Goal: Task Accomplishment & Management: Manage account settings

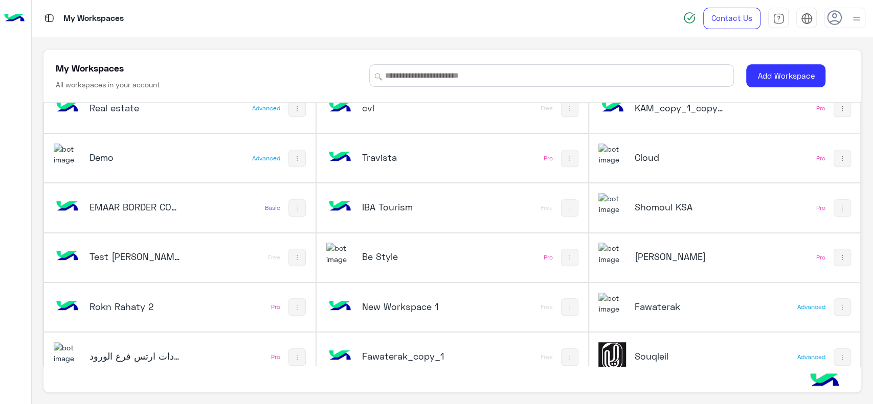
scroll to position [363, 0]
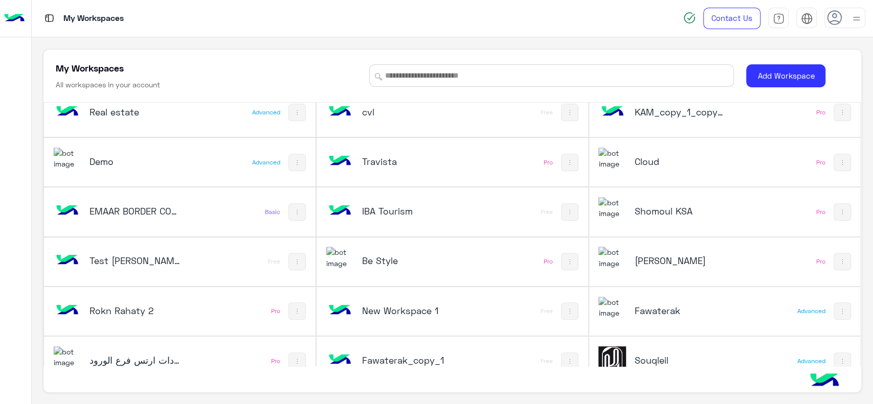
click at [654, 161] on h5 "Cloud" at bounding box center [679, 161] width 91 height 12
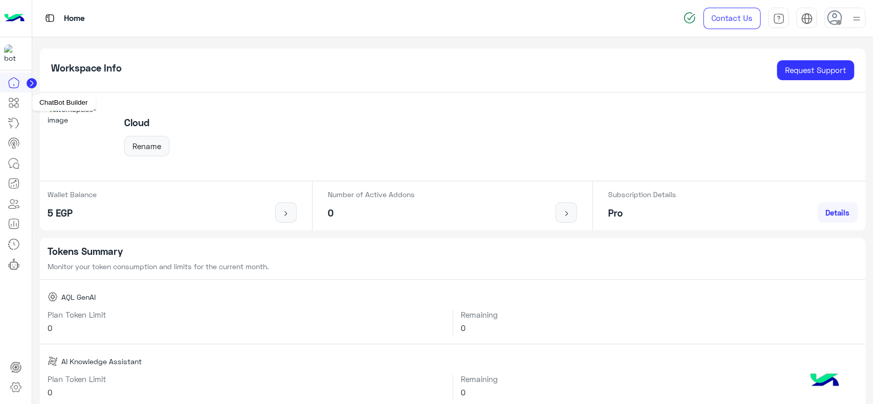
click at [17, 107] on icon at bounding box center [14, 103] width 12 height 12
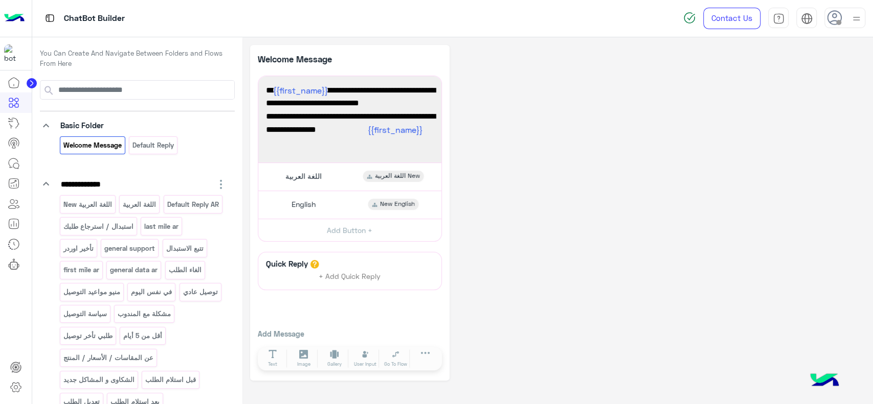
click at [33, 84] on circle at bounding box center [32, 83] width 10 height 10
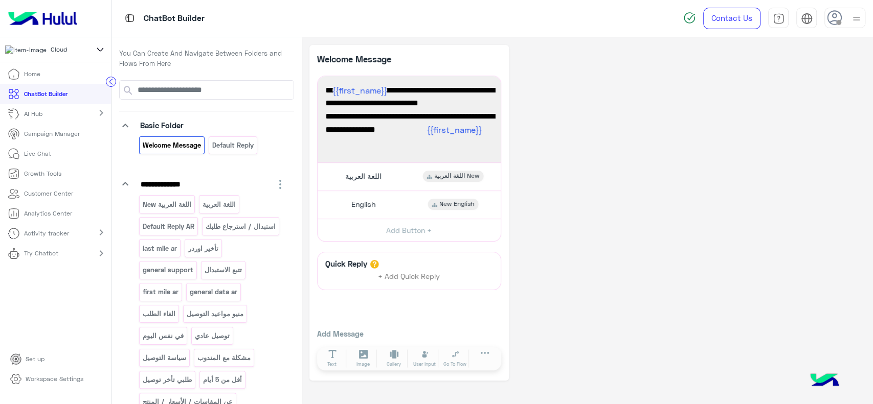
click at [100, 56] on icon at bounding box center [100, 49] width 11 height 12
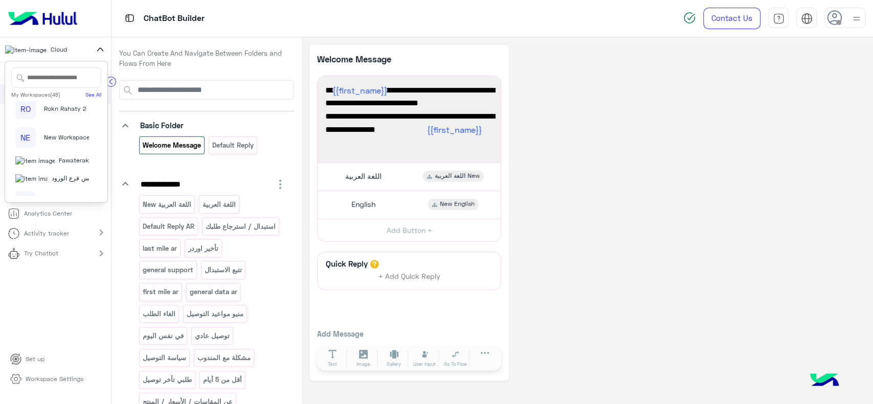
scroll to position [1113, 0]
click at [62, 160] on span "Ali Baba_copy_1" at bounding box center [67, 164] width 47 height 9
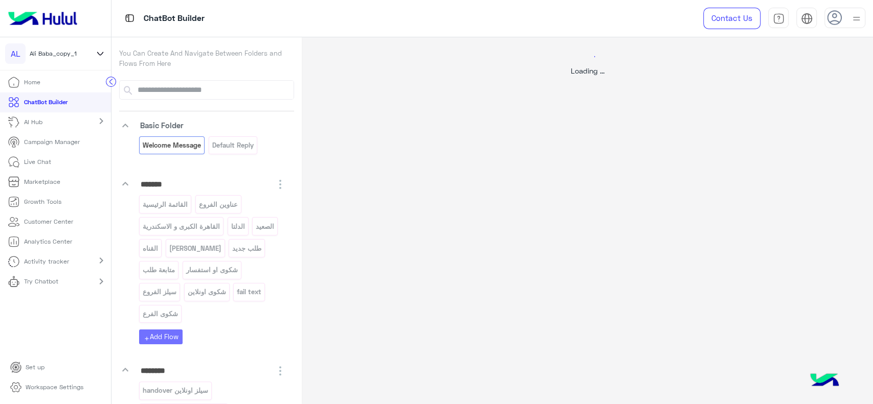
click at [110, 86] on circle at bounding box center [111, 82] width 10 height 10
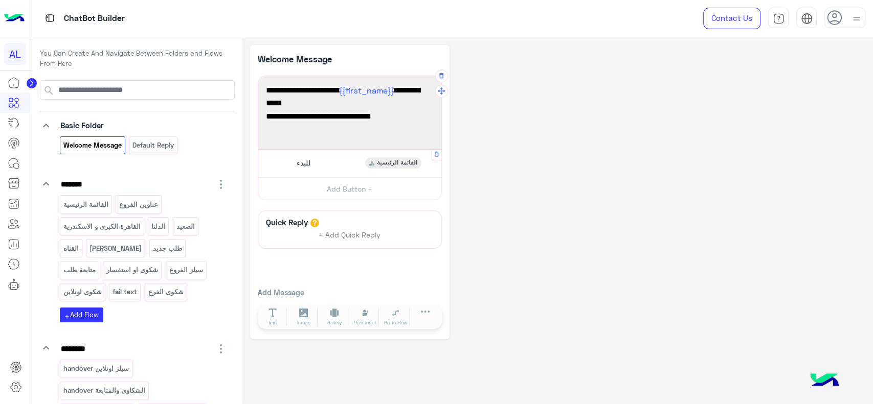
click at [315, 163] on div "للبدء القائمة الرئيسية" at bounding box center [349, 163] width 175 height 20
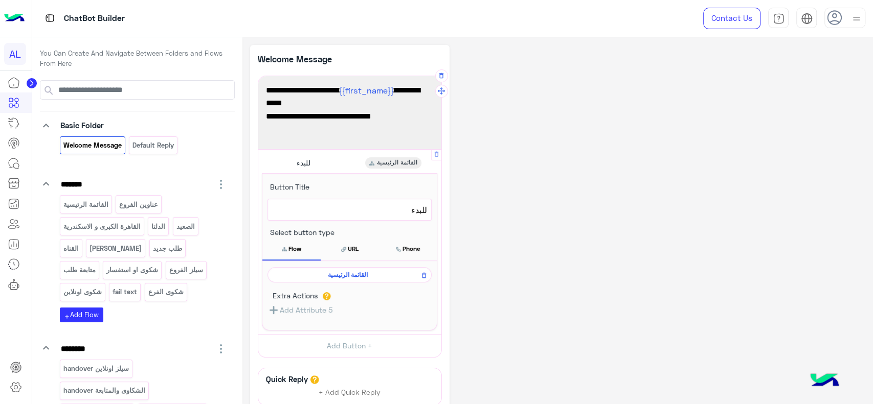
click at [323, 272] on span "القائمة الرئيسية" at bounding box center [347, 274] width 149 height 9
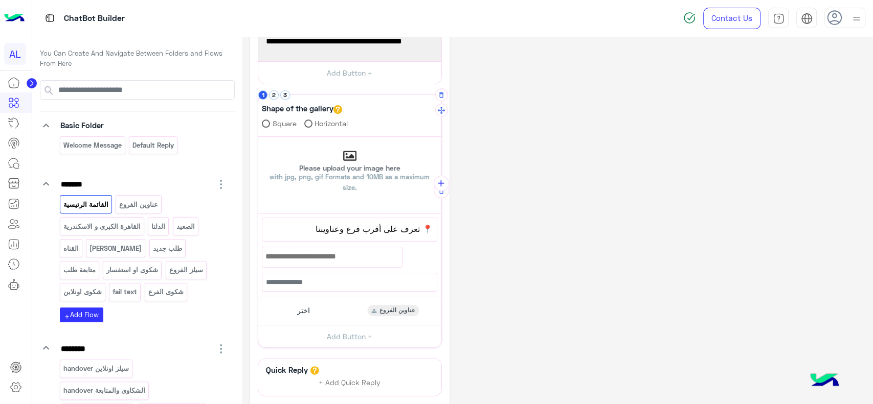
scroll to position [57, 0]
click at [275, 96] on button "2" at bounding box center [274, 95] width 10 height 10
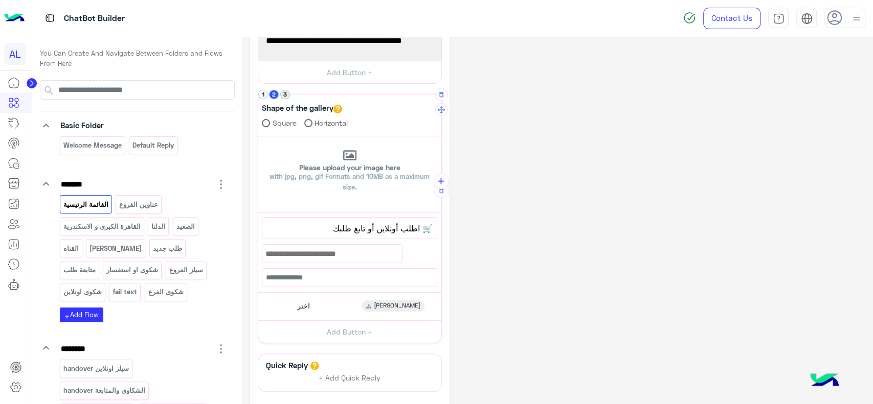
click at [287, 96] on button "3" at bounding box center [285, 95] width 10 height 10
click at [260, 94] on button "1" at bounding box center [263, 95] width 10 height 10
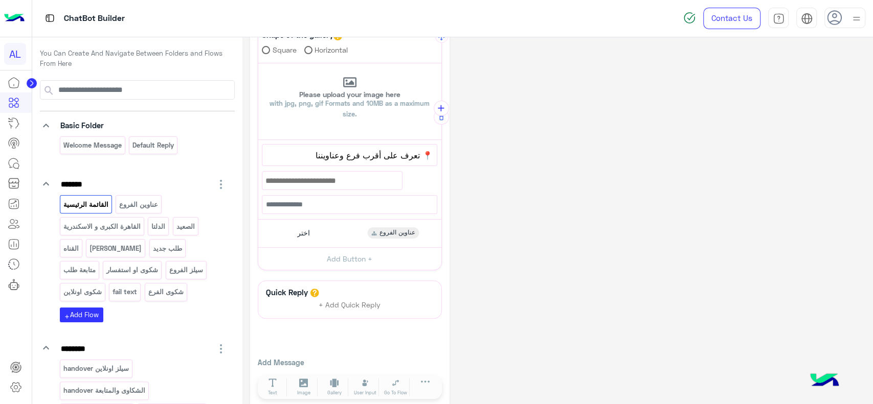
scroll to position [135, 0]
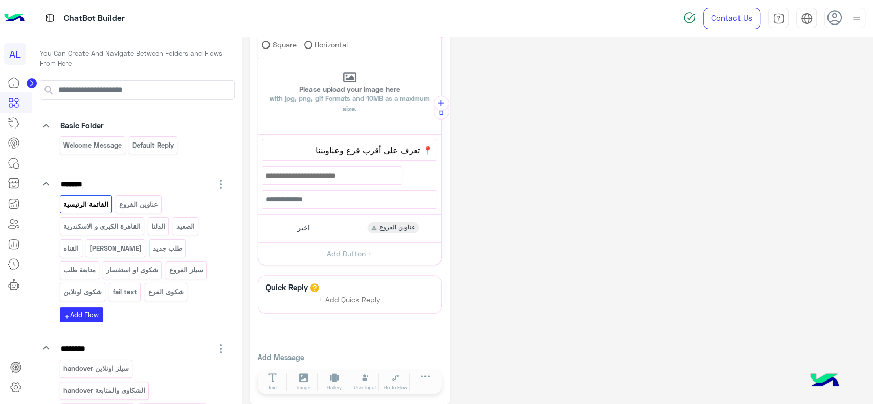
click at [303, 231] on span "اختر" at bounding box center [303, 227] width 13 height 9
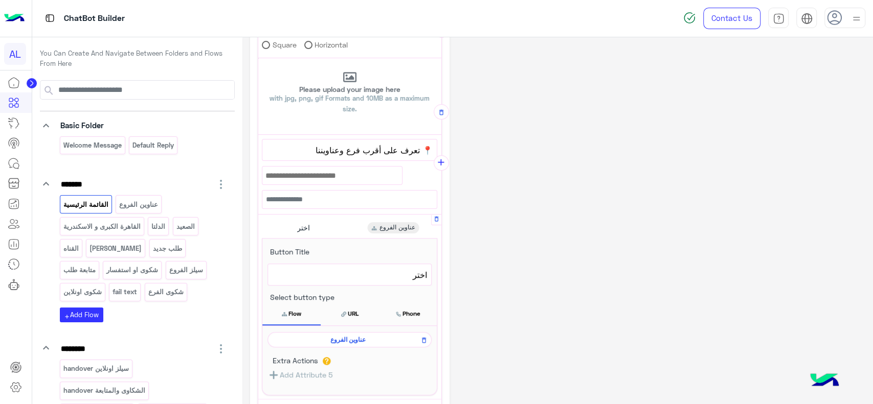
click at [344, 341] on span "عناوين الفروع" at bounding box center [347, 339] width 149 height 9
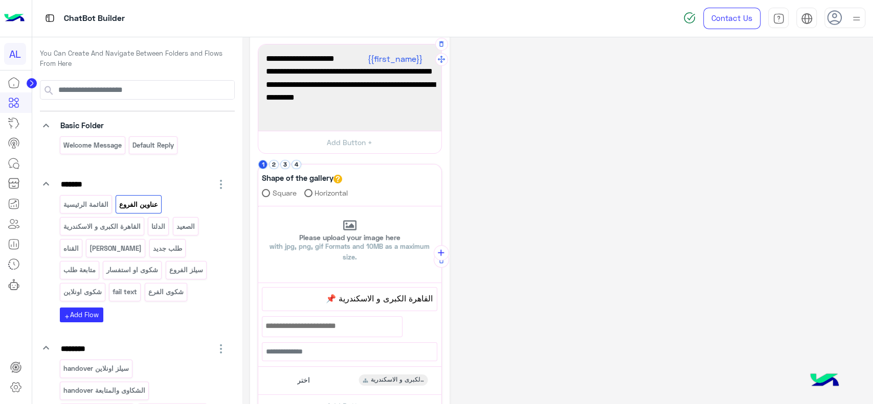
scroll to position [50, 0]
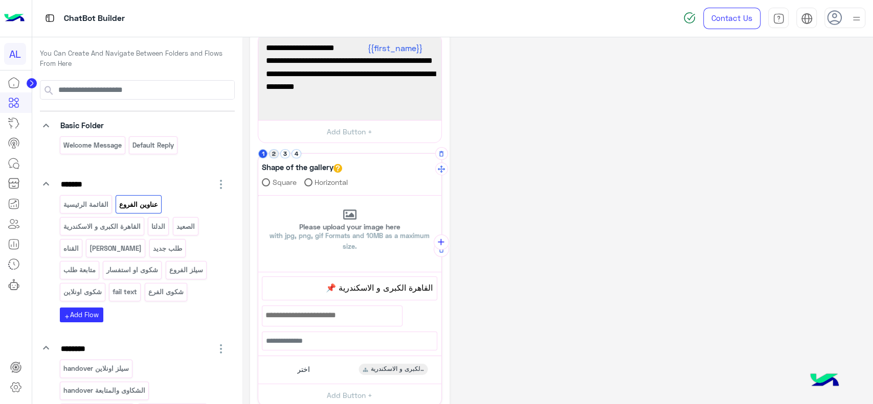
click at [275, 149] on button "2" at bounding box center [274, 154] width 10 height 10
click at [292, 152] on button "4" at bounding box center [296, 154] width 10 height 10
click at [263, 153] on button "1" at bounding box center [263, 154] width 10 height 10
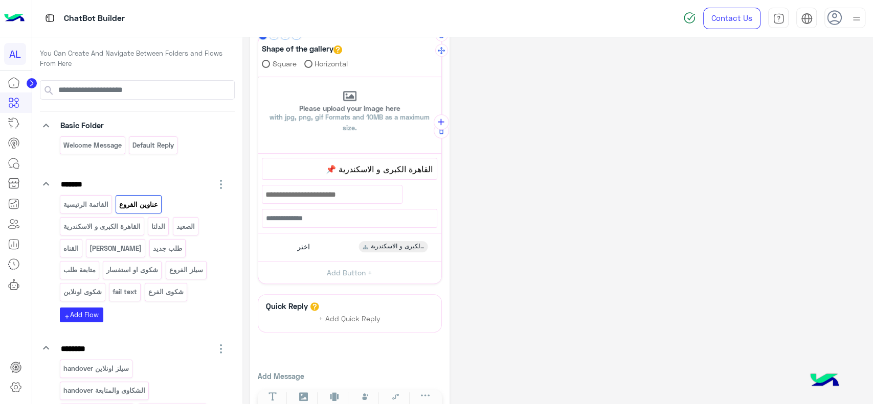
scroll to position [172, 0]
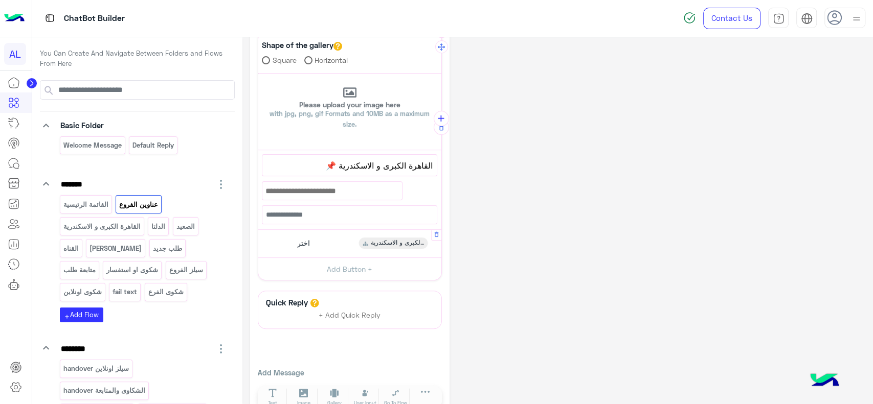
click at [310, 243] on div "اختر" at bounding box center [302, 243] width 24 height 11
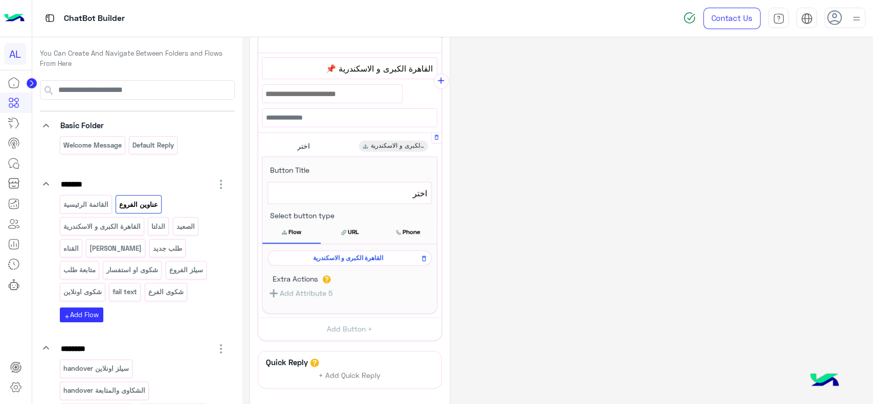
scroll to position [274, 0]
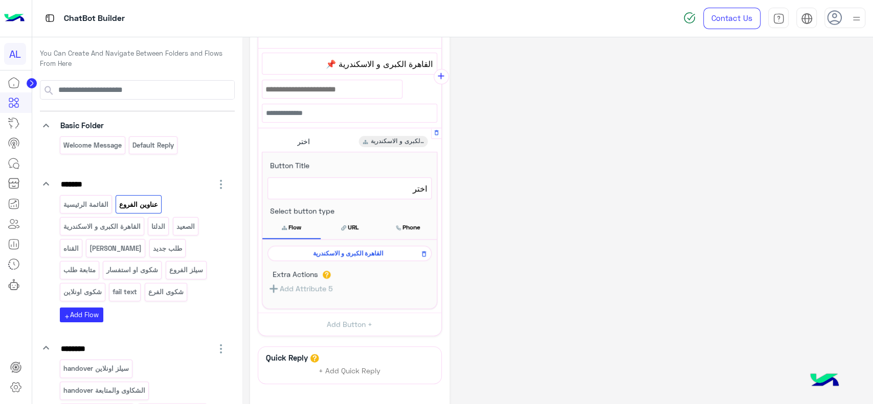
click at [319, 251] on span "القاهرة الكبرى و الاسكندرية" at bounding box center [347, 253] width 149 height 9
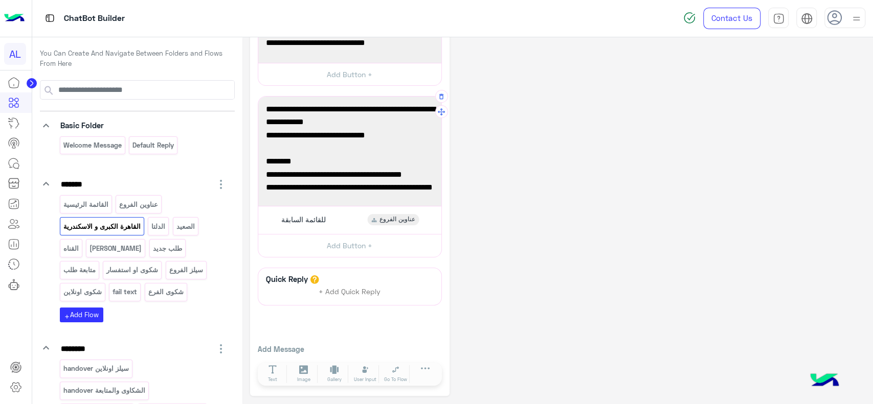
scroll to position [164, 0]
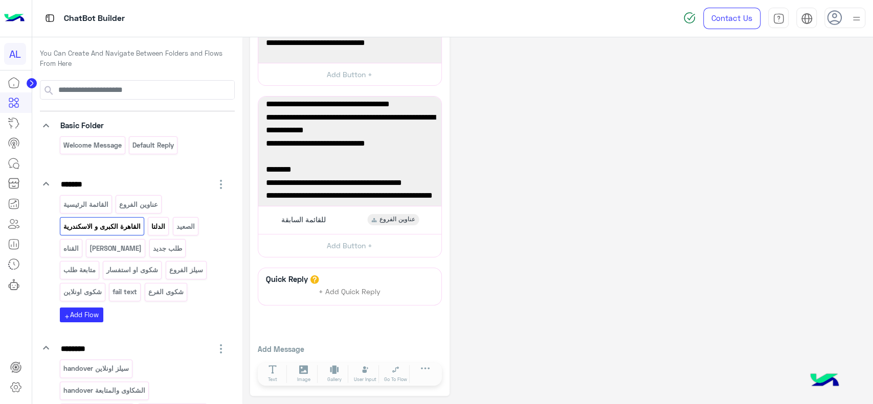
click at [155, 226] on p "الدلتا" at bounding box center [158, 227] width 15 height 12
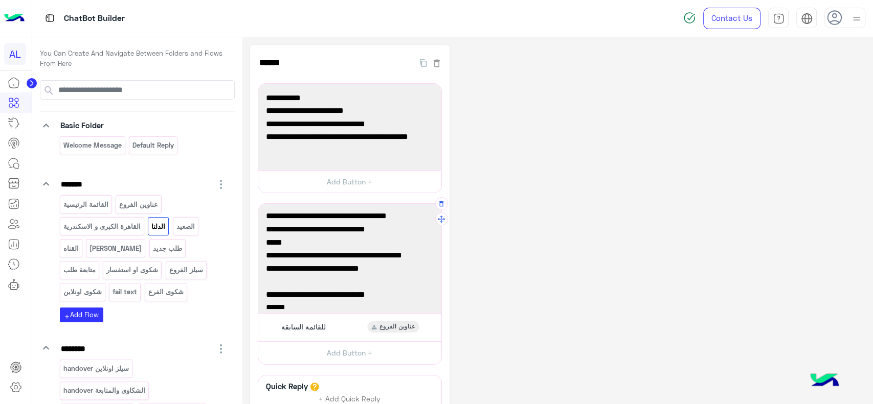
scroll to position [0, 0]
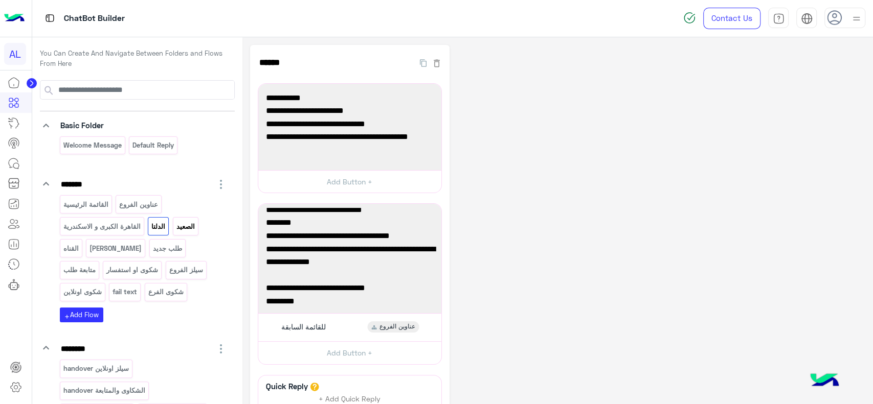
click at [182, 223] on p "الصعيد" at bounding box center [185, 227] width 20 height 12
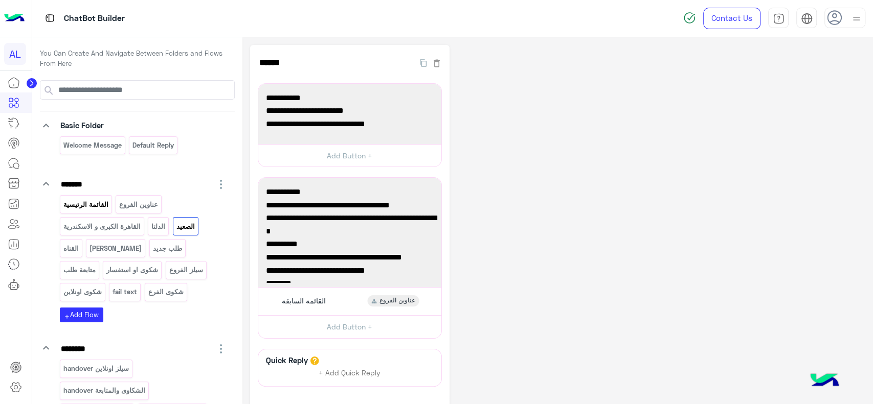
click at [98, 205] on p "القائمة الرئيسية" at bounding box center [85, 205] width 47 height 12
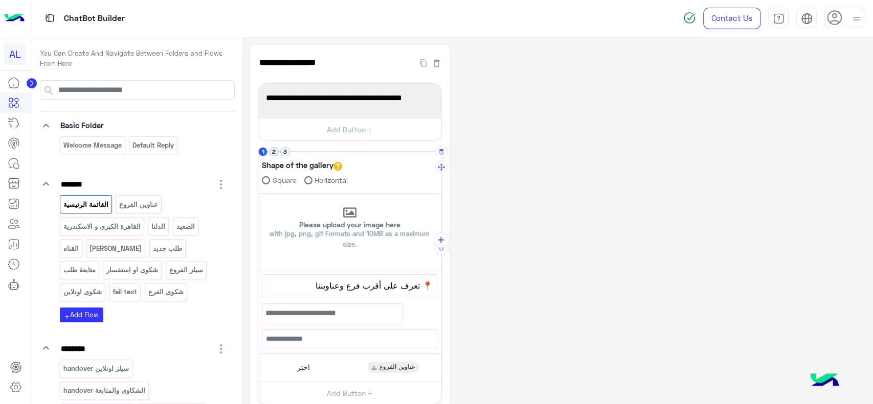
click at [272, 153] on button "2" at bounding box center [274, 152] width 10 height 10
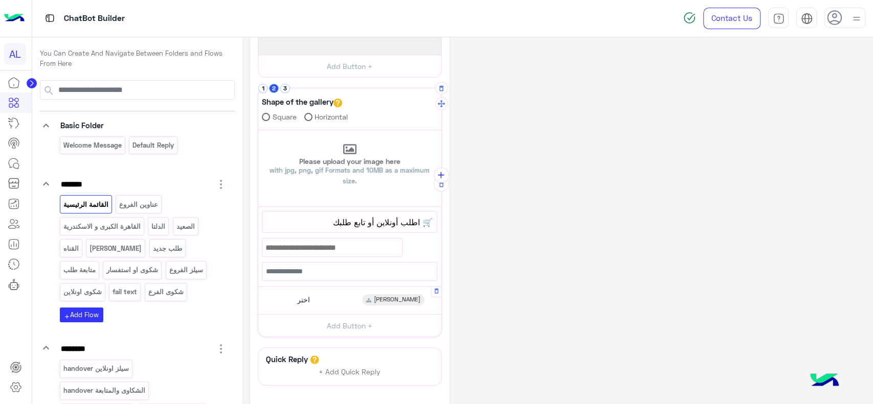
click at [360, 291] on div "اختر منيو أونلاين" at bounding box center [349, 300] width 175 height 20
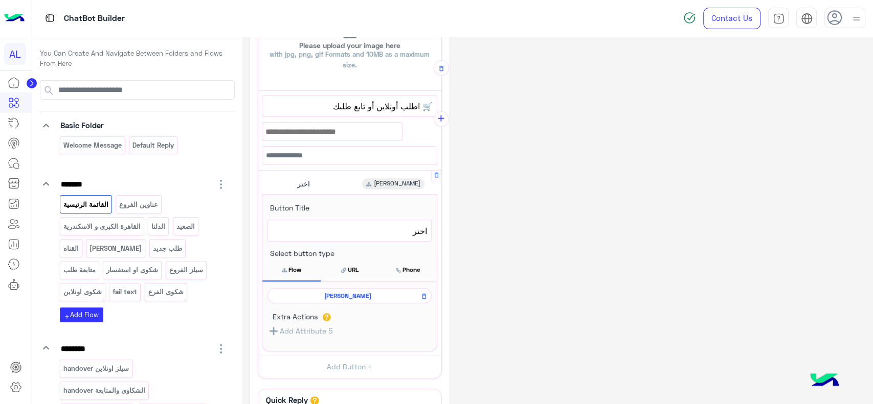
click at [360, 299] on div "منيو أونلاين" at bounding box center [349, 295] width 164 height 15
click at [352, 297] on span "منيو أونلاين" at bounding box center [347, 295] width 149 height 9
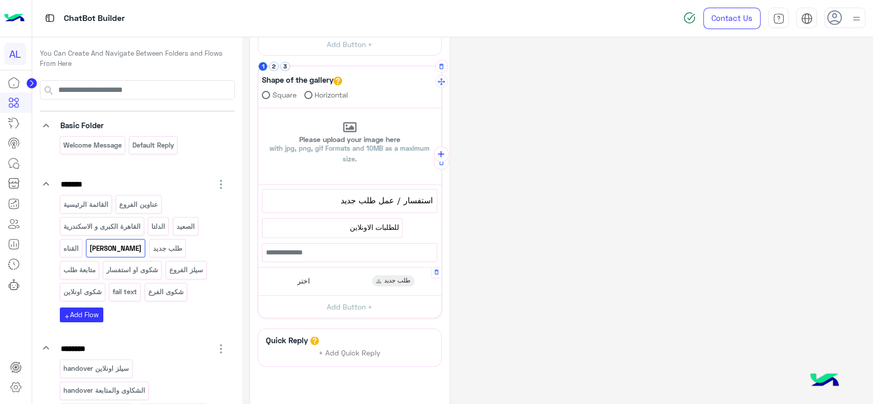
click at [360, 281] on div "اختر طلب جديد" at bounding box center [349, 282] width 175 height 20
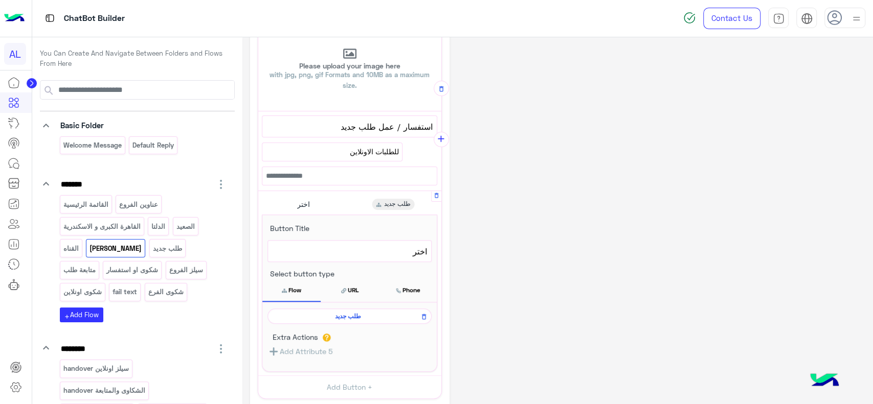
click at [366, 315] on span "طلب جديد" at bounding box center [347, 316] width 149 height 9
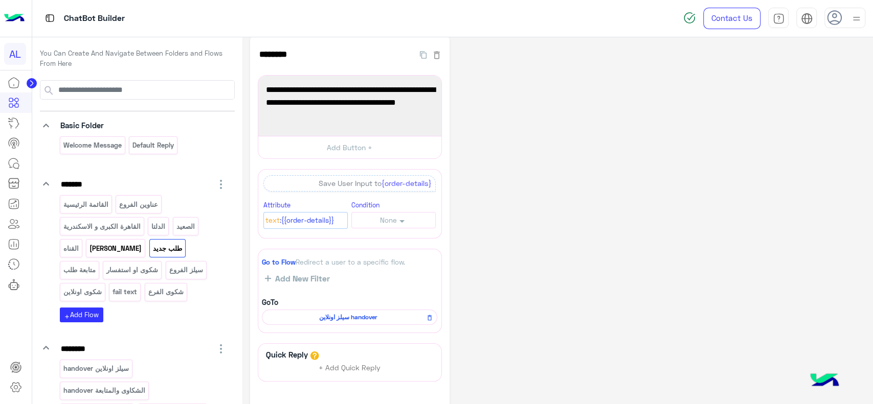
click at [110, 249] on p "منيو أونلاين" at bounding box center [116, 249] width 54 height 12
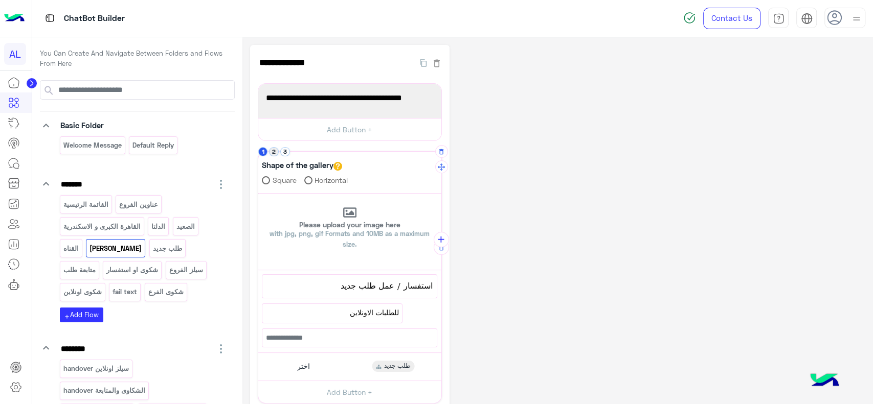
click at [275, 155] on button "2" at bounding box center [274, 152] width 10 height 10
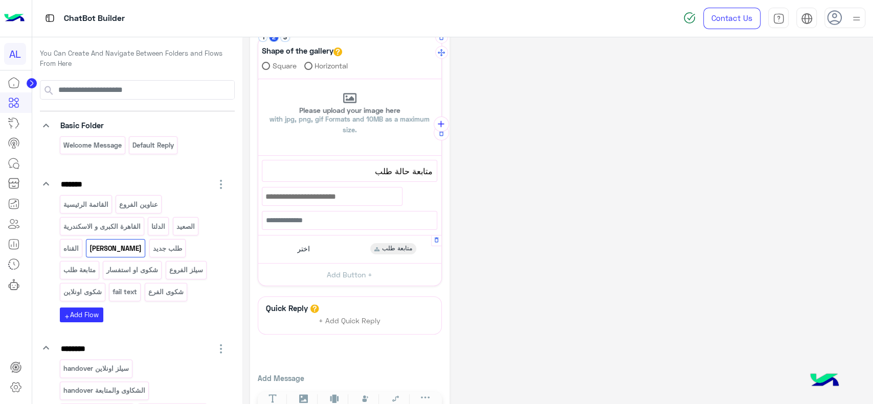
click at [339, 243] on div "اختر متابعة طلب" at bounding box center [349, 249] width 175 height 20
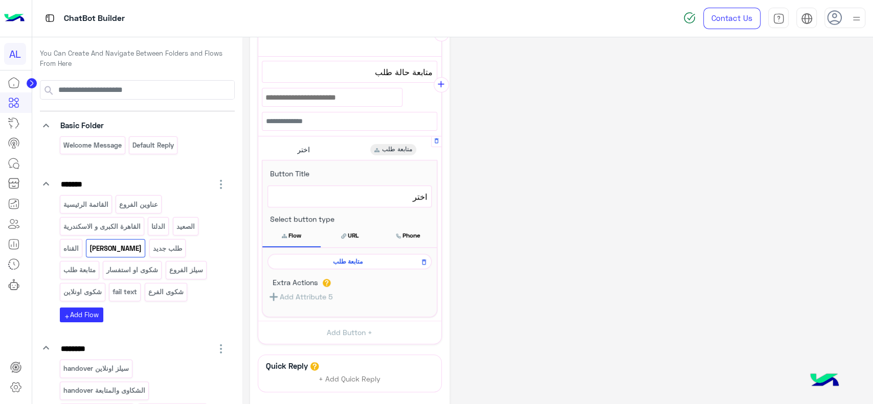
click at [346, 257] on span "متابعة طلب" at bounding box center [347, 261] width 149 height 9
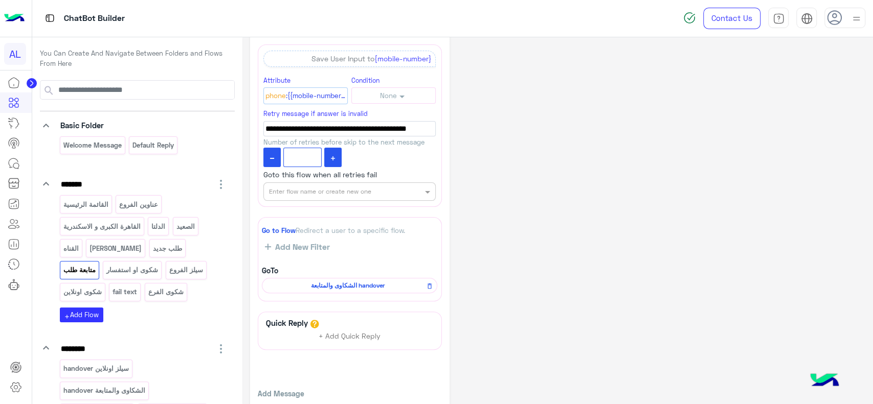
scroll to position [122, 0]
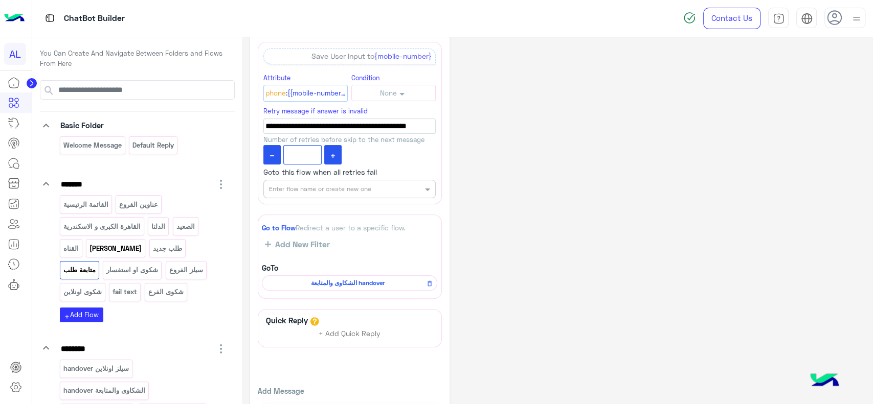
click at [117, 244] on p "منيو أونلاين" at bounding box center [116, 249] width 54 height 12
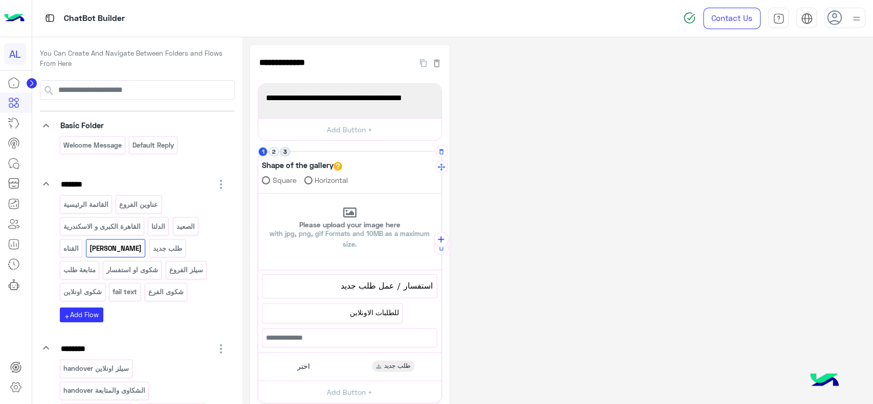
click at [284, 152] on button "3" at bounding box center [285, 152] width 10 height 10
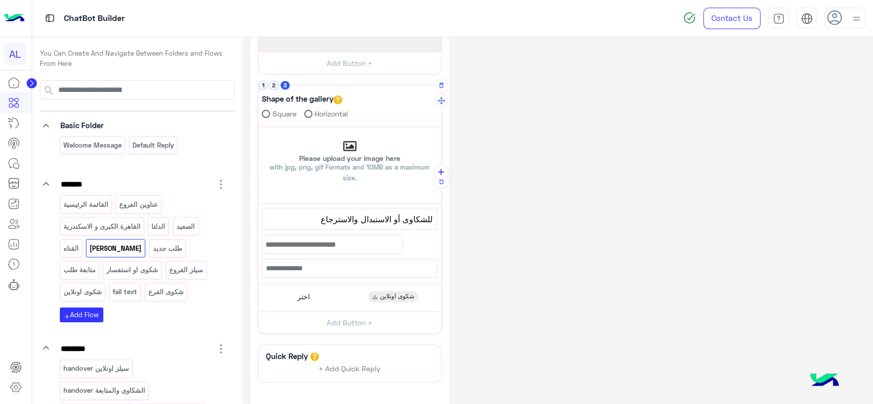
scroll to position [69, 0]
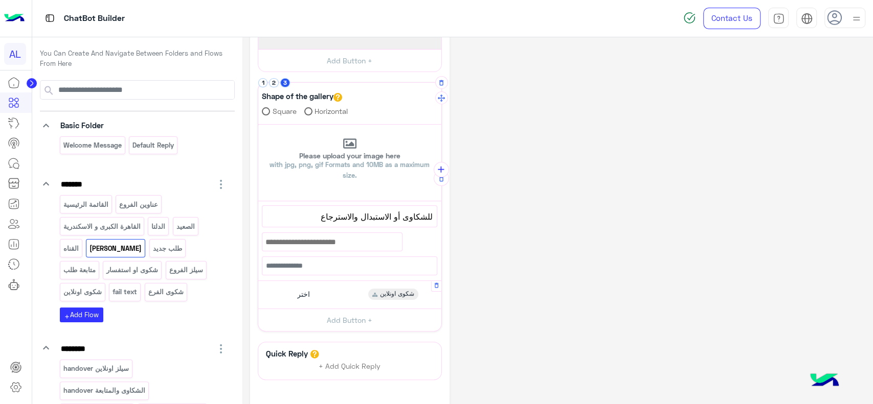
click at [353, 288] on div "اختر شكوى اونلاين" at bounding box center [349, 295] width 175 height 20
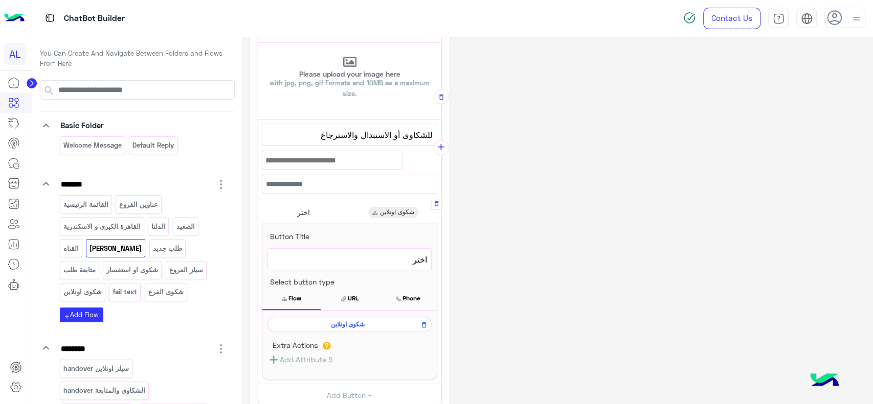
scroll to position [152, 0]
click at [373, 327] on div "شكوى اونلاين" at bounding box center [349, 323] width 164 height 15
click at [373, 322] on span "شكوى اونلاين" at bounding box center [347, 323] width 149 height 9
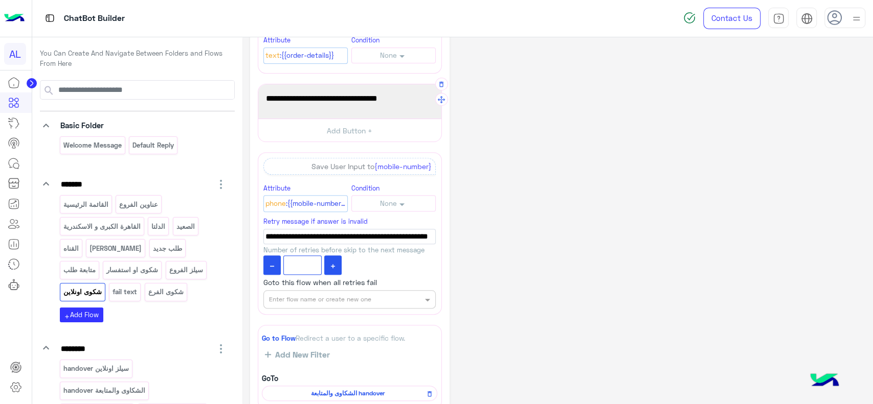
scroll to position [291, 0]
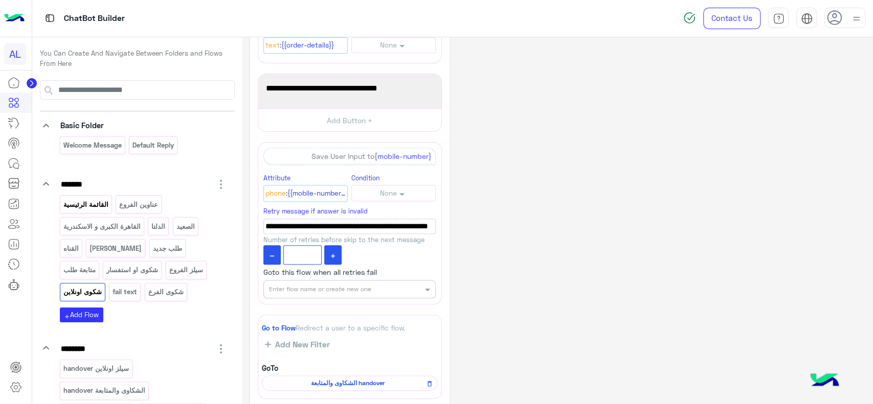
click at [101, 200] on p "القائمة الرئيسية" at bounding box center [85, 205] width 47 height 12
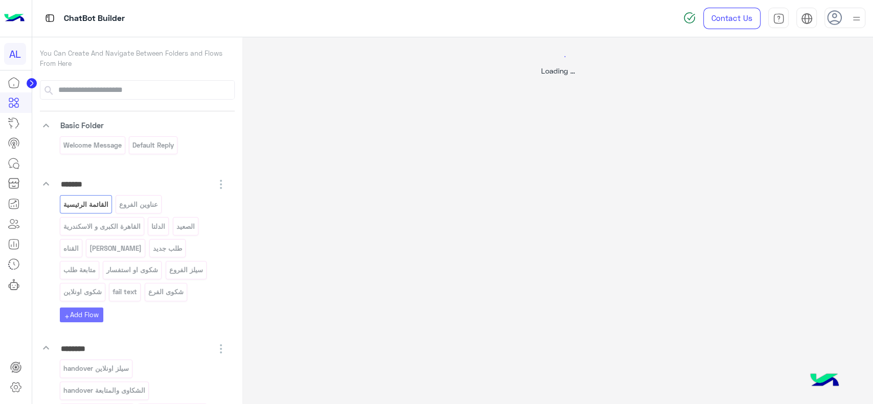
scroll to position [0, 0]
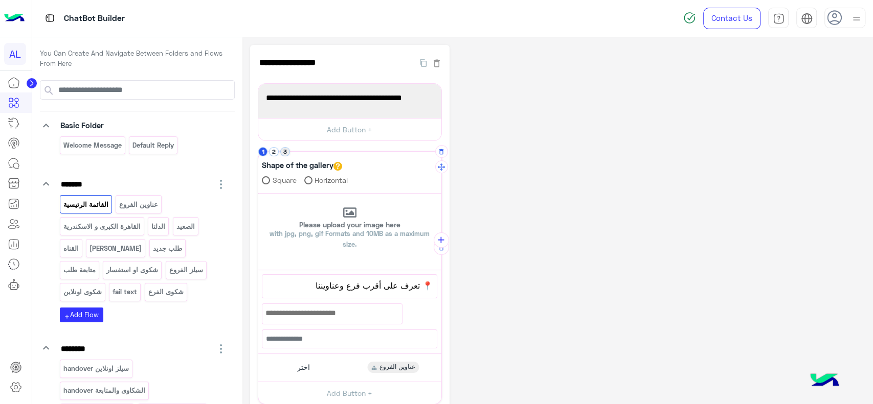
click at [286, 152] on button "3" at bounding box center [285, 152] width 10 height 10
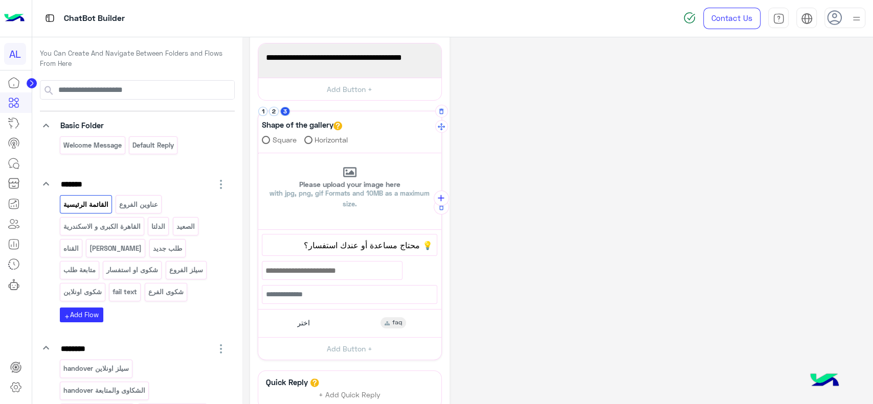
scroll to position [43, 0]
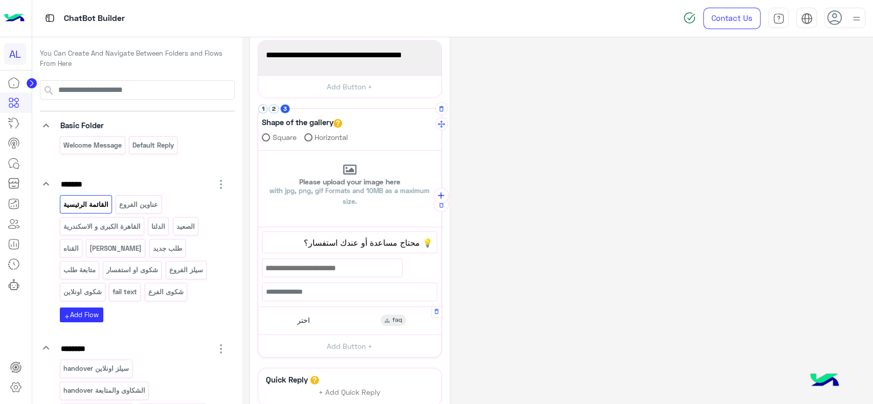
click at [362, 319] on div "اختر faq" at bounding box center [349, 321] width 175 height 20
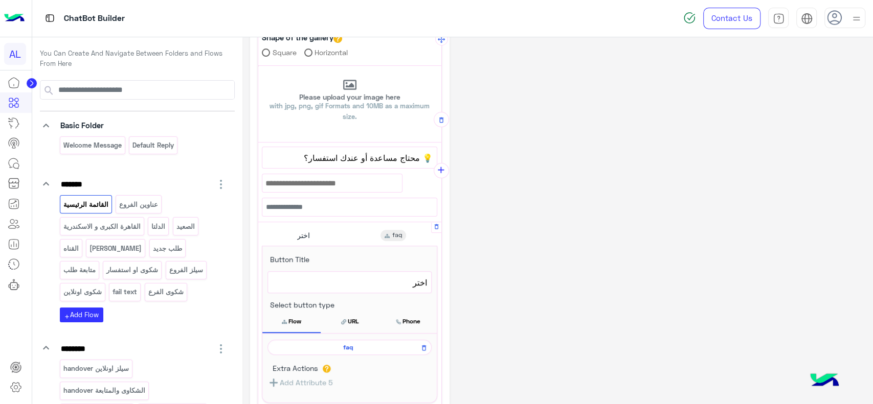
scroll to position [131, 0]
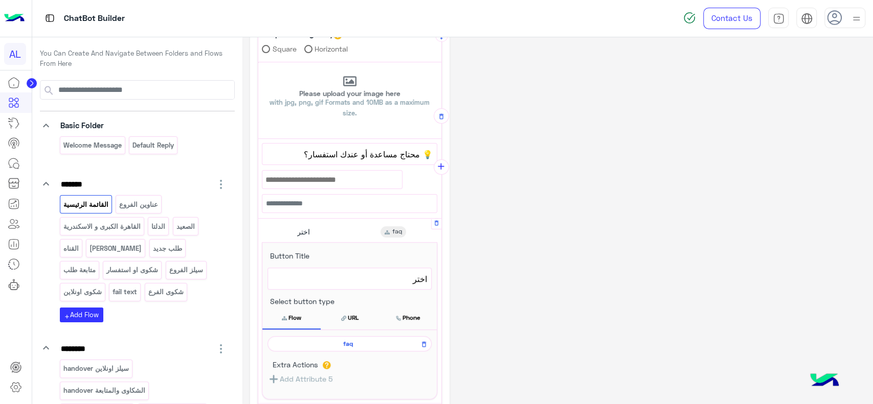
click at [360, 342] on span "faq" at bounding box center [347, 344] width 149 height 9
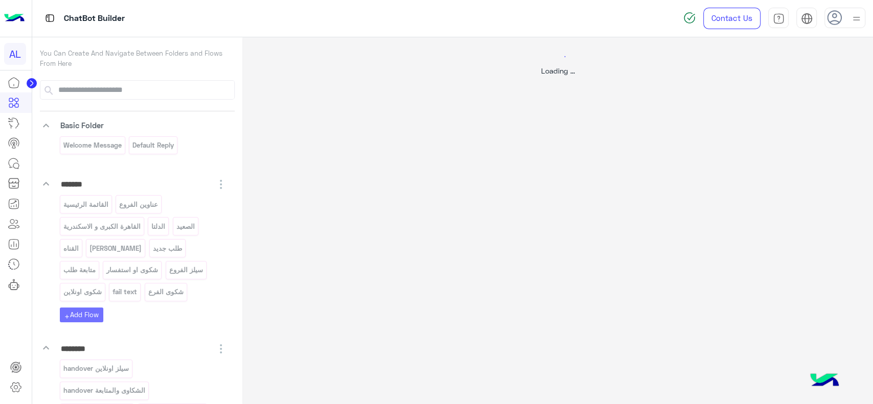
scroll to position [0, 0]
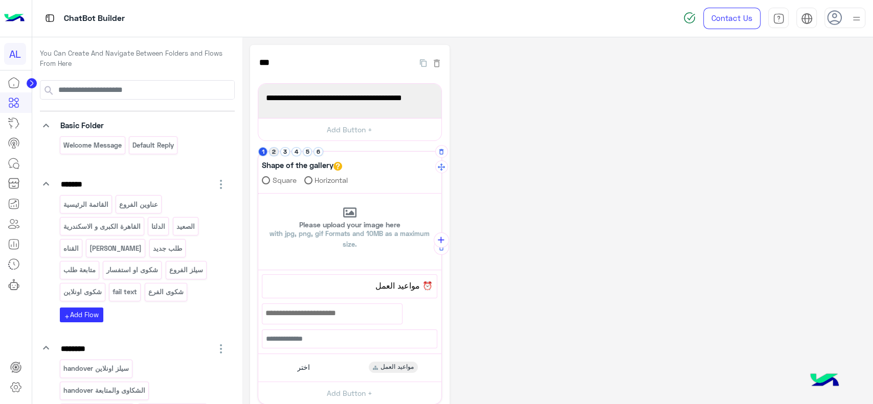
click at [275, 153] on button "2" at bounding box center [274, 152] width 10 height 10
click at [286, 153] on button "3" at bounding box center [285, 152] width 10 height 10
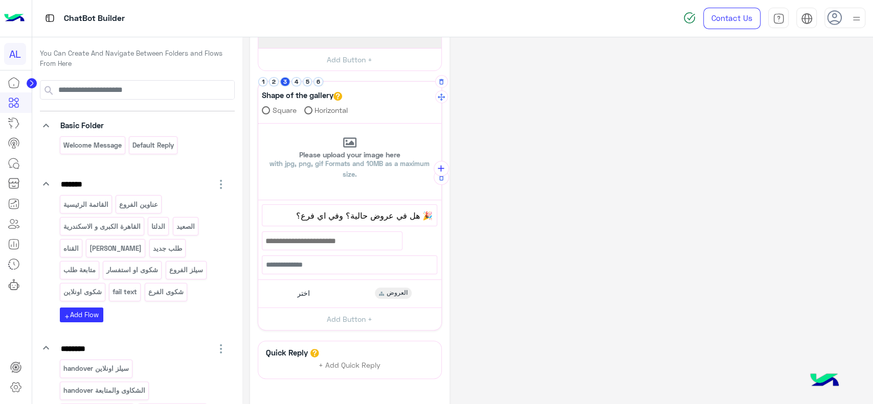
scroll to position [73, 0]
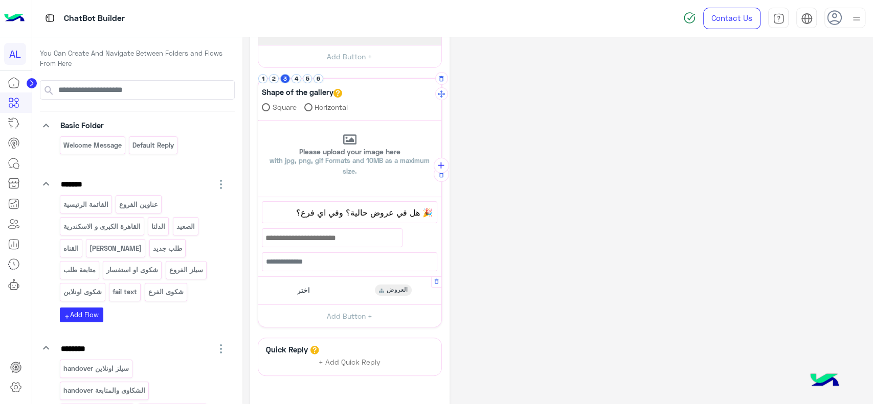
click at [343, 279] on div "اختر العروض Button Title **** 76 اختر Select button type Flow URL Phone العروض …" at bounding box center [349, 291] width 183 height 28
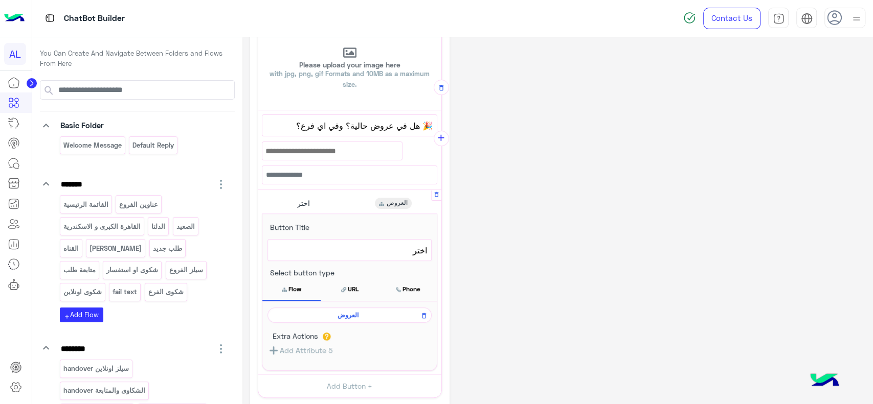
scroll to position [165, 0]
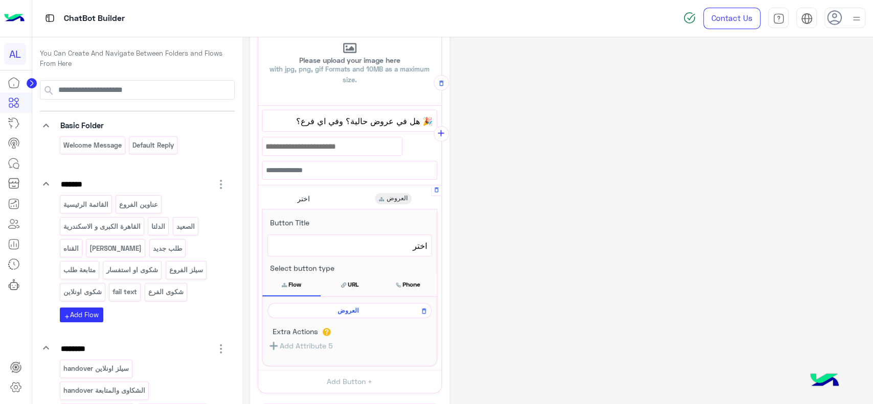
click at [352, 312] on span "العروض" at bounding box center [347, 310] width 149 height 9
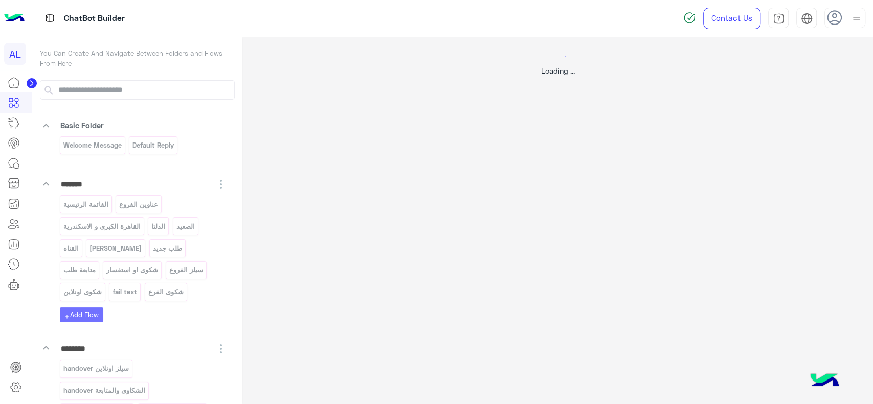
scroll to position [0, 0]
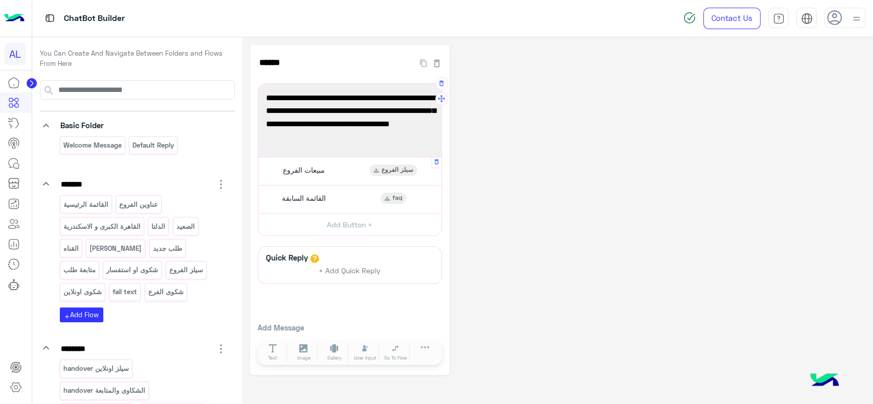
click at [356, 180] on div "مبيعات الفروع سيلز الفروع" at bounding box center [349, 171] width 175 height 20
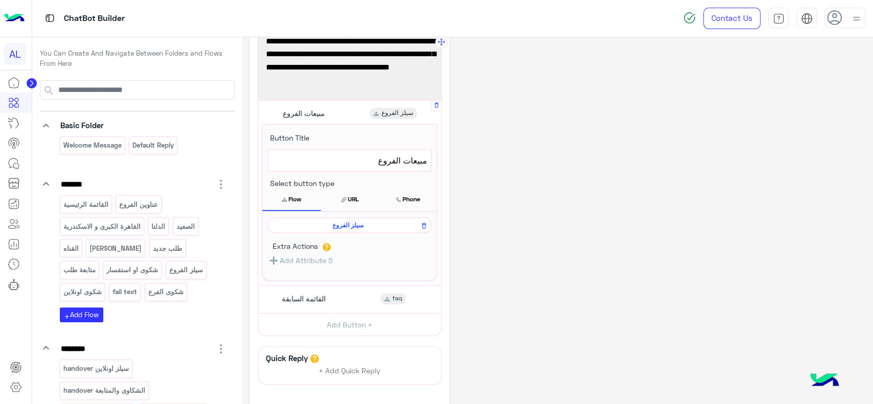
scroll to position [57, 0]
click at [354, 225] on span "سيلز الفروع" at bounding box center [347, 224] width 149 height 9
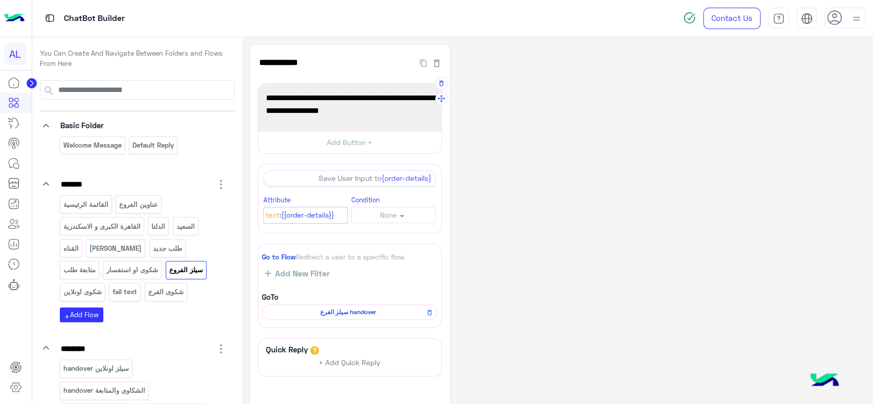
scroll to position [70, 0]
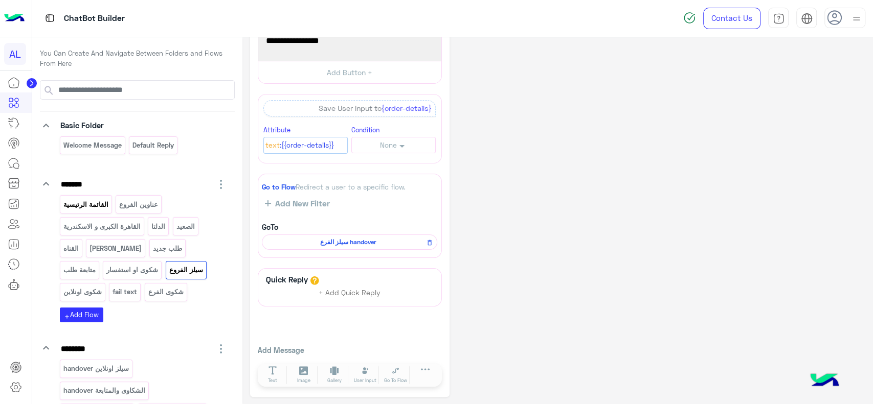
click at [96, 206] on p "القائمة الرئيسية" at bounding box center [85, 205] width 47 height 12
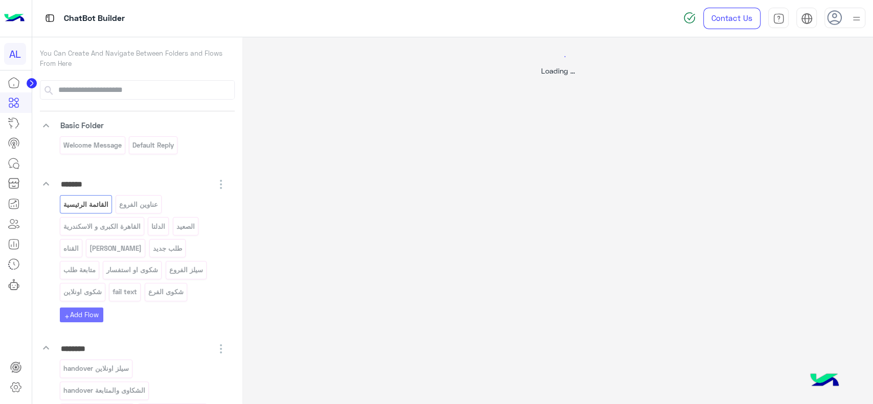
scroll to position [0, 0]
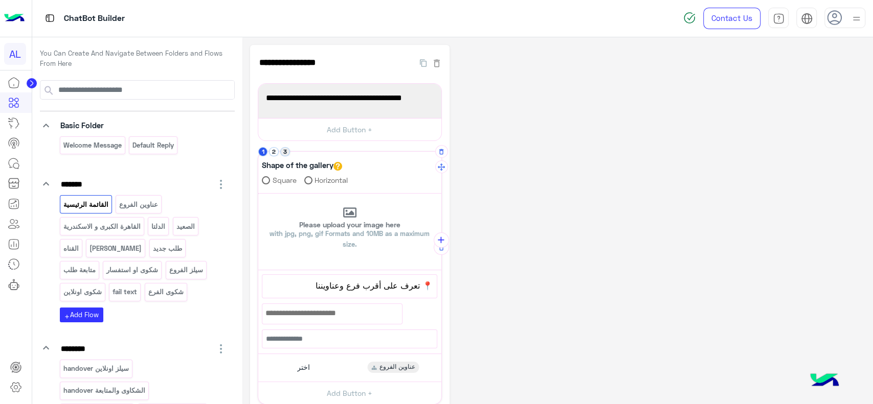
click at [283, 150] on button "3" at bounding box center [285, 152] width 10 height 10
click at [313, 361] on div "اختر faq" at bounding box center [349, 364] width 175 height 20
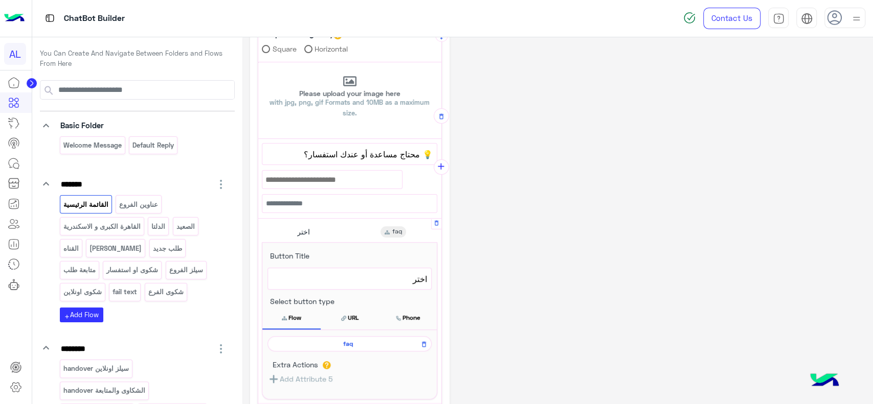
scroll to position [132, 0]
click at [338, 344] on span "faq" at bounding box center [347, 343] width 149 height 9
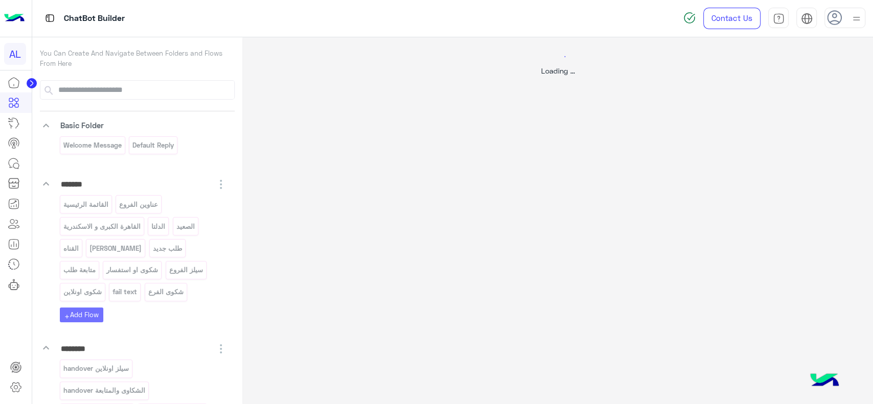
scroll to position [0, 0]
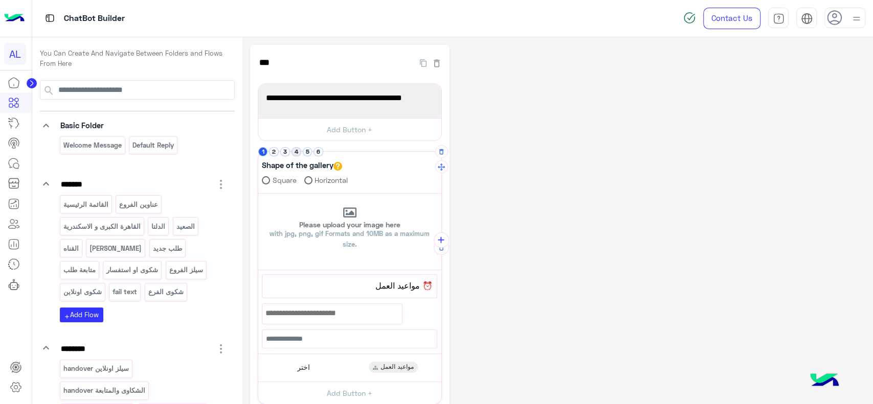
click at [291, 149] on button "4" at bounding box center [296, 152] width 10 height 10
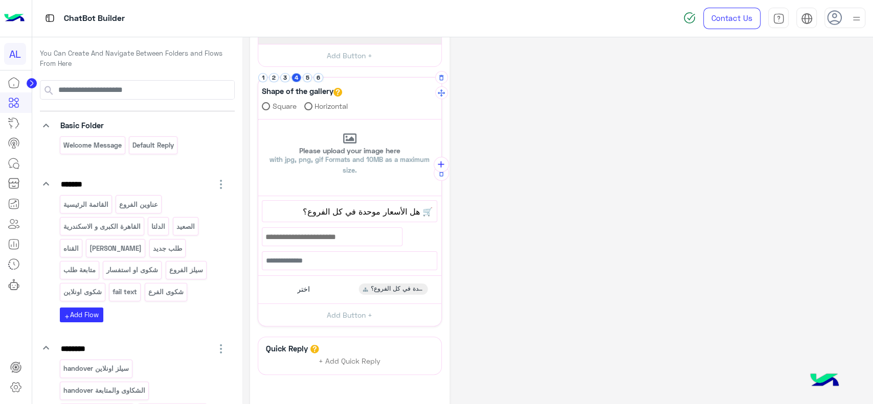
scroll to position [75, 0]
click at [307, 74] on button "5" at bounding box center [308, 78] width 10 height 10
click at [335, 282] on div "اختر هل يمكن استرجاع أو تبديل المنتجات؟" at bounding box center [349, 289] width 175 height 20
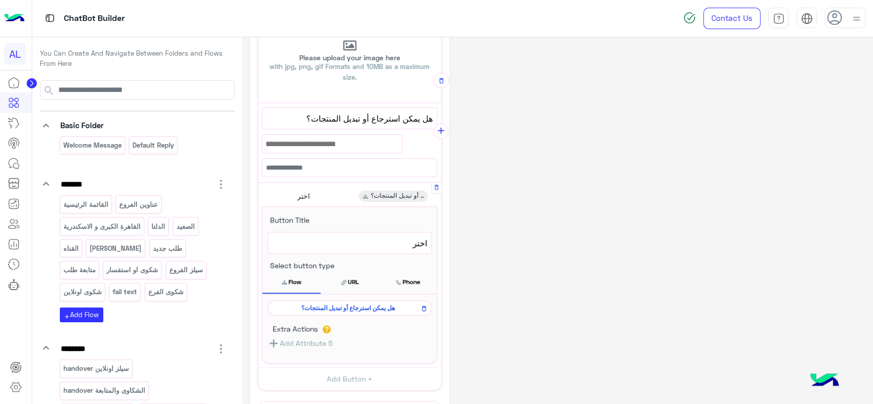
scroll to position [176, 0]
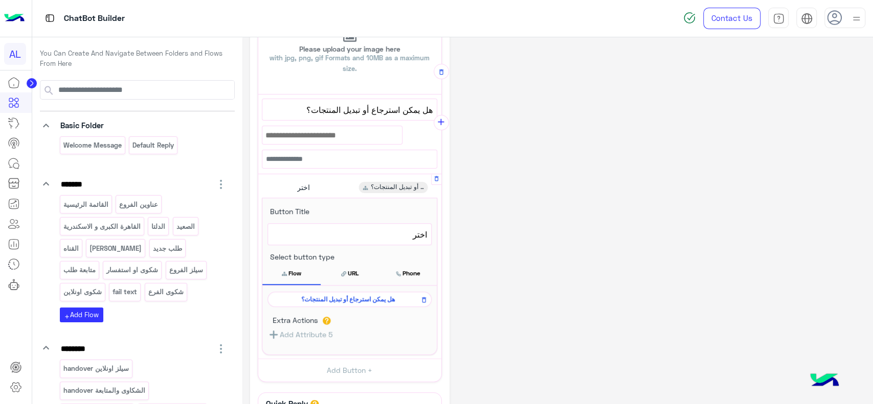
click at [340, 299] on span "هل يمكن استرجاع أو تبديل المنتجات؟" at bounding box center [347, 299] width 149 height 9
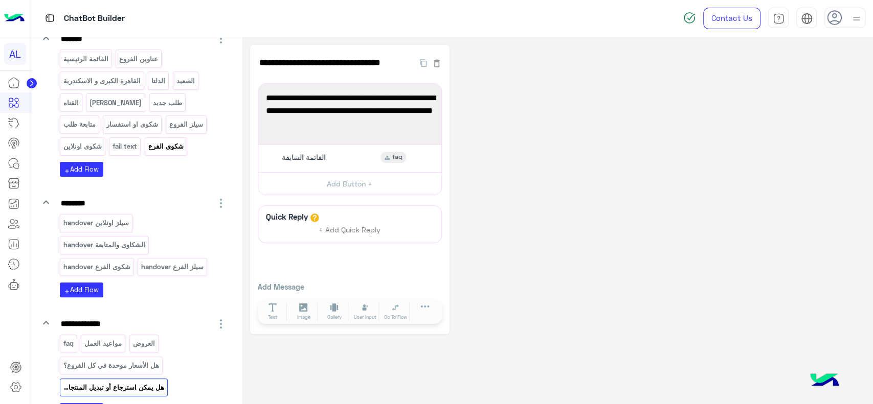
scroll to position [153, 0]
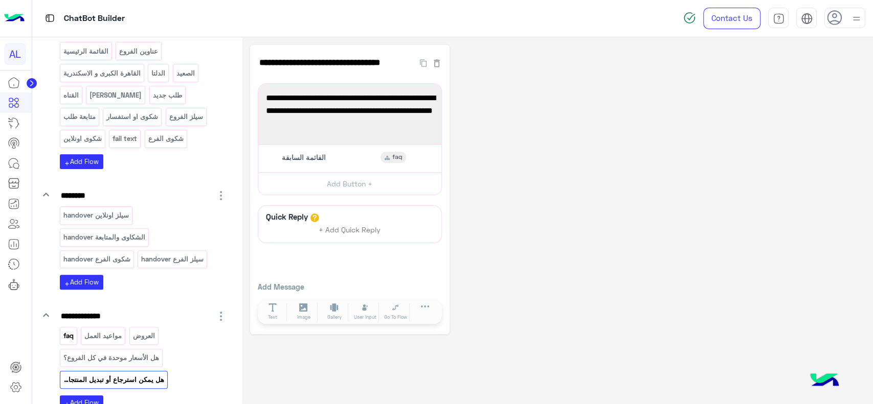
click at [74, 331] on p "faq" at bounding box center [68, 336] width 12 height 12
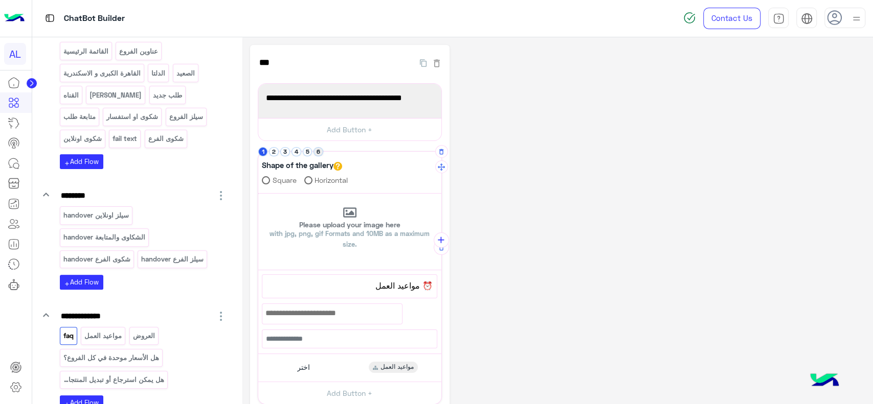
click at [319, 155] on button "6" at bounding box center [318, 152] width 10 height 10
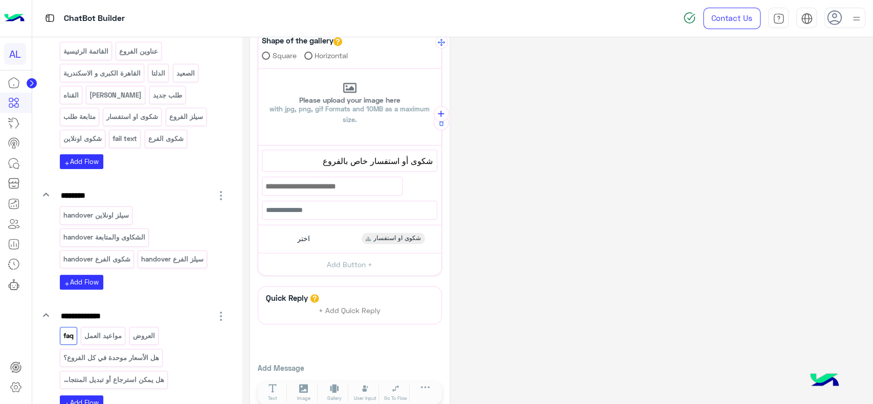
scroll to position [125, 0]
click at [380, 229] on div "اختر شكوى او استفسار" at bounding box center [349, 239] width 175 height 20
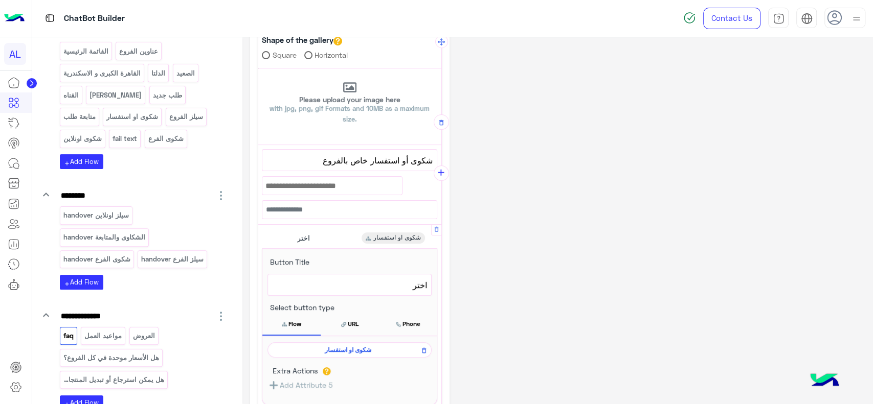
click at [322, 346] on span "شكوى او استفسار" at bounding box center [347, 350] width 149 height 9
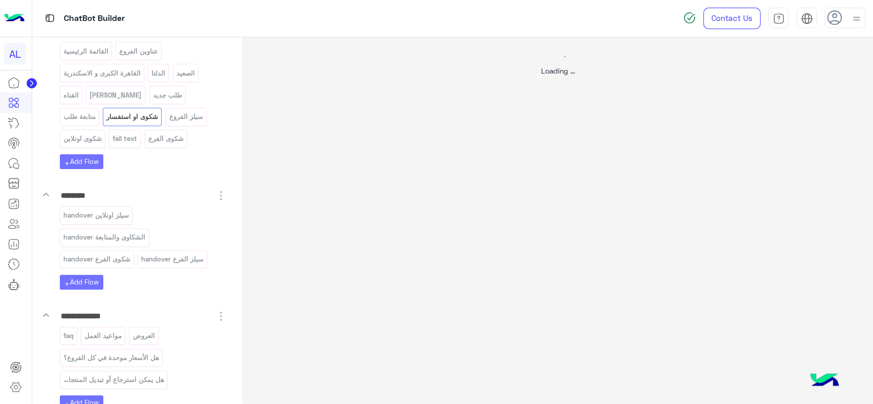
scroll to position [0, 0]
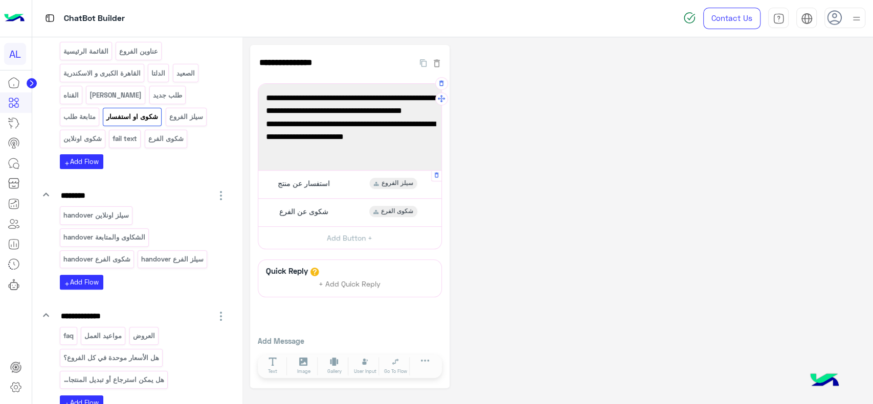
click at [329, 176] on div "استفسار عن منتج سيلز الفروع" at bounding box center [349, 184] width 175 height 20
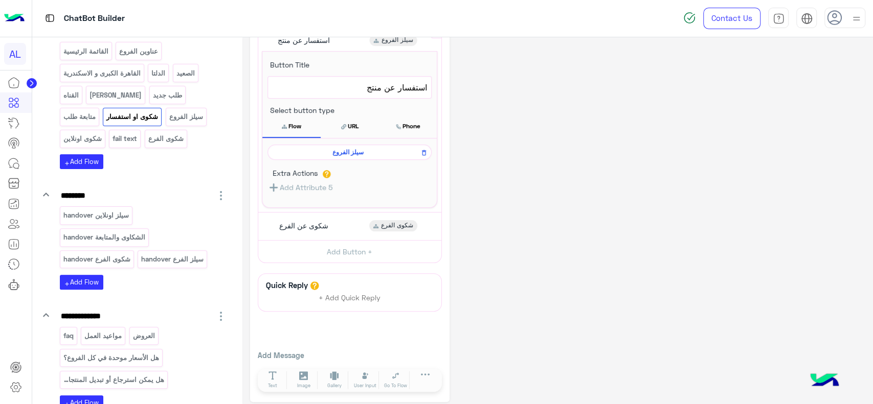
scroll to position [148, 0]
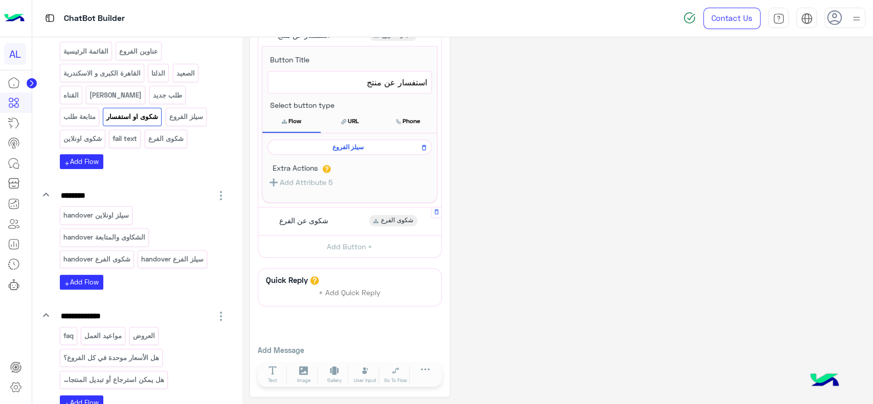
click at [333, 228] on div "شكوى عن الفرع شكوى الفرع" at bounding box center [349, 221] width 175 height 20
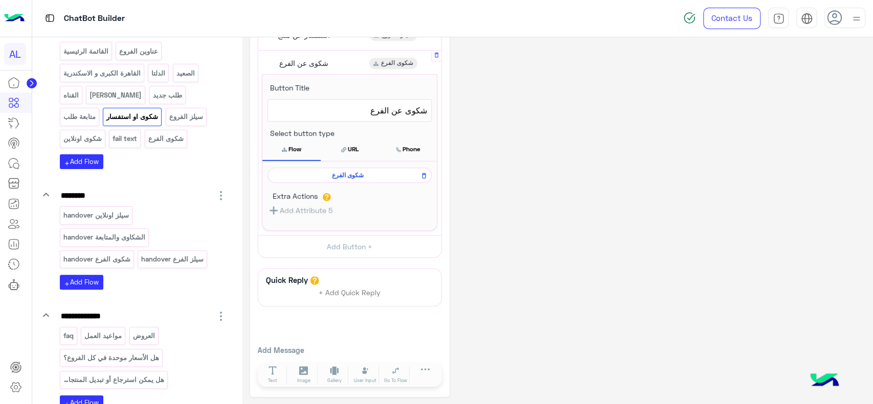
click at [372, 176] on span "شكوى الفرع" at bounding box center [347, 175] width 149 height 9
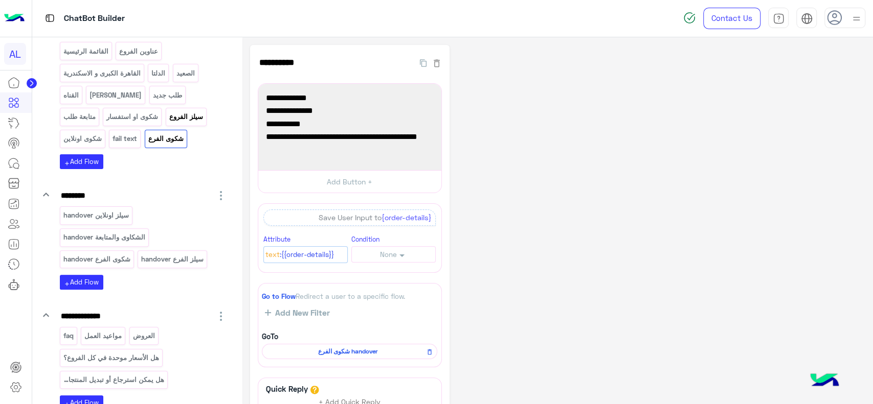
scroll to position [0, 0]
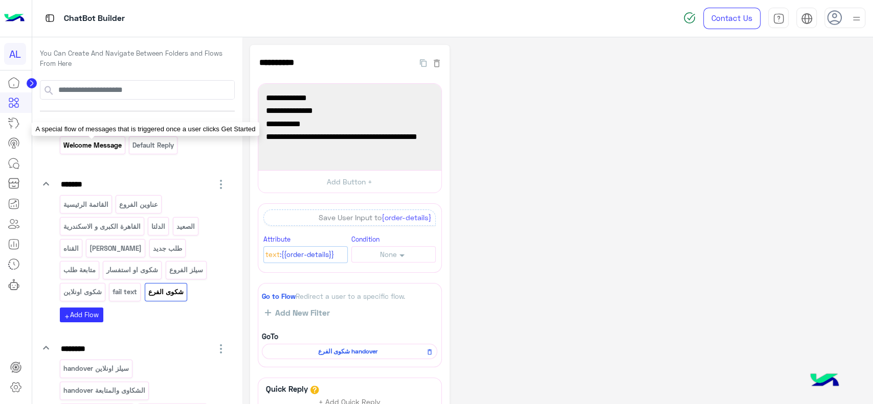
click at [110, 150] on p "Welcome Message" at bounding box center [92, 146] width 60 height 12
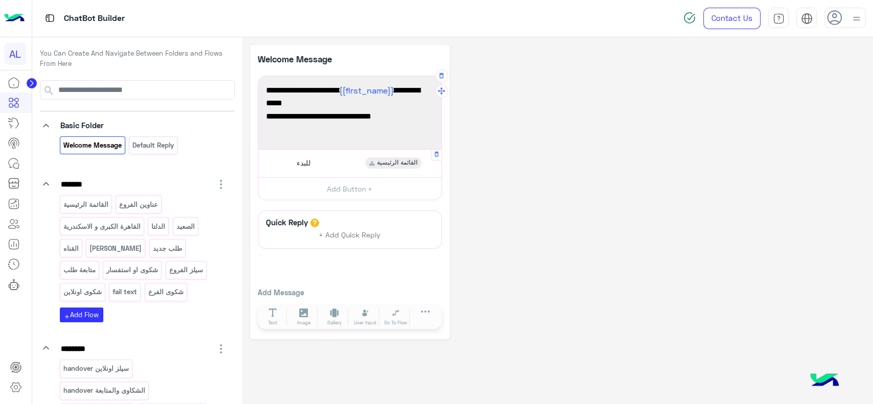
click at [278, 166] on div "للبدء القائمة الرئيسية" at bounding box center [349, 163] width 175 height 20
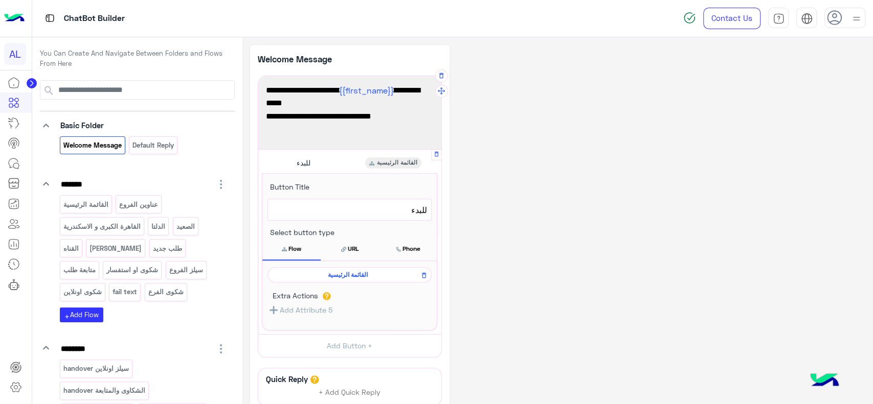
click at [315, 274] on span "القائمة الرئيسية" at bounding box center [347, 274] width 149 height 9
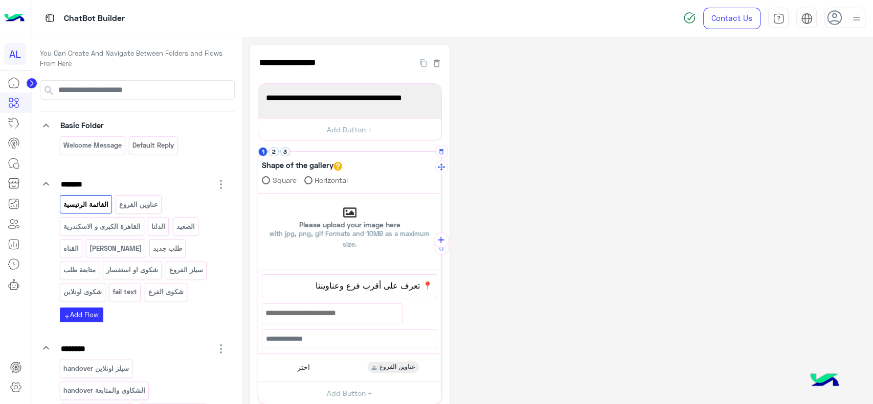
scroll to position [147, 0]
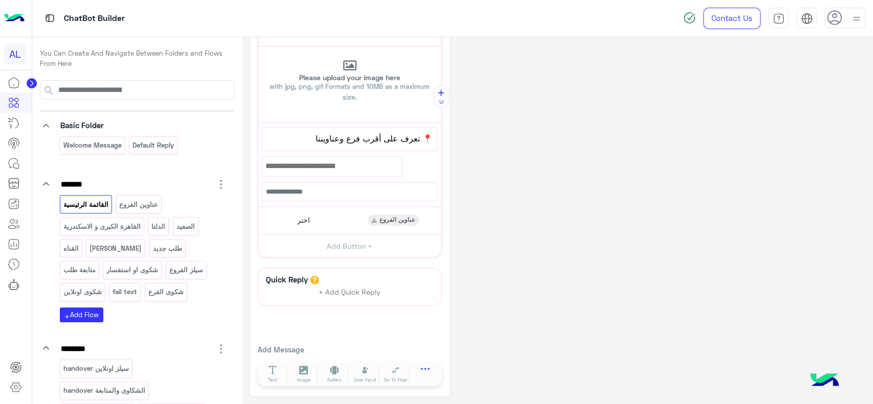
click at [423, 370] on icon at bounding box center [425, 372] width 9 height 9
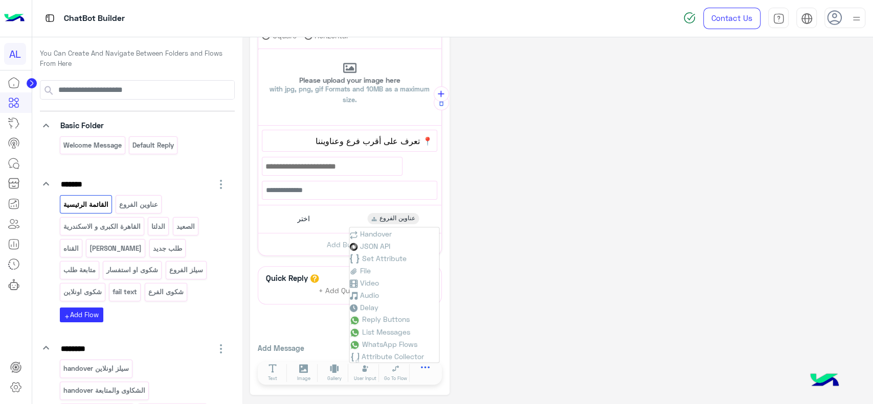
scroll to position [143, 0]
click at [33, 85] on circle at bounding box center [32, 83] width 10 height 10
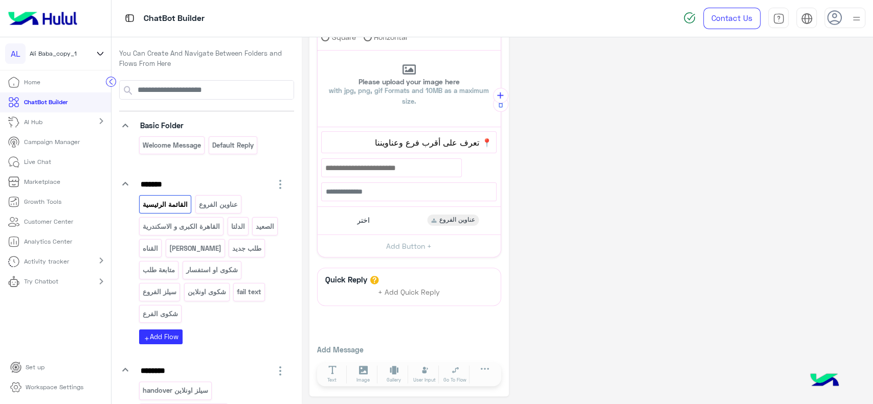
click at [58, 145] on p "Campaign Manager" at bounding box center [52, 142] width 56 height 9
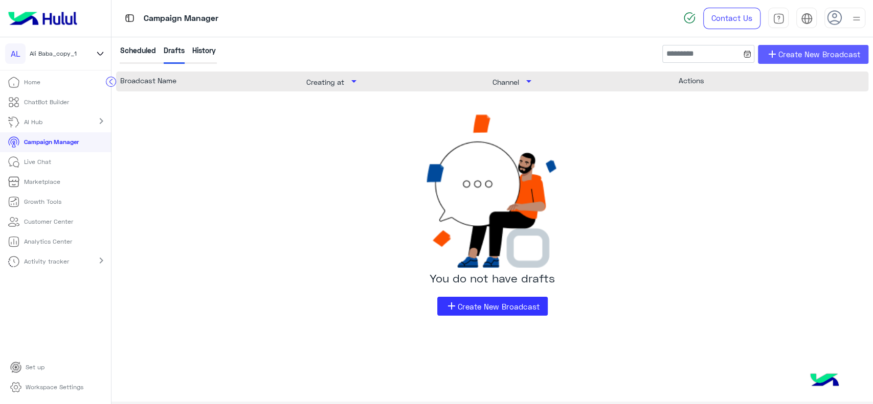
click at [792, 59] on span "Create New Broadcast" at bounding box center [819, 55] width 82 height 12
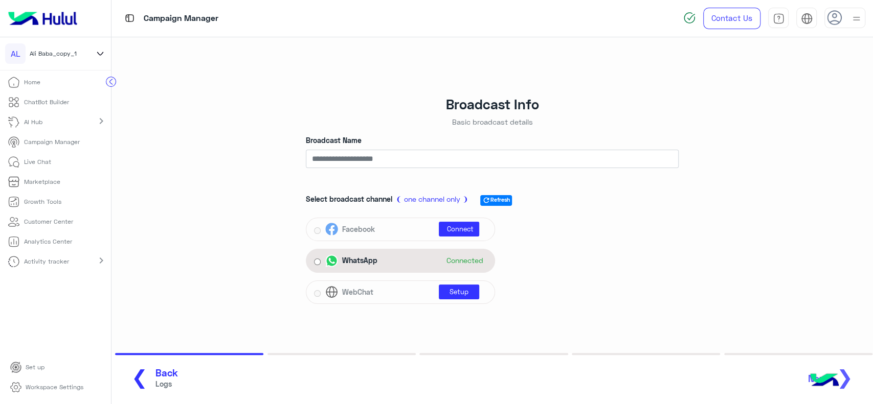
click at [388, 257] on div "WhatsApp Connected" at bounding box center [406, 260] width 162 height 15
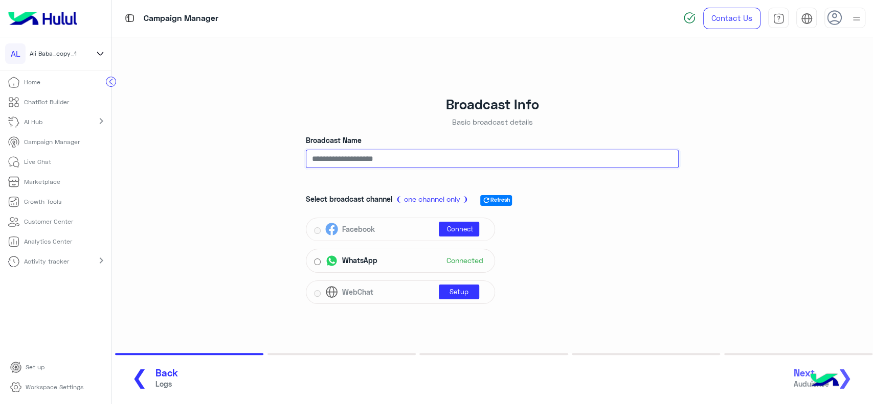
click at [406, 165] on input "Broadcast Name" at bounding box center [492, 159] width 373 height 18
type input "****"
click at [857, 381] on button "Next Auduience ❯" at bounding box center [826, 379] width 73 height 28
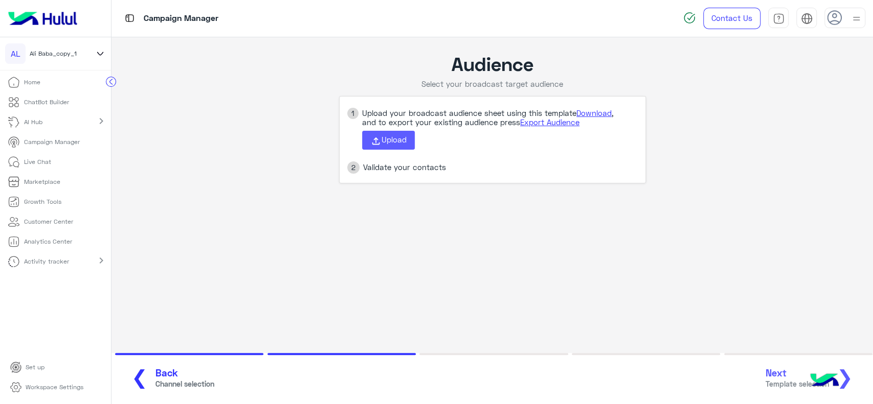
click at [401, 133] on button "Upload" at bounding box center [388, 140] width 53 height 19
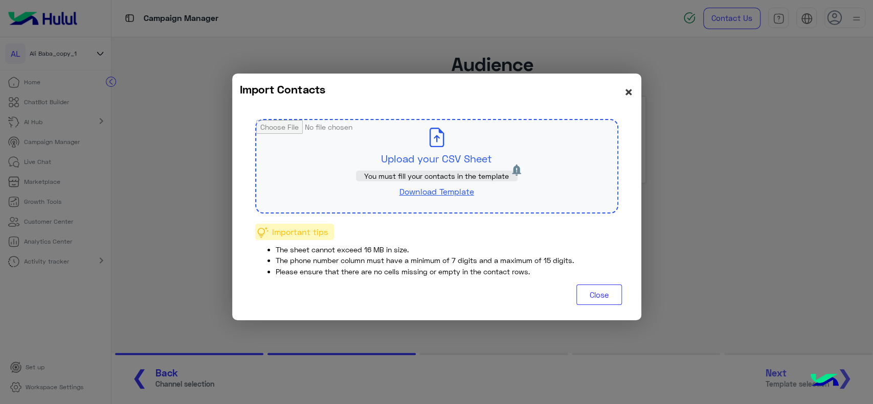
click at [629, 94] on span "×" at bounding box center [629, 91] width 10 height 18
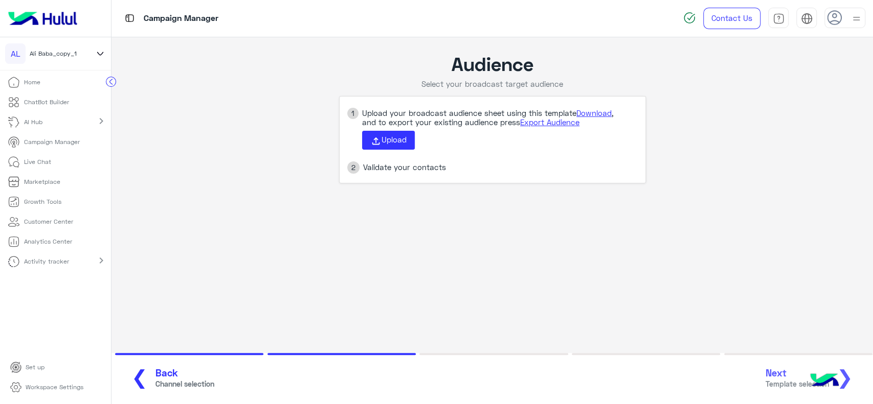
click at [40, 164] on p "Live Chat" at bounding box center [37, 161] width 27 height 9
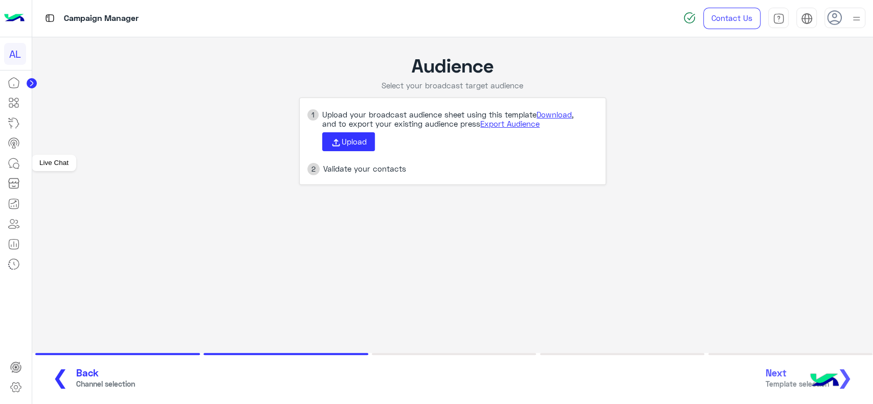
click at [20, 165] on link at bounding box center [14, 163] width 28 height 20
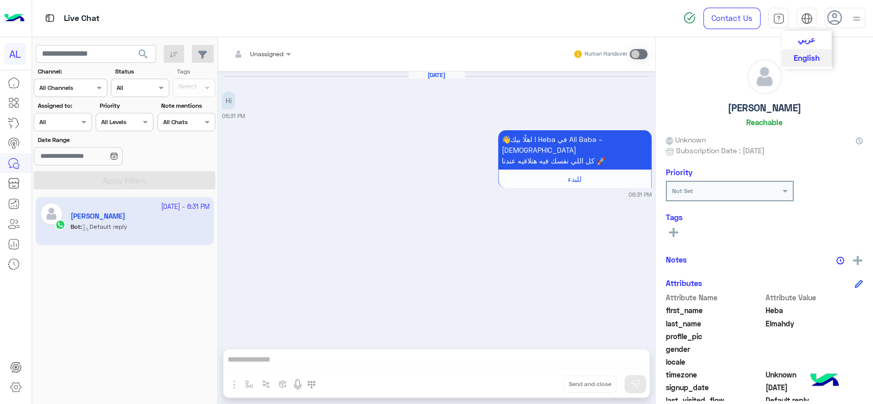
drag, startPoint x: 293, startPoint y: 212, endPoint x: 804, endPoint y: 21, distance: 544.8
click at [804, 21] on img at bounding box center [807, 19] width 12 height 12
click at [805, 39] on span "عربي" at bounding box center [806, 38] width 17 height 9
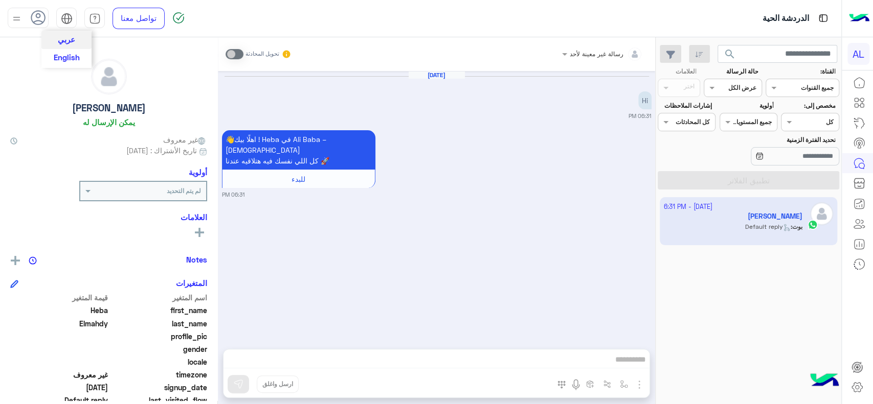
click at [74, 56] on span "English" at bounding box center [67, 57] width 26 height 9
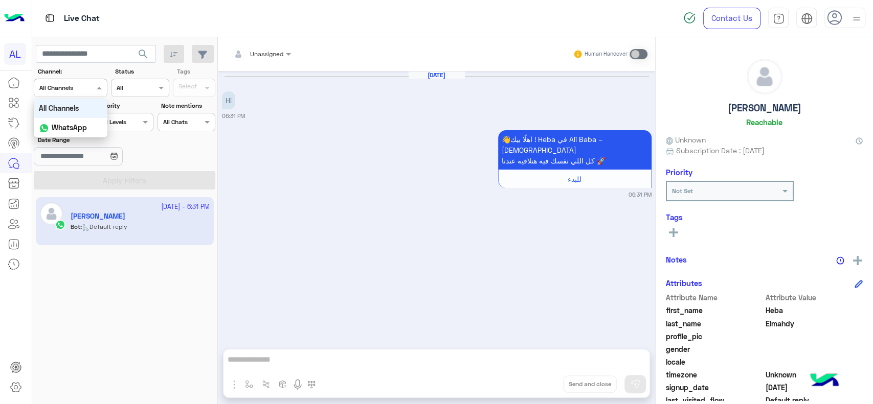
click at [82, 93] on div "Channel All Channels" at bounding box center [71, 88] width 74 height 18
click at [157, 157] on div "Date Range" at bounding box center [125, 151] width 186 height 32
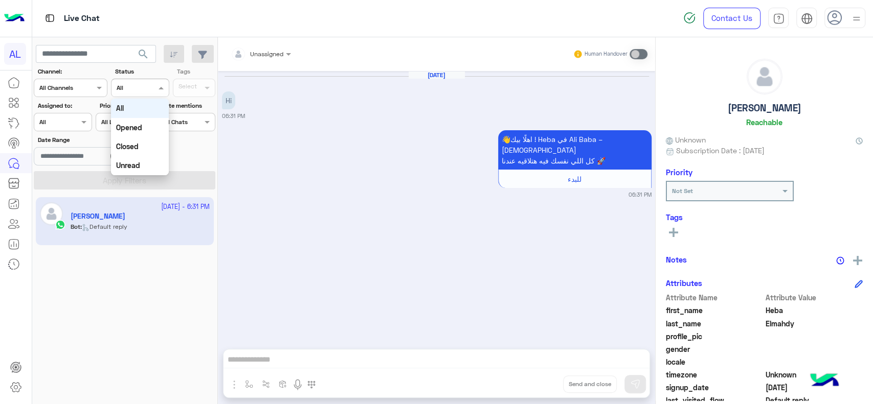
click at [142, 84] on div at bounding box center [139, 87] width 57 height 10
click at [184, 144] on div "Date Range" at bounding box center [125, 151] width 186 height 32
click at [56, 115] on div "Assigned on All" at bounding box center [63, 122] width 58 height 18
click at [75, 257] on div "12 October - 6:31 PM Heba Elmahdy Bot : Default reply" at bounding box center [125, 301] width 186 height 215
click at [539, 251] on div "Oct 12, 2025 Hi 06:31 PM 👋اهلًا بيك ! Heba في Ali Baba – بابا التوفير كل اللي ن…" at bounding box center [436, 205] width 437 height 268
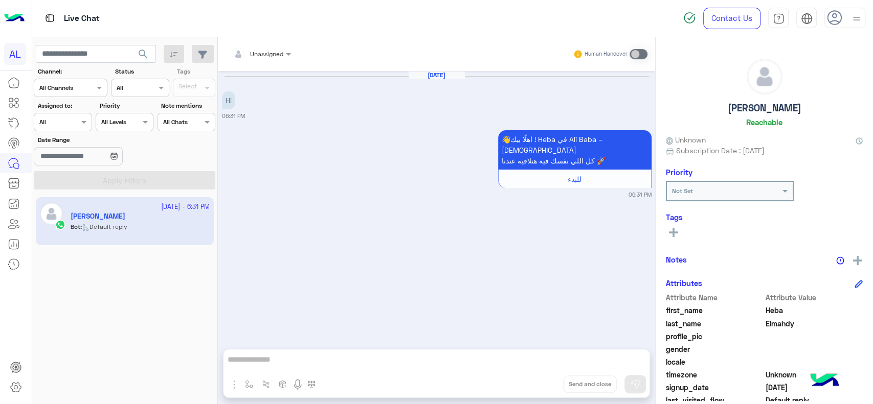
click at [680, 231] on button at bounding box center [673, 232] width 15 height 12
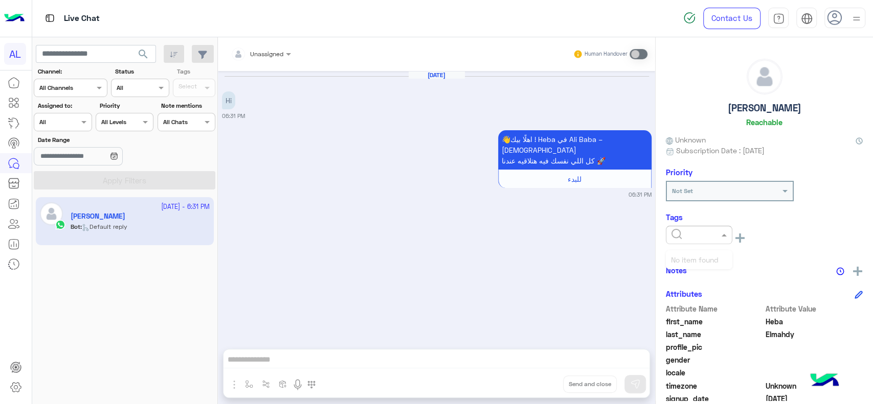
click at [680, 231] on input "text" at bounding box center [686, 234] width 31 height 9
click at [403, 276] on div "Oct 12, 2025 Hi 06:31 PM 👋اهلًا بيك ! Heba في Ali Baba – بابا التوفير كل اللي ن…" at bounding box center [436, 205] width 437 height 268
click at [82, 123] on span at bounding box center [85, 122] width 13 height 11
click at [694, 235] on input "text" at bounding box center [686, 234] width 31 height 9
click at [191, 98] on section "Channel: Channel All Channels Status Channel All Tags Select Assigned to: Assig…" at bounding box center [125, 128] width 170 height 123
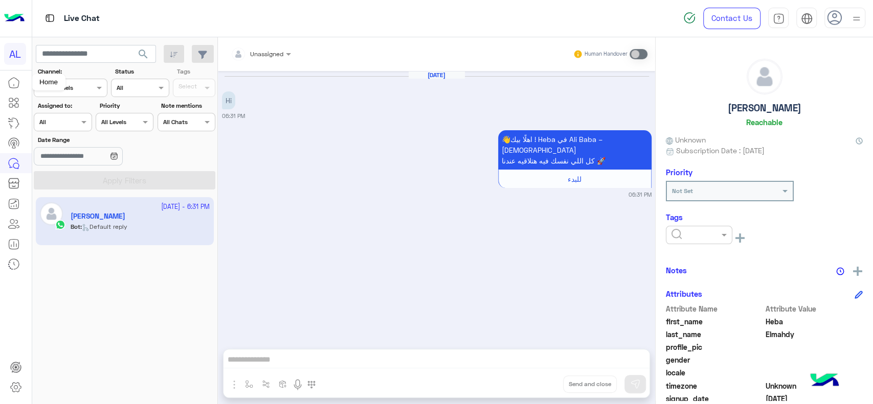
click at [14, 85] on icon at bounding box center [14, 85] width 0 height 2
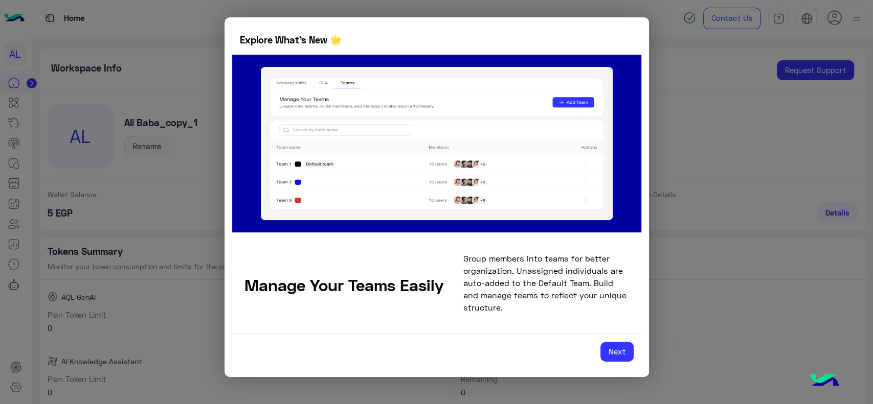
click at [33, 81] on modal-container "Explore What’s New 🌟 Manage Your Teams Easily Group members into teams for bett…" at bounding box center [436, 202] width 873 height 404
click at [616, 349] on button "Next" at bounding box center [616, 352] width 33 height 20
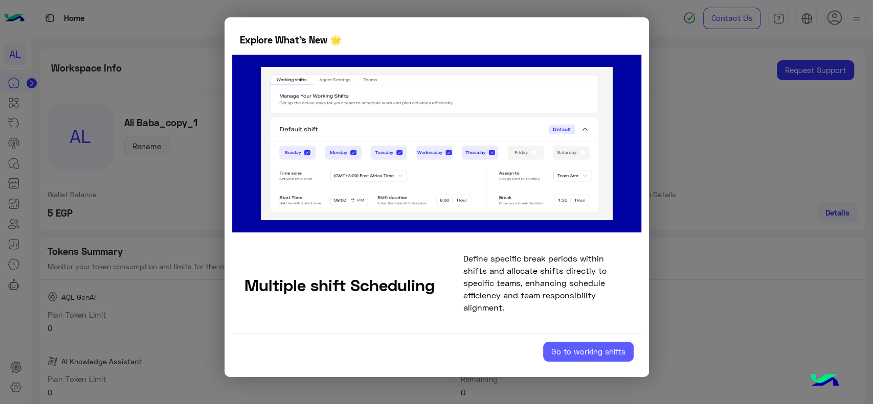
click at [616, 349] on button "Go to working shifts" at bounding box center [588, 352] width 91 height 20
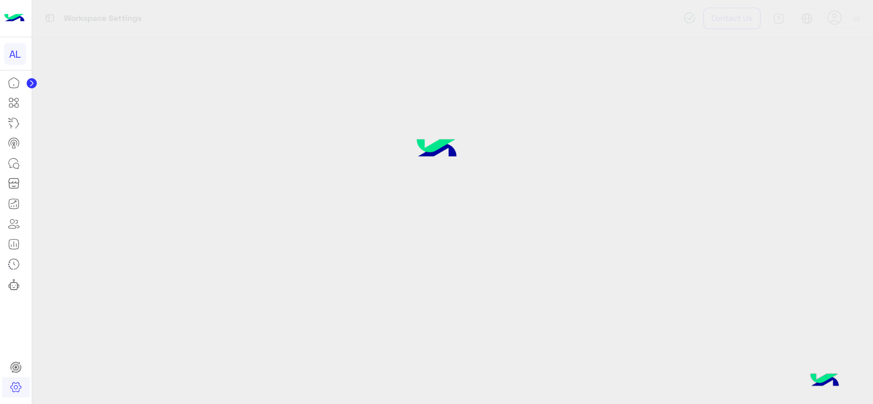
click at [33, 83] on circle at bounding box center [32, 83] width 10 height 10
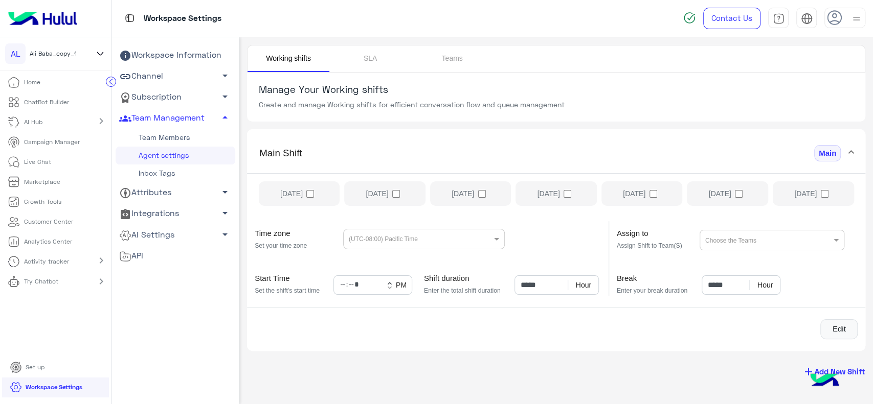
click at [99, 52] on icon at bounding box center [100, 54] width 11 height 12
click at [60, 76] on span "Cloud" at bounding box center [68, 70] width 16 height 9
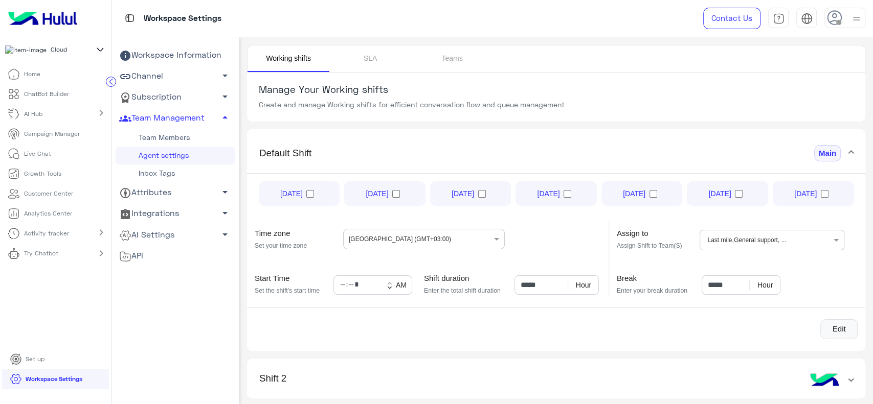
click at [37, 159] on p "Live Chat" at bounding box center [37, 153] width 27 height 9
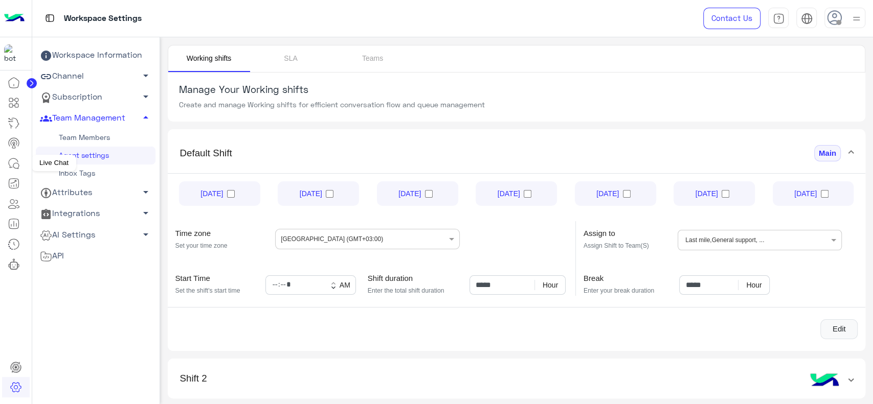
click at [15, 161] on icon at bounding box center [14, 163] width 12 height 12
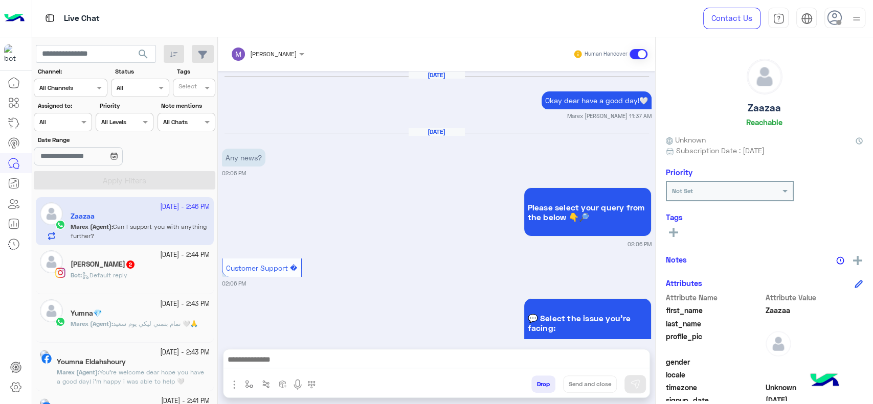
scroll to position [818, 0]
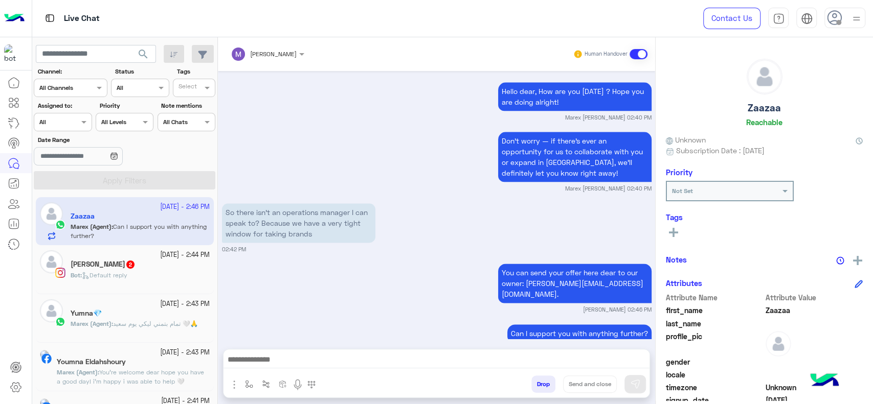
click at [696, 194] on div "Not Set" at bounding box center [723, 191] width 113 height 9
click at [673, 233] on rect at bounding box center [673, 232] width 2 height 9
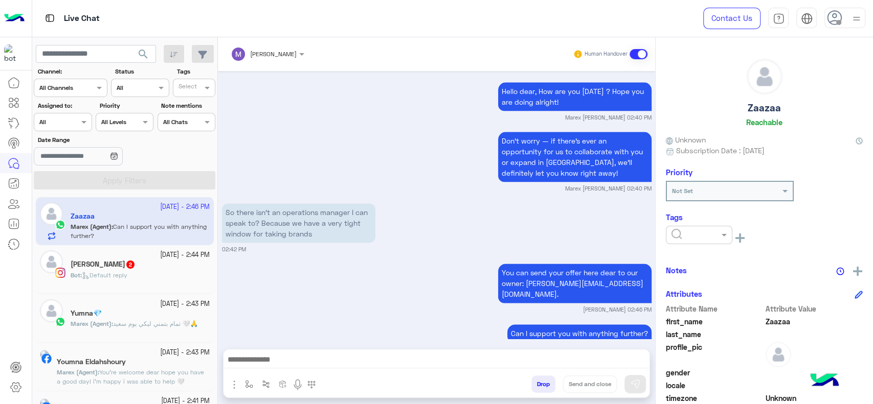
click at [689, 241] on div at bounding box center [699, 235] width 66 height 18
click at [383, 263] on div "You can send your offer here dear to our owner: karim.tahoun@garments-group.com…" at bounding box center [436, 287] width 429 height 53
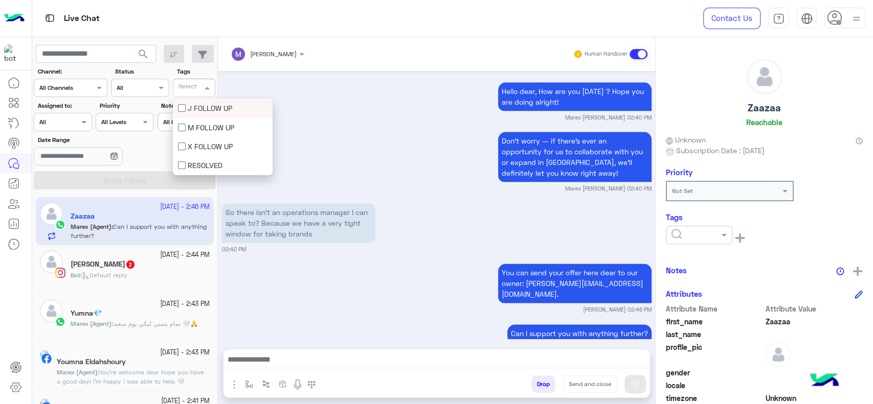
click at [203, 83] on span at bounding box center [208, 87] width 13 height 11
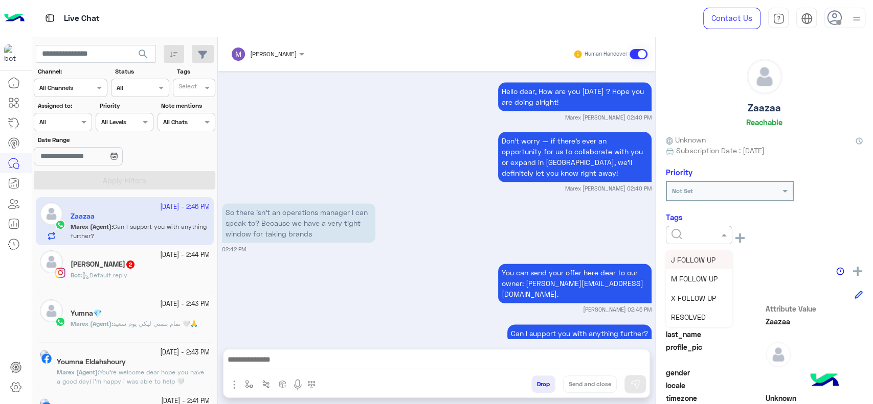
click at [688, 242] on div at bounding box center [699, 235] width 66 height 18
click at [188, 88] on input "text" at bounding box center [188, 88] width 21 height 9
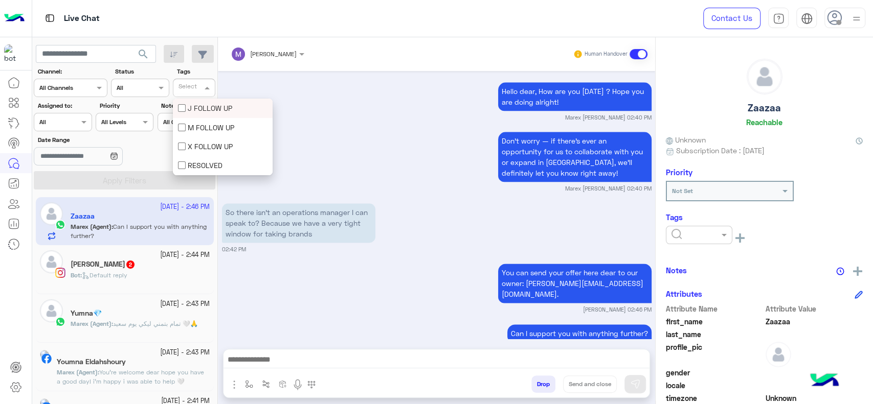
click at [197, 112] on div "J FOLLOW UP" at bounding box center [222, 108] width 89 height 11
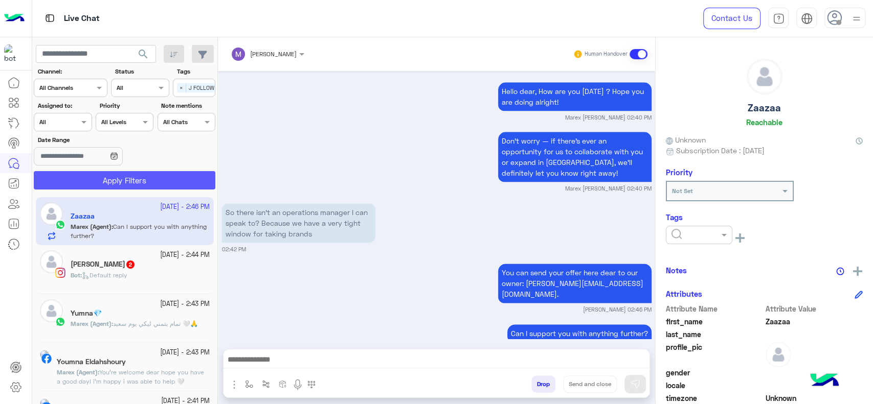
click at [176, 178] on button "Apply Filters" at bounding box center [125, 180] width 182 height 18
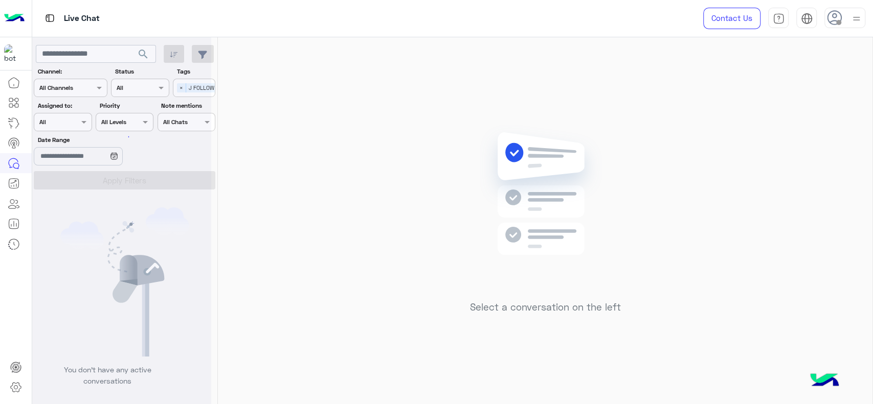
click at [180, 88] on div at bounding box center [121, 206] width 179 height 404
click at [192, 87] on div at bounding box center [121, 206] width 179 height 404
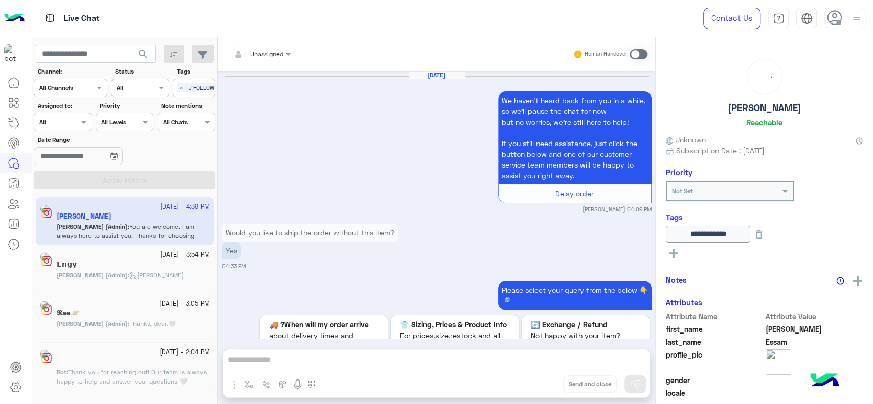
scroll to position [985, 0]
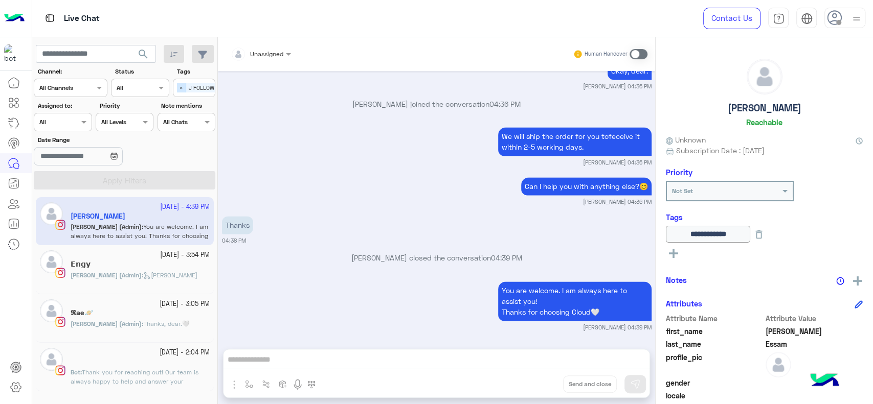
click at [179, 85] on span "×" at bounding box center [181, 87] width 9 height 9
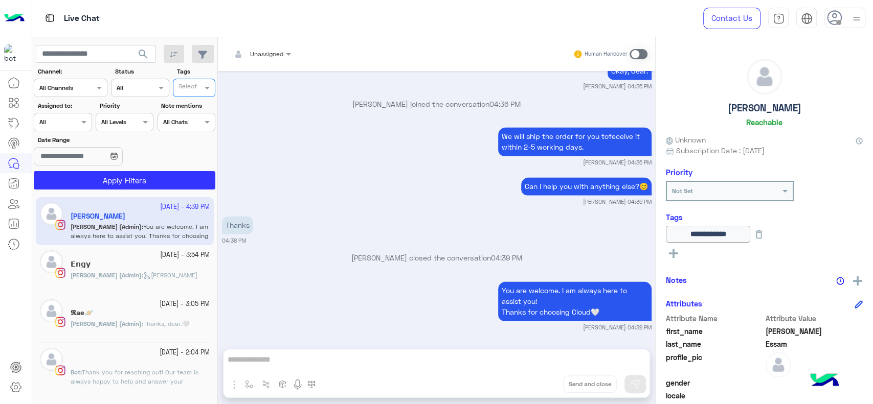
click at [700, 192] on input "text" at bounding box center [714, 189] width 85 height 9
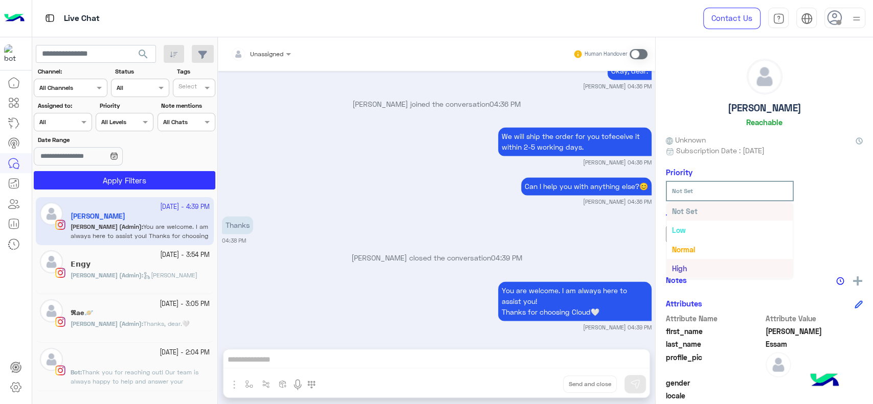
scroll to position [18, 0]
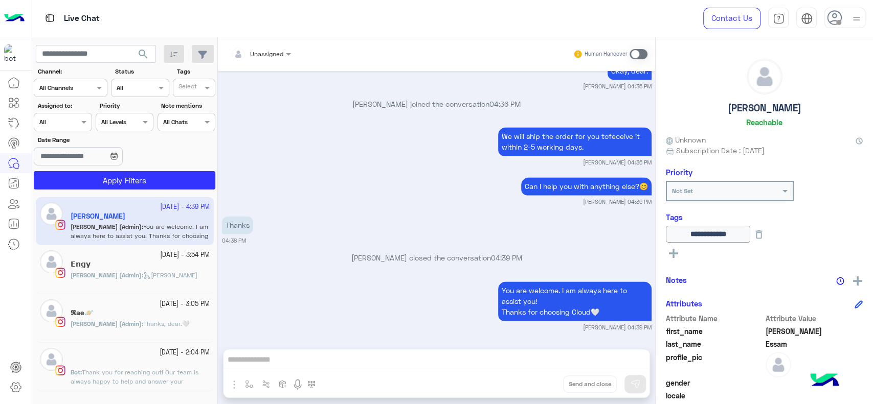
click at [619, 240] on small "04:38 PM" at bounding box center [436, 241] width 429 height 8
click at [857, 283] on img at bounding box center [857, 281] width 9 height 9
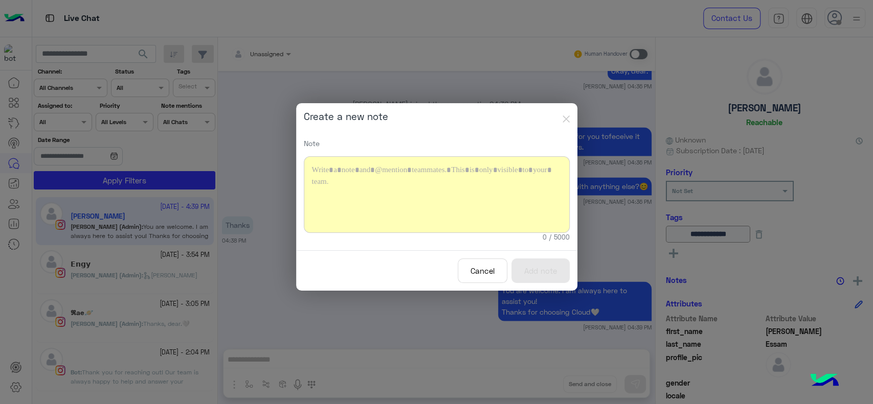
click at [493, 171] on div at bounding box center [437, 194] width 266 height 77
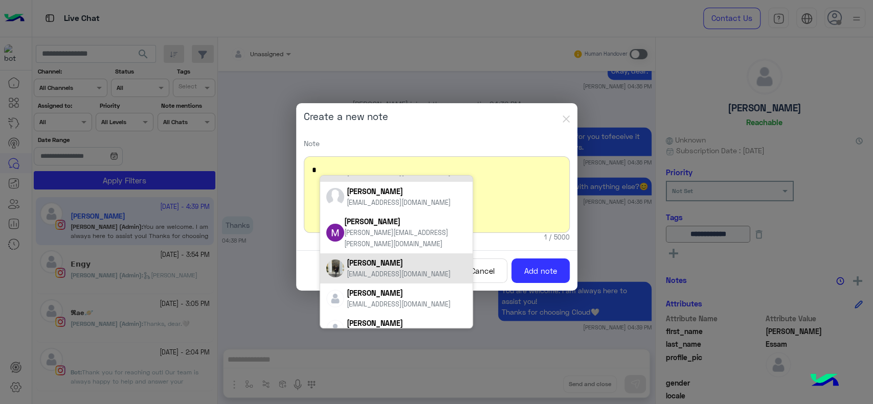
scroll to position [25, 0]
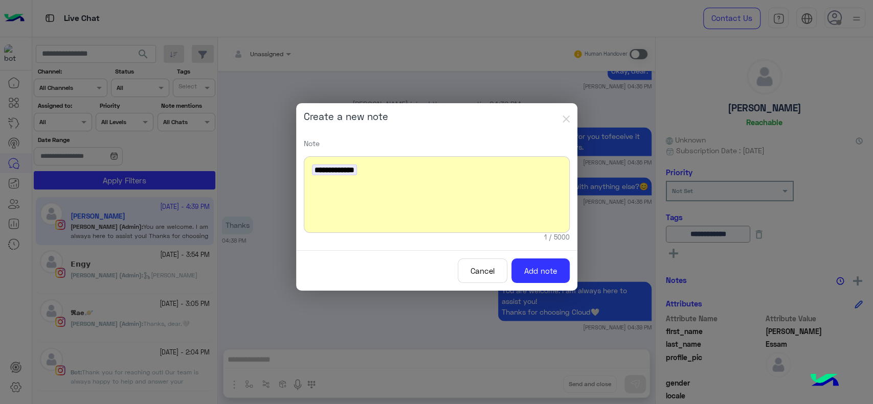
click at [481, 274] on button "Cancel" at bounding box center [483, 271] width 50 height 25
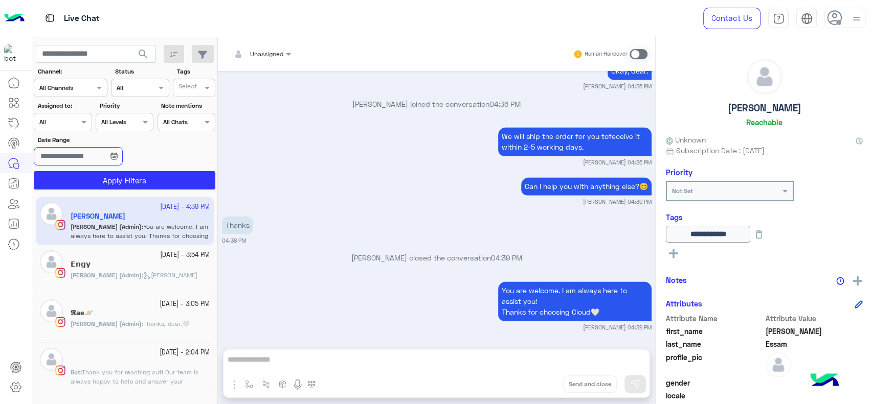
click at [107, 155] on input "Date Range" at bounding box center [78, 156] width 88 height 18
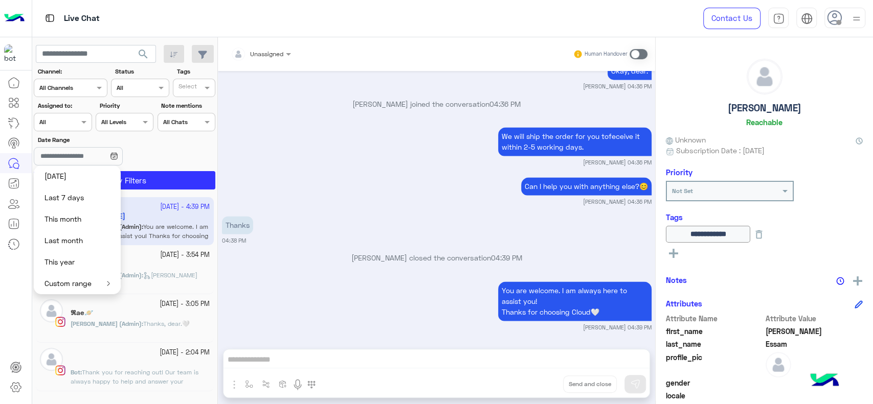
click at [82, 284] on button "Custom range" at bounding box center [77, 283] width 87 height 21
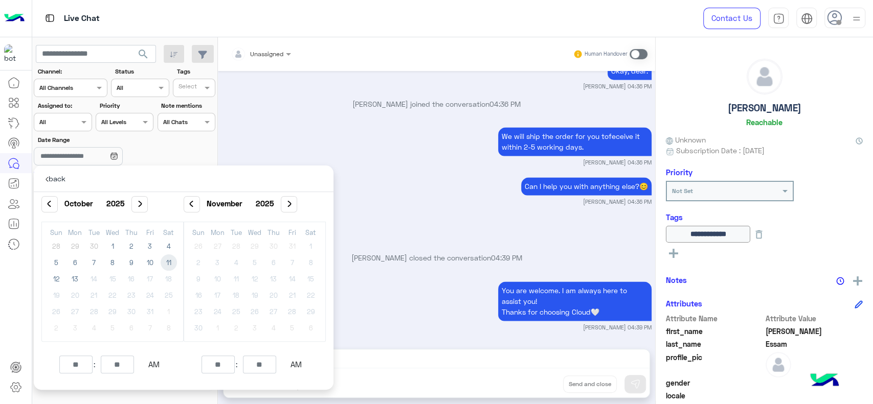
click at [265, 134] on div "We will ship the order for you tofeceive it within 2-5 working days. Jana Aboel…" at bounding box center [436, 146] width 429 height 42
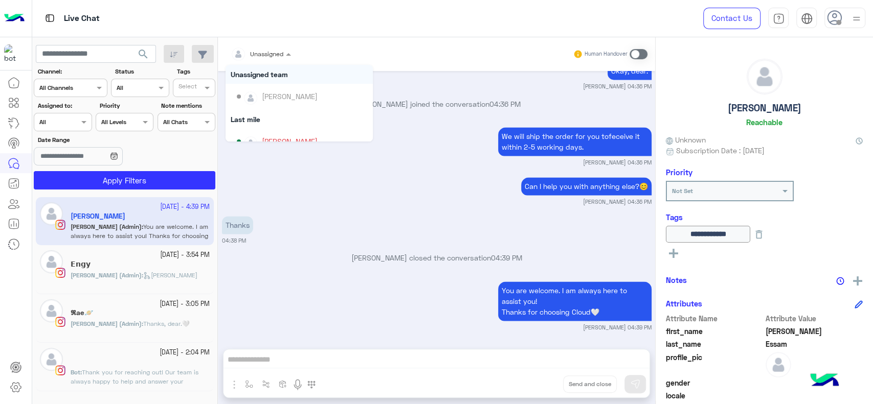
click at [276, 60] on div "Unassigned" at bounding box center [257, 54] width 53 height 20
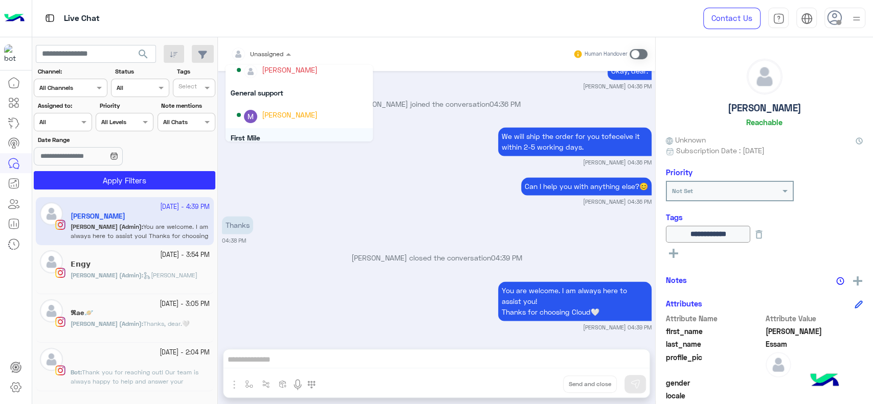
scroll to position [149, 0]
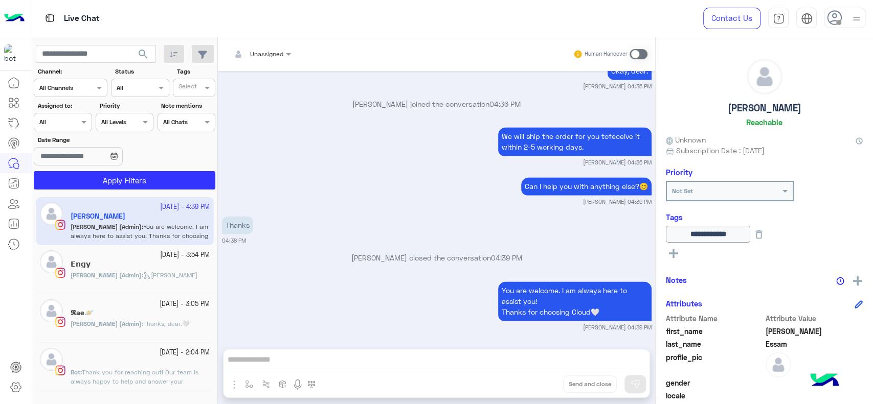
click at [302, 193] on div "Can I help you with anything else?😊 Jana Aboelseoud 04:36 PM" at bounding box center [436, 190] width 429 height 31
click at [65, 89] on input "text" at bounding box center [57, 86] width 37 height 9
click at [247, 385] on div "Unassigned Human Handover Oct 12, 2025 We haven’t heard back from you in a whil…" at bounding box center [436, 222] width 437 height 371
click at [124, 56] on input "text" at bounding box center [96, 54] width 120 height 18
type input "**********"
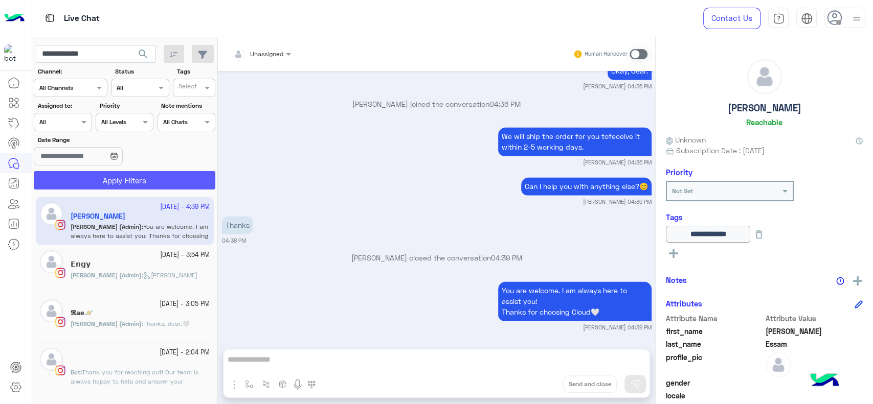
click at [109, 179] on button "Apply Filters" at bounding box center [125, 180] width 182 height 18
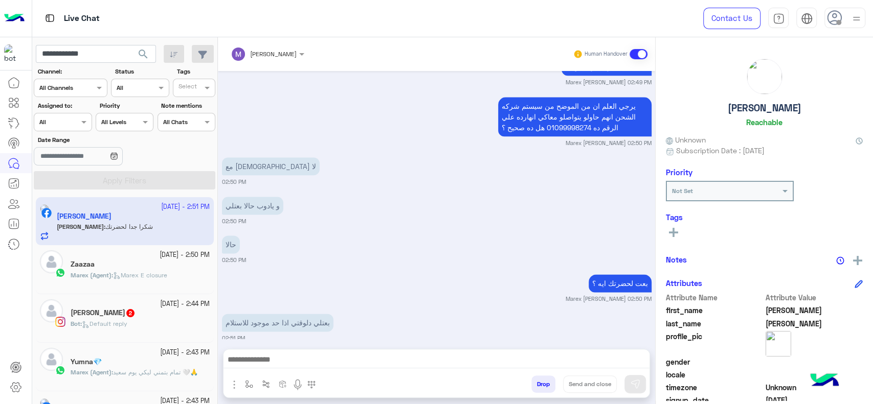
scroll to position [892, 0]
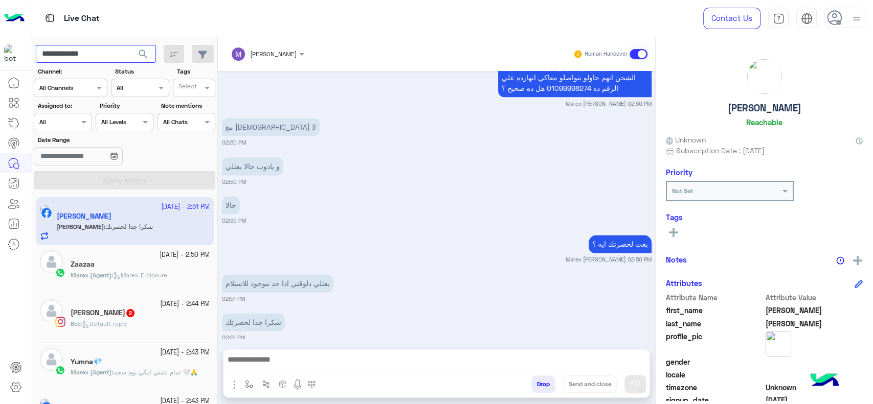
click at [123, 55] on input "**********" at bounding box center [96, 54] width 120 height 18
click at [143, 55] on span "search" at bounding box center [143, 54] width 12 height 12
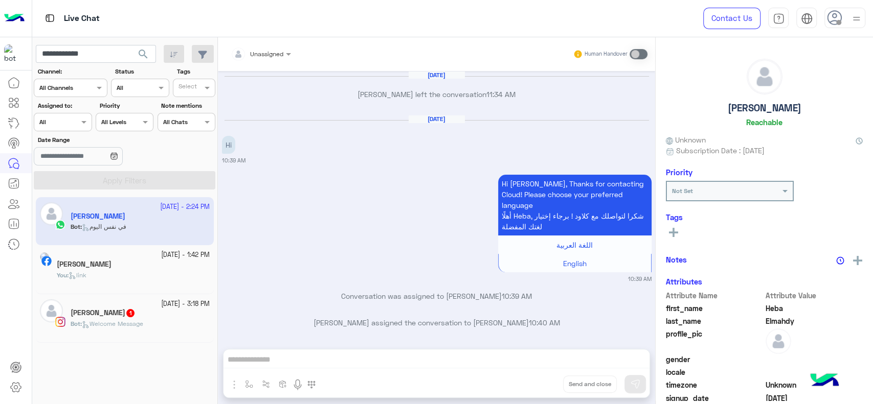
scroll to position [849, 0]
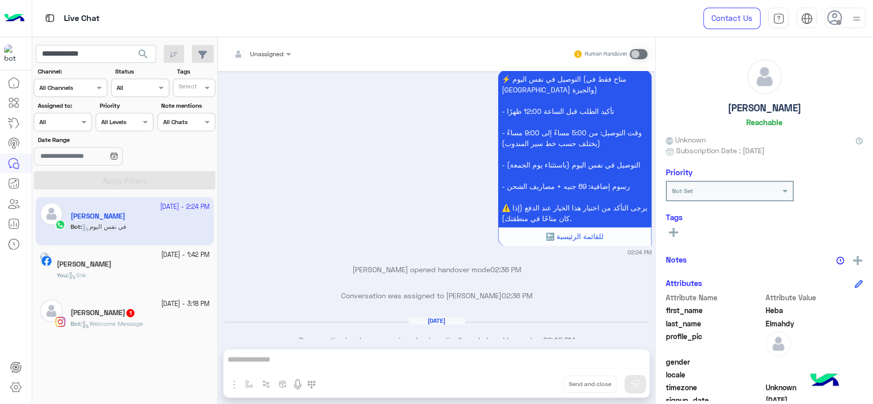
click at [147, 226] on app-inbox-user "12 October - 2:24 PM Heba Elmahdy Bot : في نفس اليوم" at bounding box center [125, 221] width 178 height 48
click at [636, 56] on span at bounding box center [638, 54] width 18 height 10
click at [410, 361] on div "Unassigned Human Handover Sep 28, 2025 Heba Elmahdy left the conversation 11:34…" at bounding box center [436, 222] width 437 height 371
click at [177, 269] on div "[PERSON_NAME]" at bounding box center [133, 265] width 153 height 11
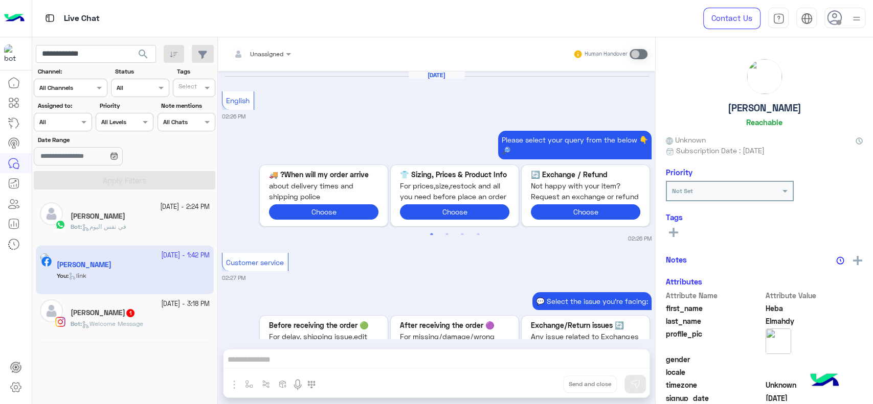
scroll to position [998, 0]
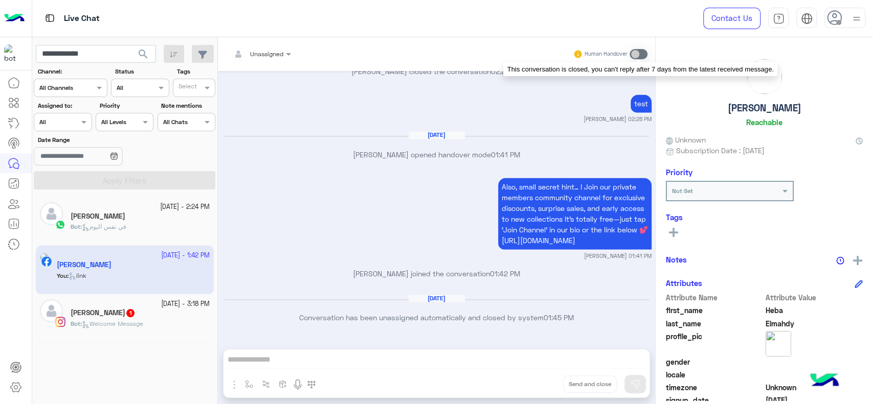
click at [634, 55] on span at bounding box center [638, 54] width 18 height 10
click at [250, 384] on div "Unassigned Human Handover Sep 8, 2025 English 02:26 PM Please select your query…" at bounding box center [436, 222] width 437 height 371
click at [133, 215] on div "[PERSON_NAME]" at bounding box center [140, 217] width 139 height 11
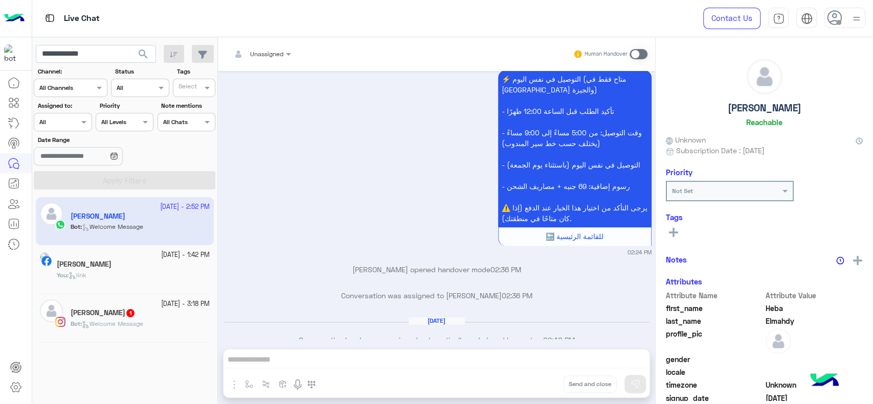
scroll to position [997, 0]
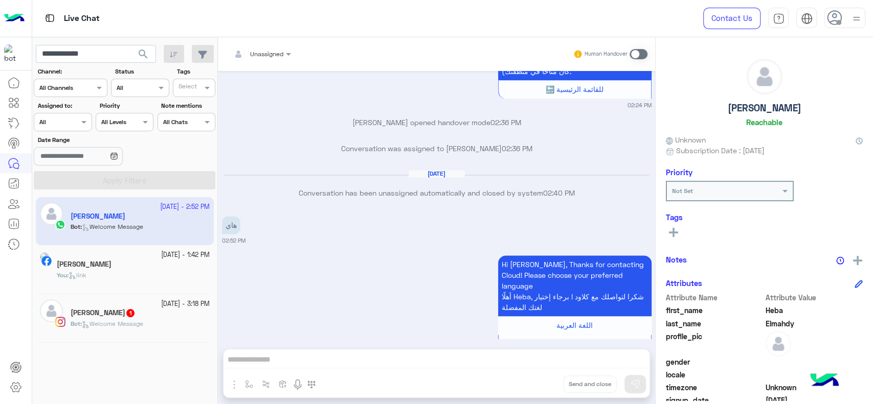
click at [639, 52] on span at bounding box center [638, 54] width 18 height 10
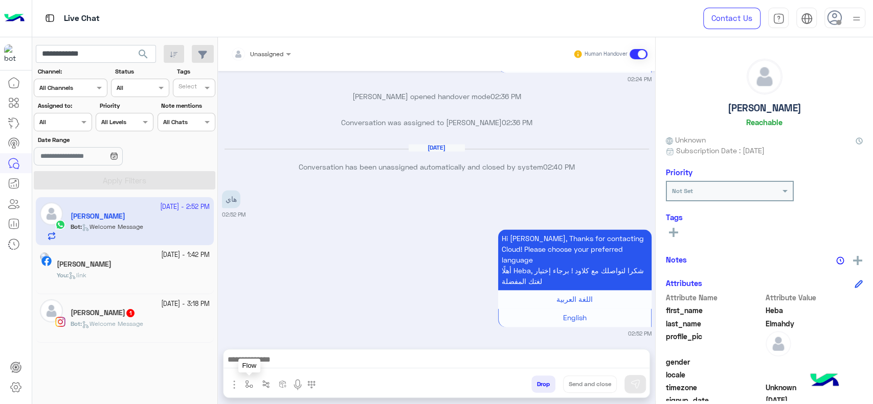
click at [247, 385] on img "button" at bounding box center [249, 384] width 8 height 8
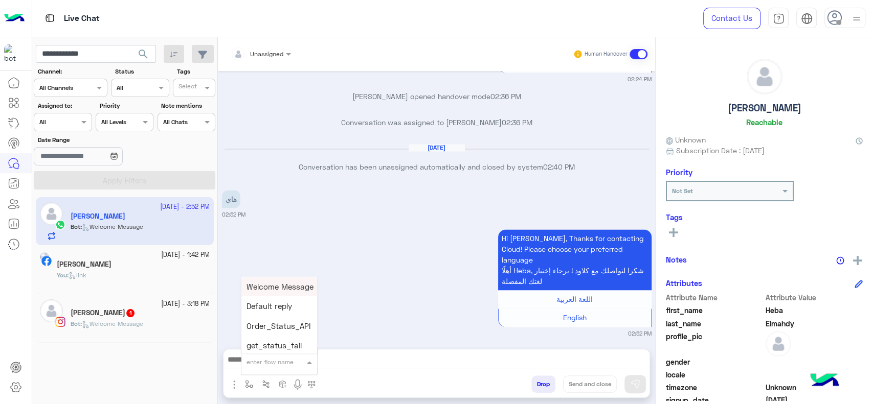
click at [279, 365] on div "enter flow name" at bounding box center [269, 361] width 47 height 9
type input "****"
click at [295, 281] on span "Marex E greeting" at bounding box center [277, 284] width 62 height 9
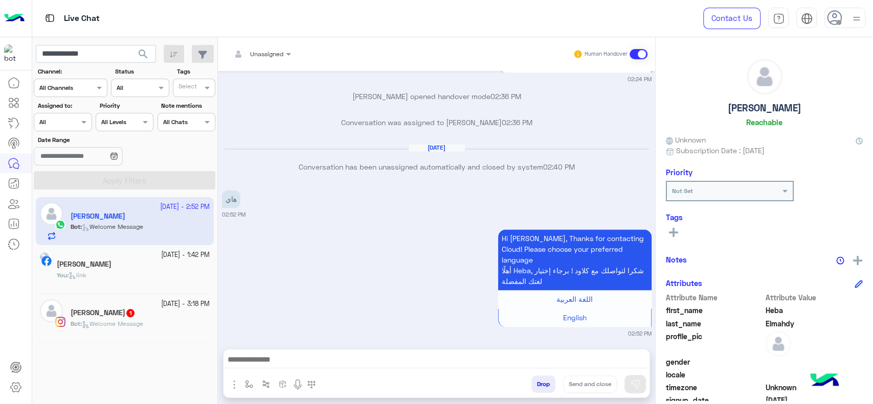
type textarea "**********"
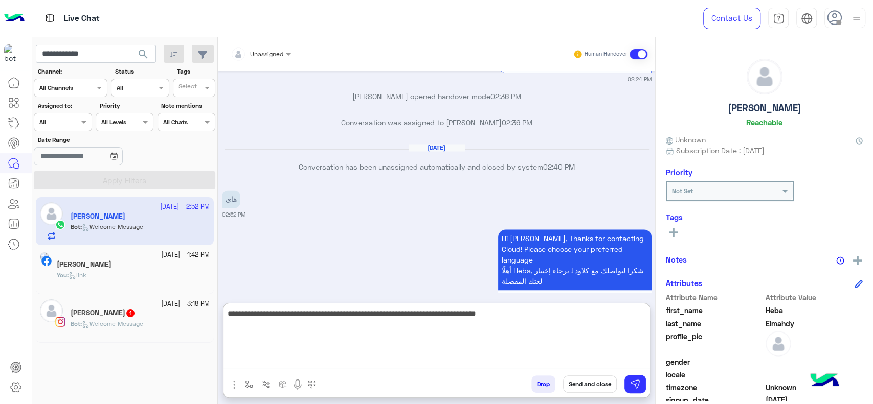
click at [254, 363] on textarea "**********" at bounding box center [436, 337] width 426 height 61
click at [532, 319] on textarea "**********" at bounding box center [436, 337] width 426 height 61
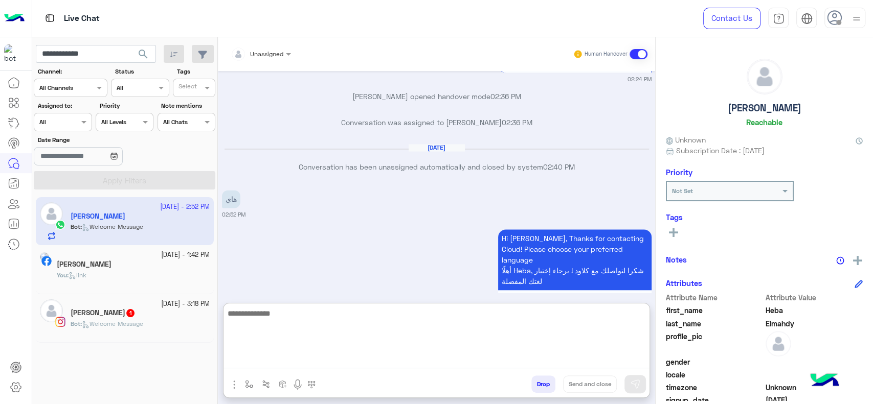
scroll to position [1119, 0]
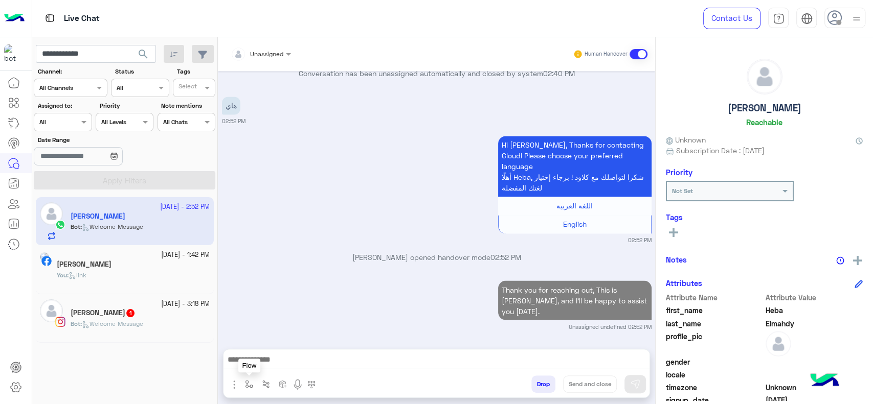
click at [253, 380] on button "button" at bounding box center [249, 384] width 17 height 17
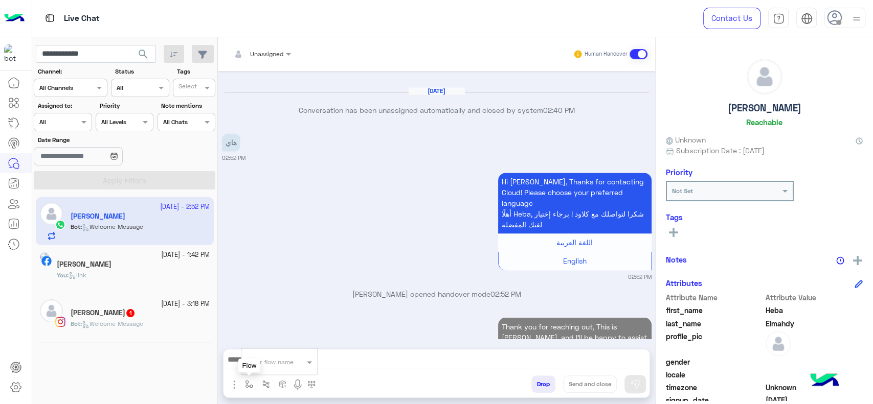
scroll to position [1073, 0]
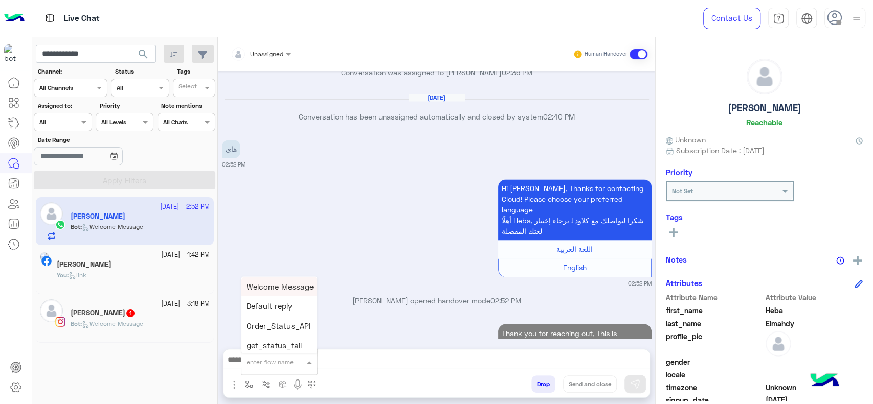
click at [278, 363] on input "text" at bounding box center [266, 360] width 40 height 9
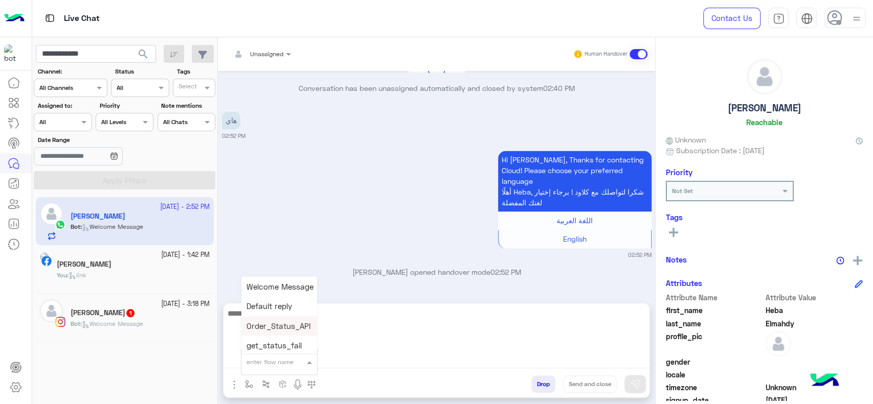
click at [351, 358] on textarea at bounding box center [436, 337] width 426 height 61
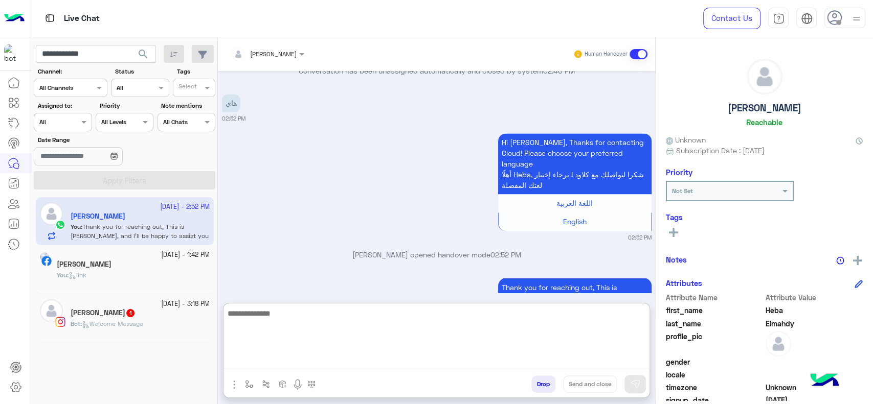
scroll to position [1145, 0]
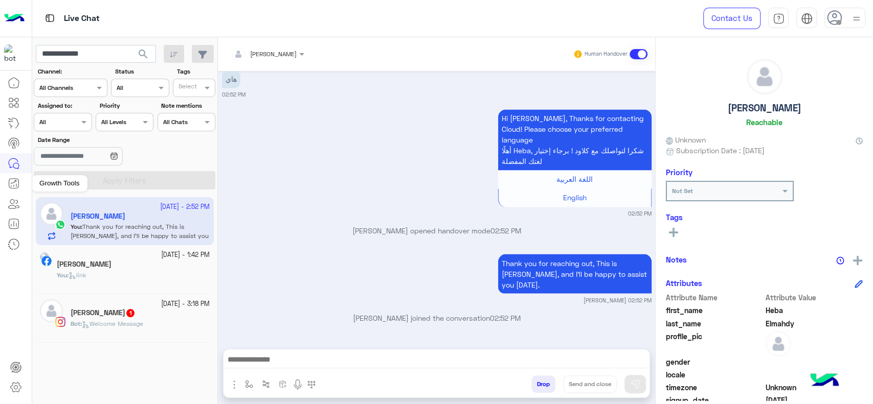
click at [18, 186] on icon at bounding box center [14, 184] width 10 height 10
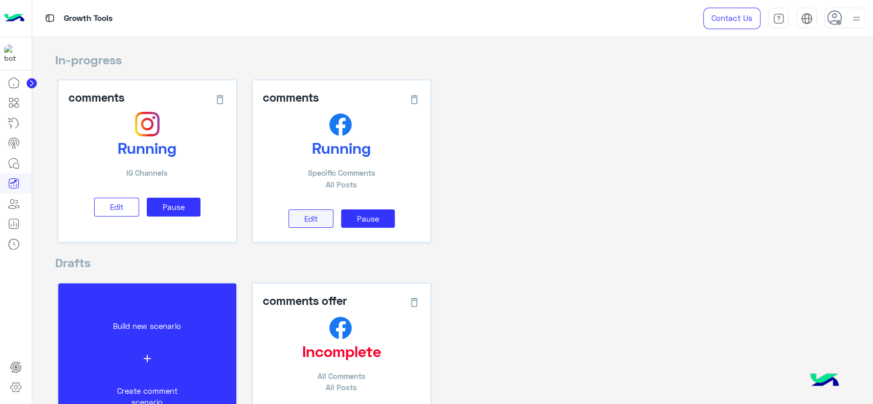
click at [324, 221] on button "Edit" at bounding box center [310, 219] width 45 height 19
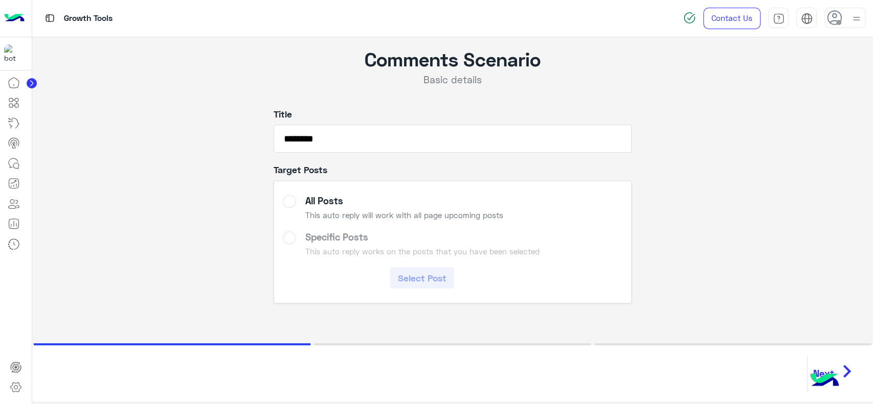
click at [322, 238] on label "Specific Posts This auto reply works on the posts that you have been selected S…" at bounding box center [452, 261] width 339 height 58
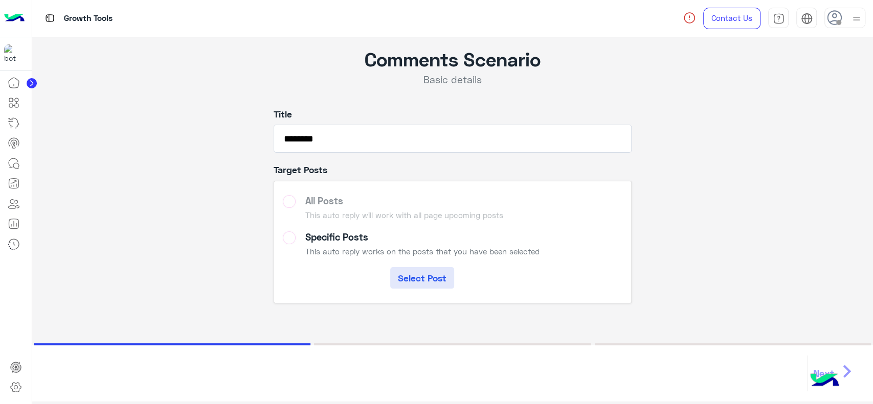
click at [423, 285] on button "Select Post" at bounding box center [422, 277] width 64 height 21
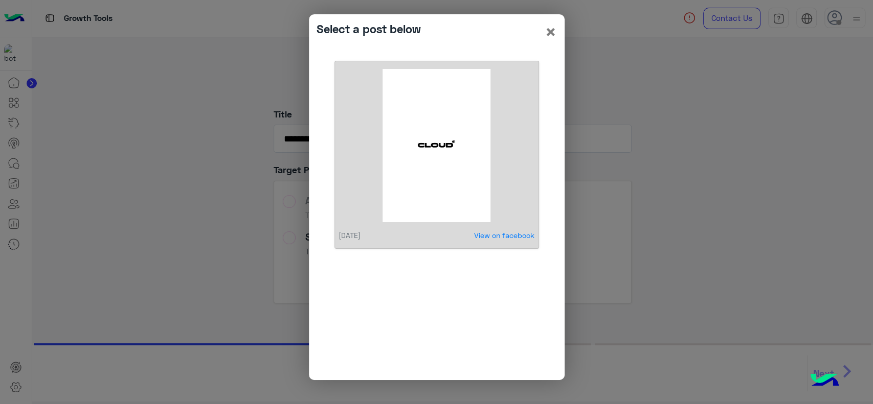
click at [436, 179] on img at bounding box center [436, 145] width 183 height 153
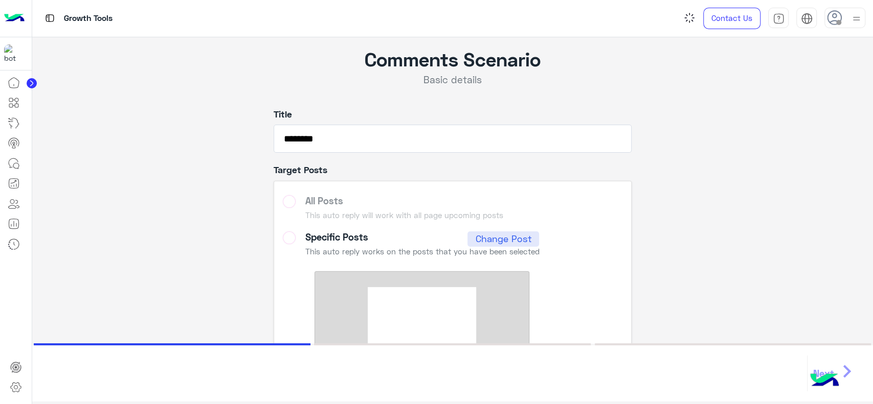
scroll to position [149, 0]
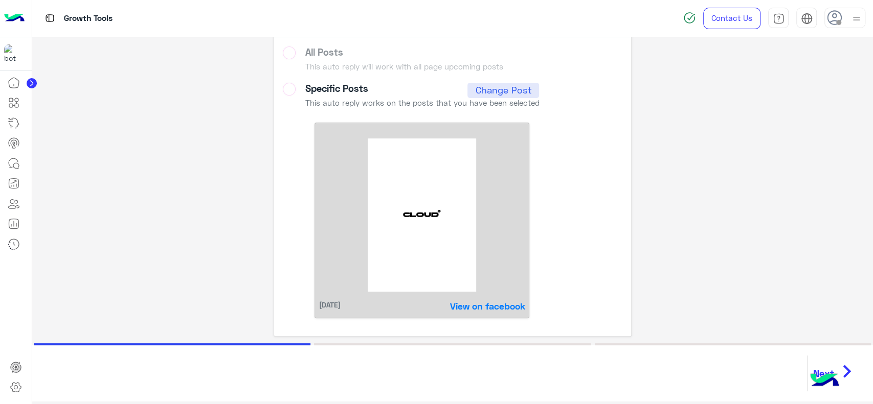
click at [851, 364] on icon "chevron_right" at bounding box center [847, 371] width 26 height 31
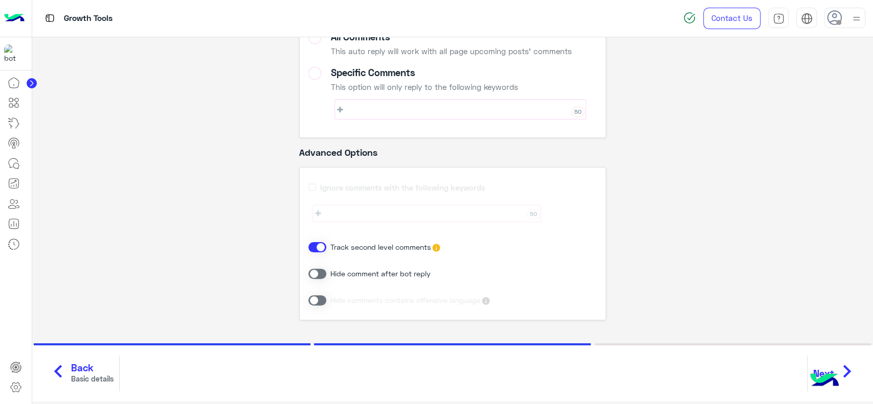
scroll to position [1, 0]
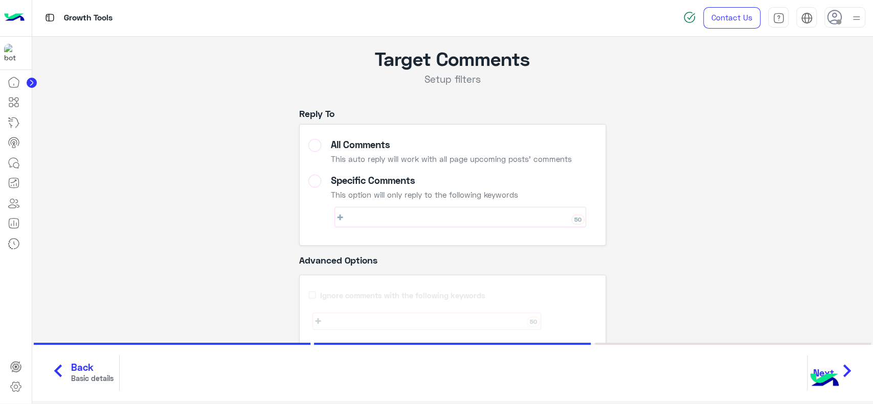
click at [315, 148] on label "All Comments This auto reply will work with all page upcoming posts' comments" at bounding box center [452, 153] width 288 height 29
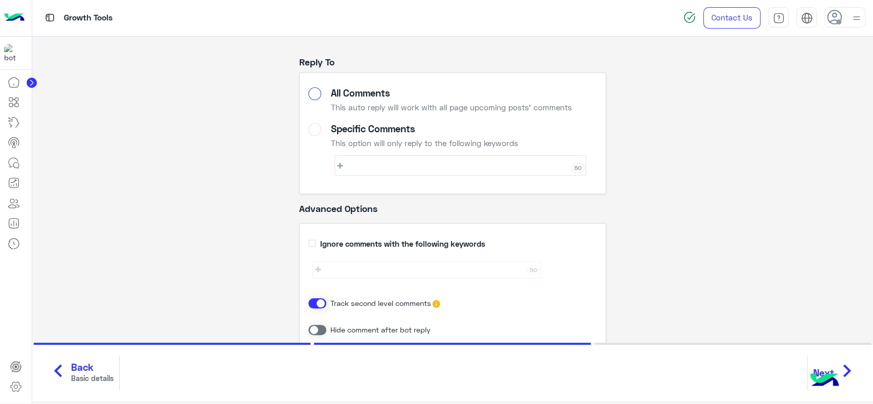
scroll to position [48, 0]
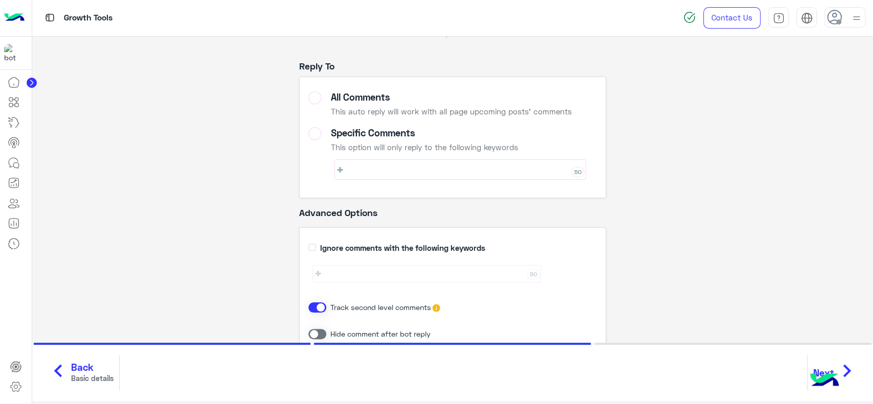
click at [849, 370] on icon "chevron_right" at bounding box center [847, 371] width 26 height 31
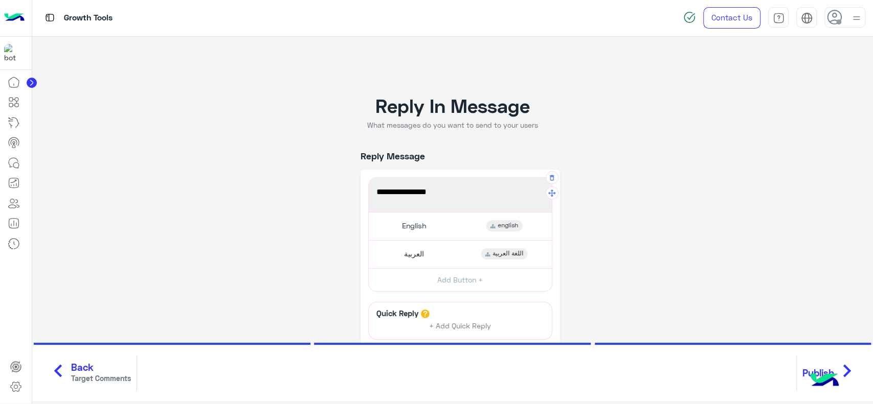
click at [509, 198] on div "Welcome to Cloud" at bounding box center [460, 195] width 176 height 27
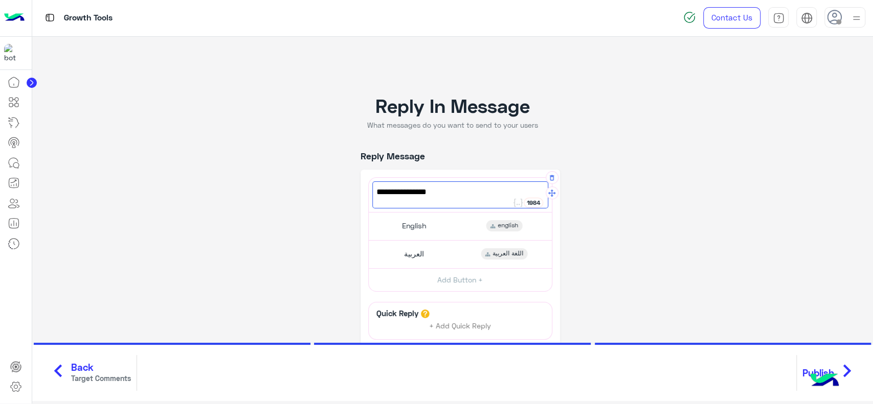
scroll to position [70, 0]
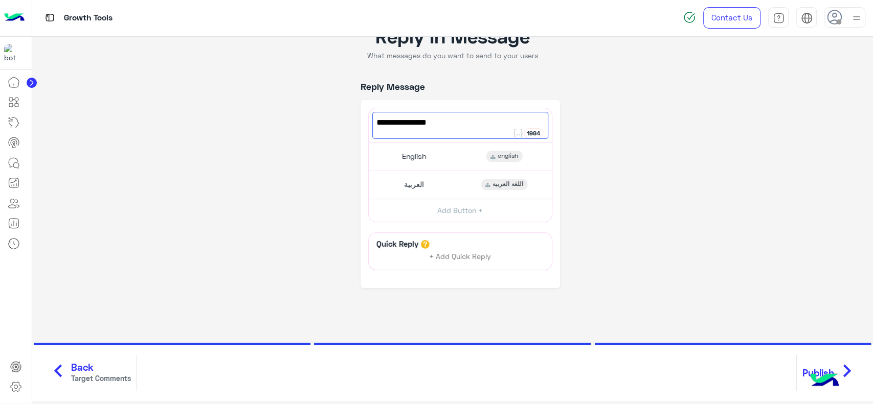
click at [75, 370] on span "Back" at bounding box center [101, 368] width 60 height 12
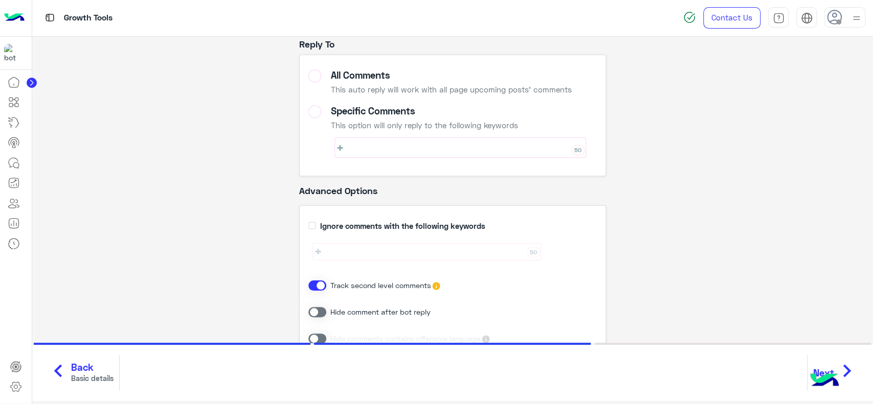
click at [332, 115] on div "Specific Comments" at bounding box center [459, 111] width 259 height 12
click at [385, 147] on div "50" at bounding box center [460, 148] width 252 height 20
click at [76, 373] on span "Basic details" at bounding box center [92, 378] width 42 height 11
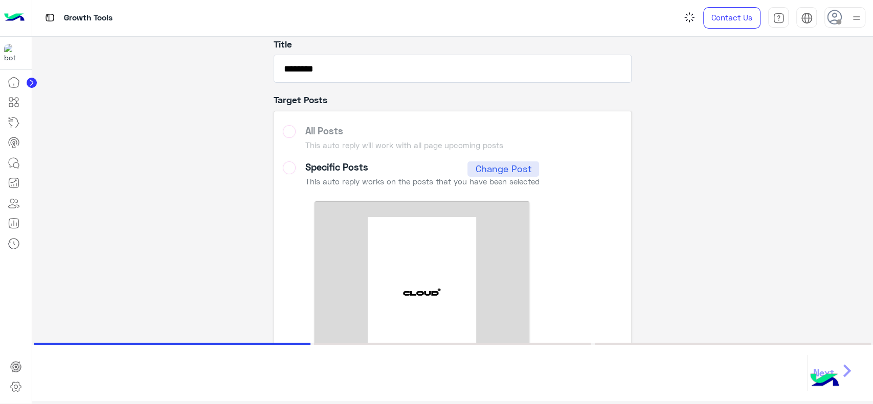
click at [309, 129] on label "All Posts This auto reply will work with all page upcoming posts" at bounding box center [452, 139] width 339 height 29
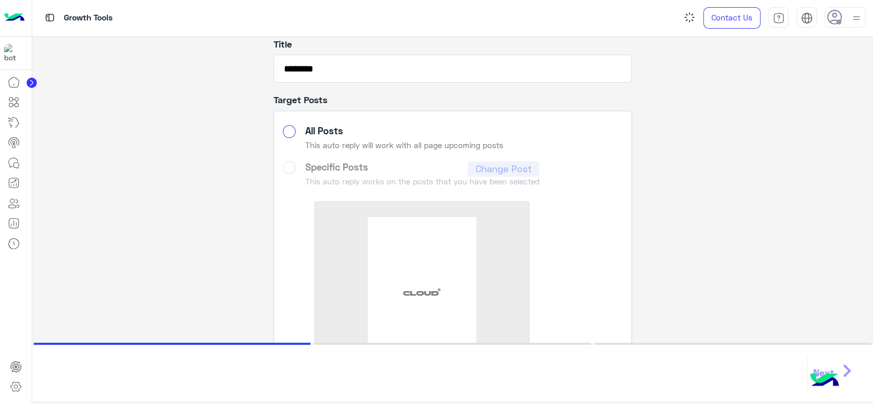
scroll to position [149, 0]
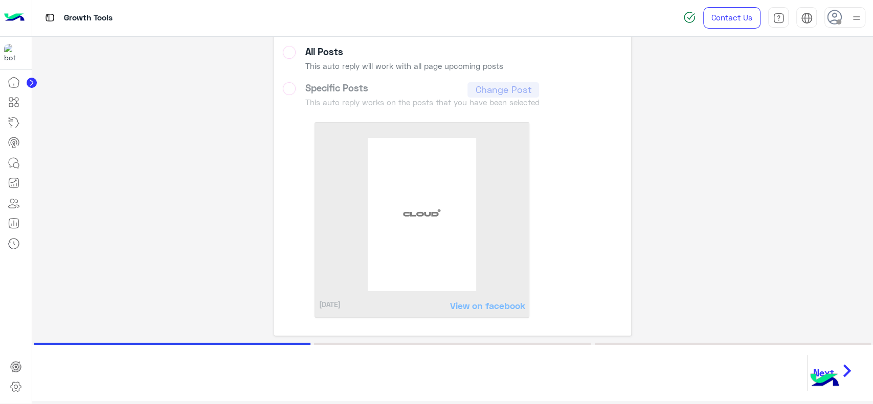
click at [850, 367] on icon "chevron_right" at bounding box center [847, 371] width 26 height 31
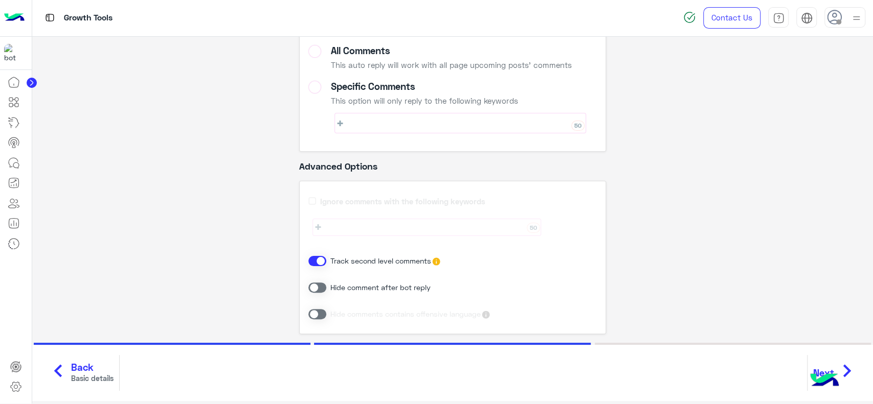
scroll to position [107, 0]
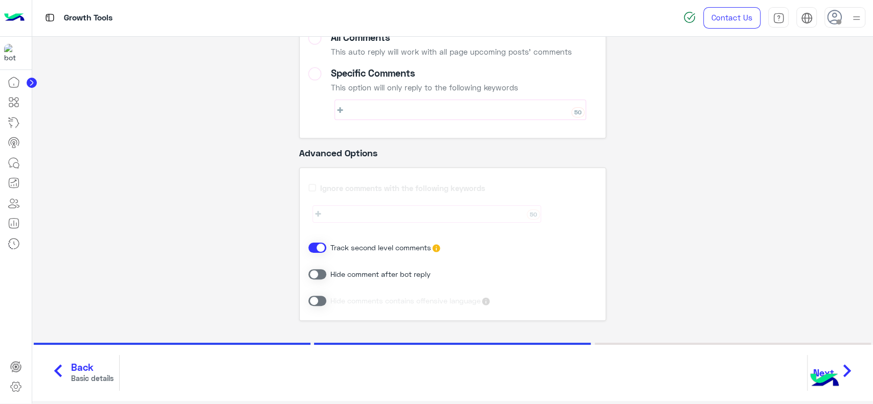
click at [850, 362] on icon "chevron_right" at bounding box center [847, 371] width 26 height 31
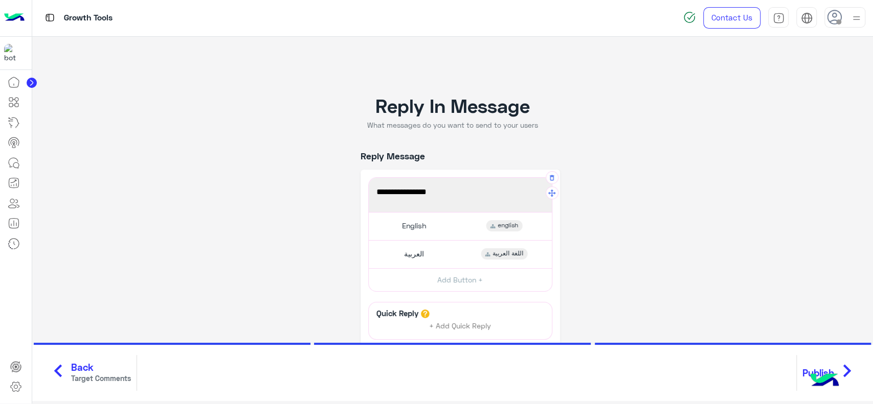
click at [485, 202] on div "Welcome to Cloud" at bounding box center [460, 195] width 176 height 27
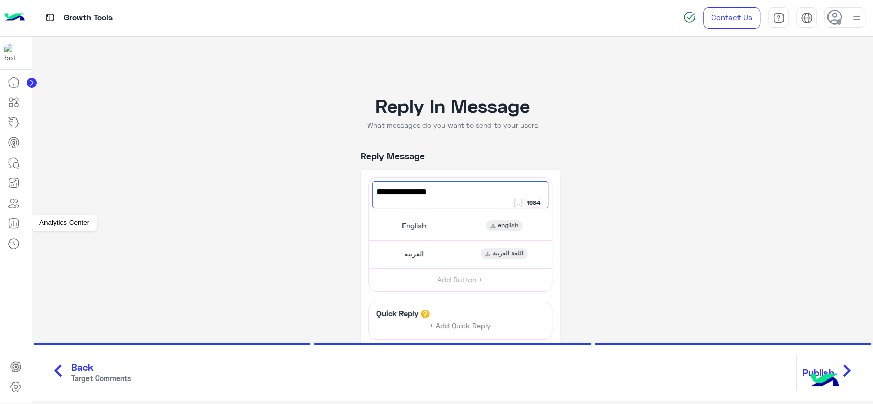
click at [15, 222] on icon at bounding box center [14, 223] width 12 height 12
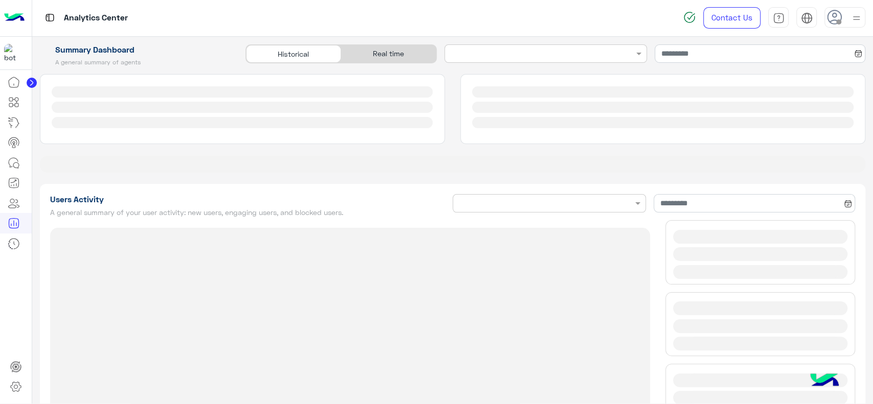
type input "**********"
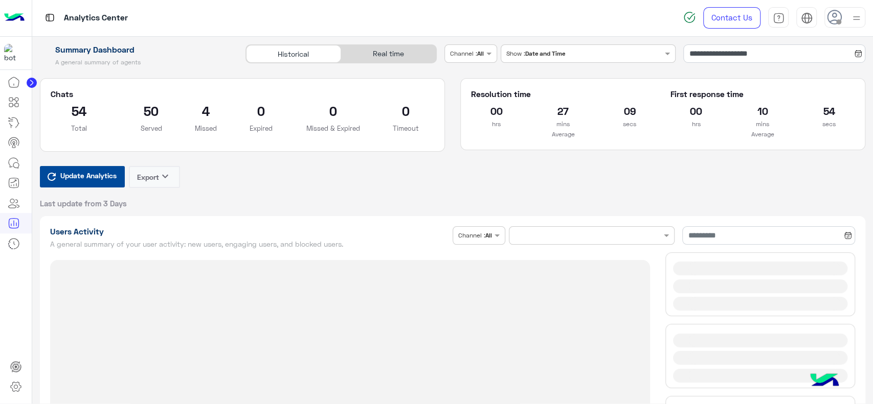
type input "**********"
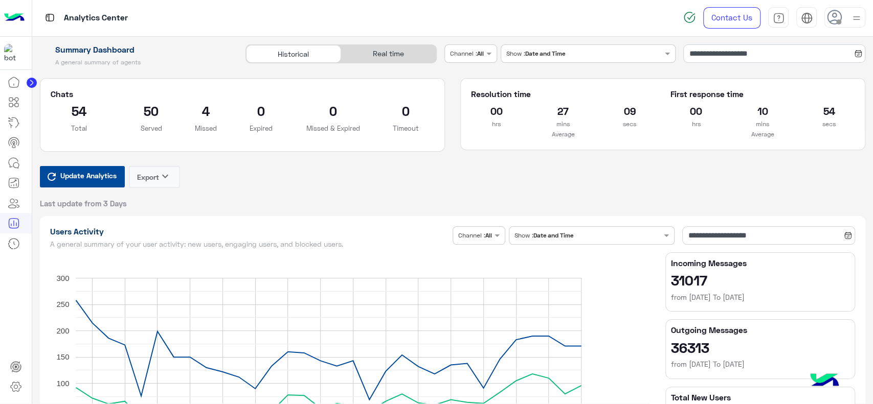
type input "**********"
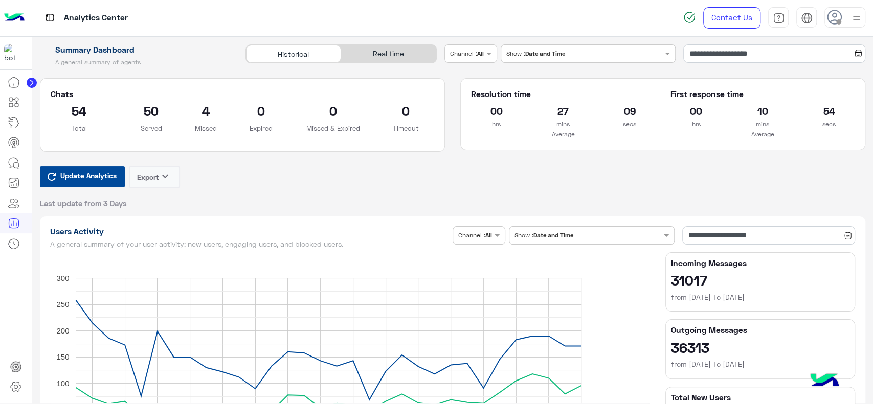
type input "**********"
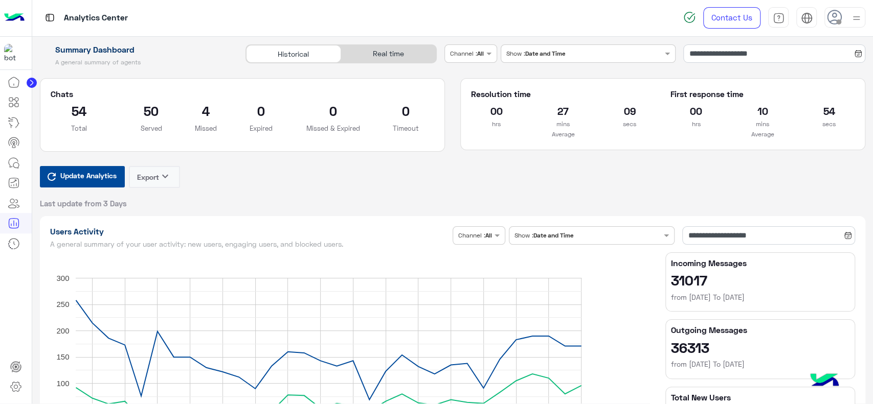
type input "**********"
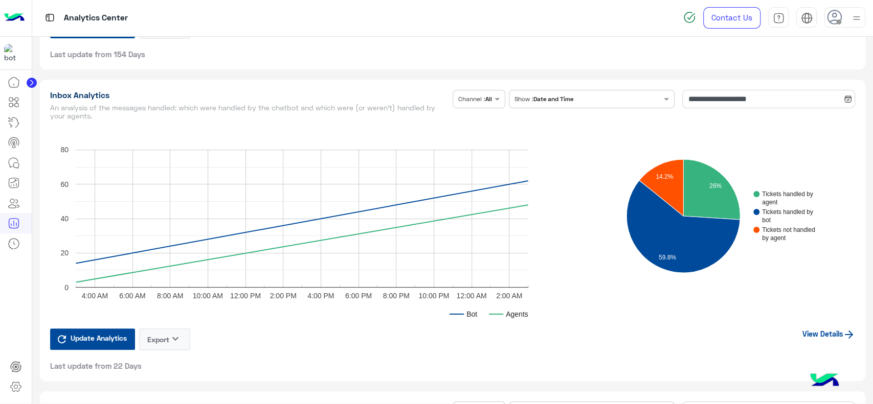
scroll to position [2413, 0]
click at [820, 329] on link "View Details" at bounding box center [828, 333] width 53 height 9
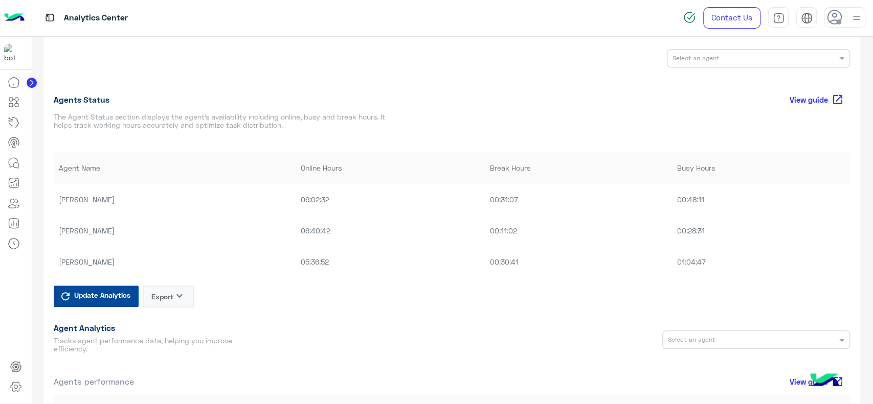
scroll to position [606, 0]
click at [838, 20] on span at bounding box center [838, 21] width 5 height 5
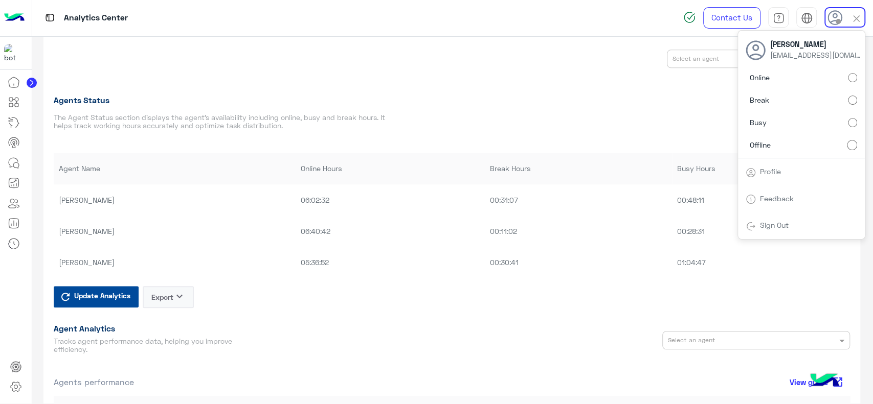
click at [446, 154] on th "Online Hours" at bounding box center [390, 168] width 189 height 31
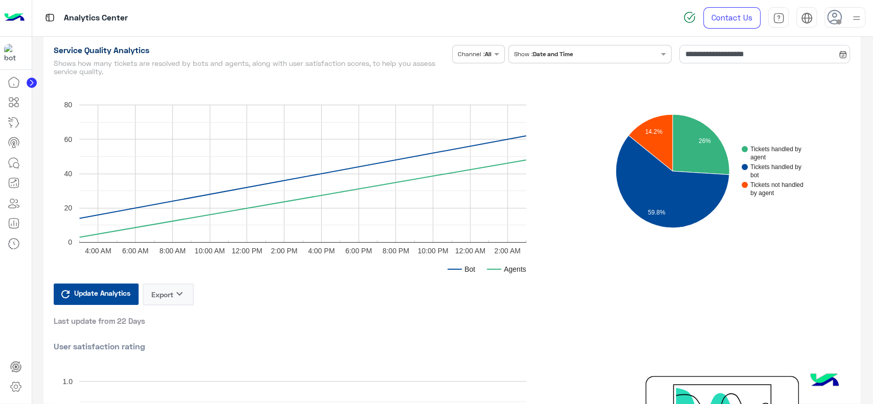
scroll to position [0, 0]
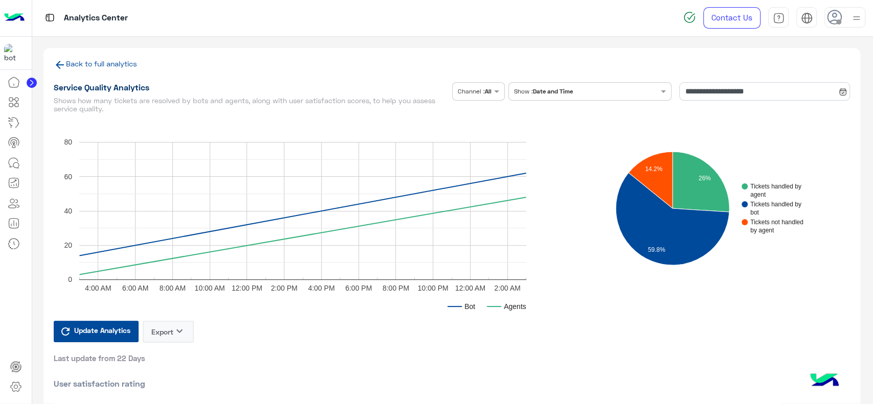
click at [123, 62] on link "Back to full analytics" at bounding box center [101, 63] width 71 height 9
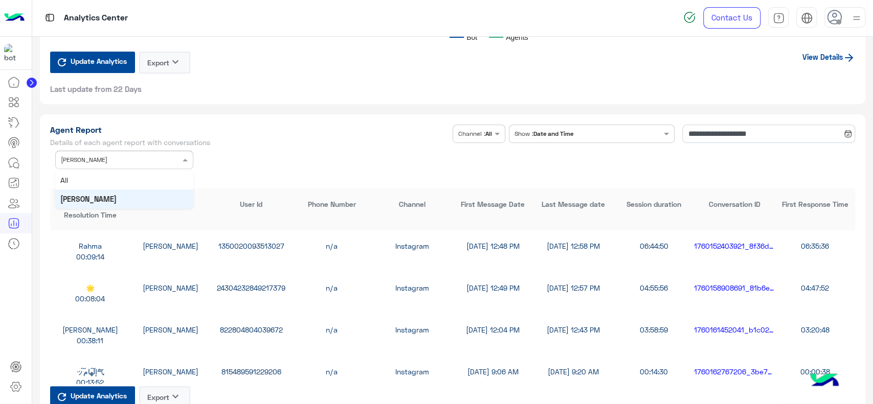
click at [184, 161] on span at bounding box center [186, 159] width 13 height 11
click at [168, 175] on div "All" at bounding box center [124, 180] width 138 height 19
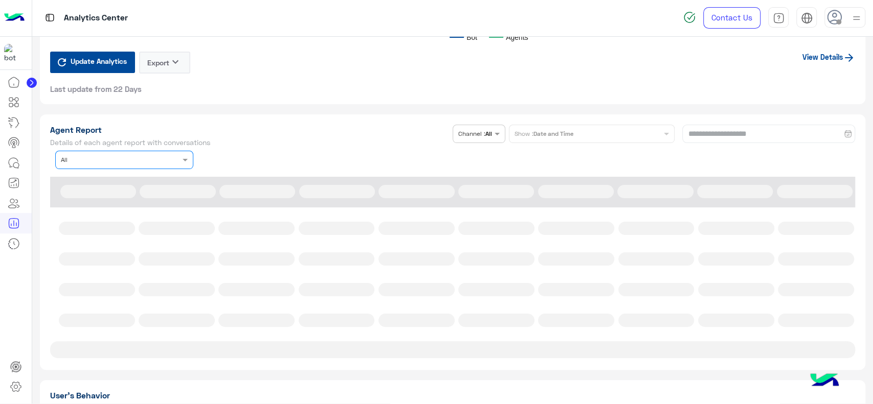
scroll to position [2743, 0]
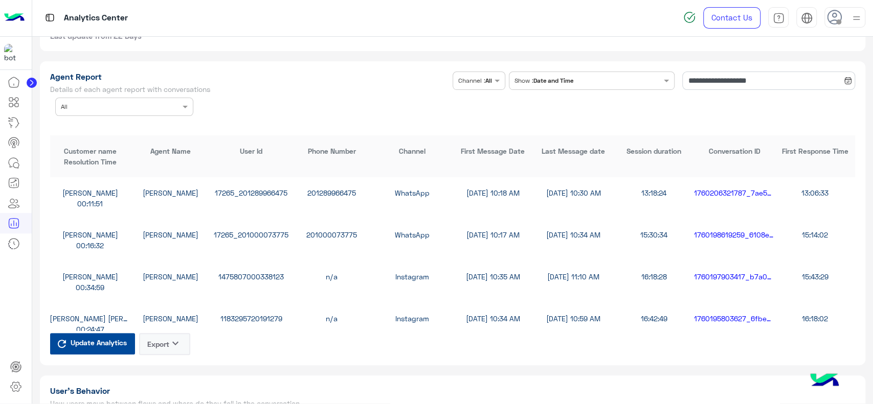
click at [479, 198] on div "Mohamed amr Jana Aboelseoud 17265_201289966475 201289966475 WhatsApp 10/12/25, …" at bounding box center [452, 198] width 805 height 42
click at [561, 190] on div "[DATE] 10:30 AM" at bounding box center [573, 193] width 80 height 11
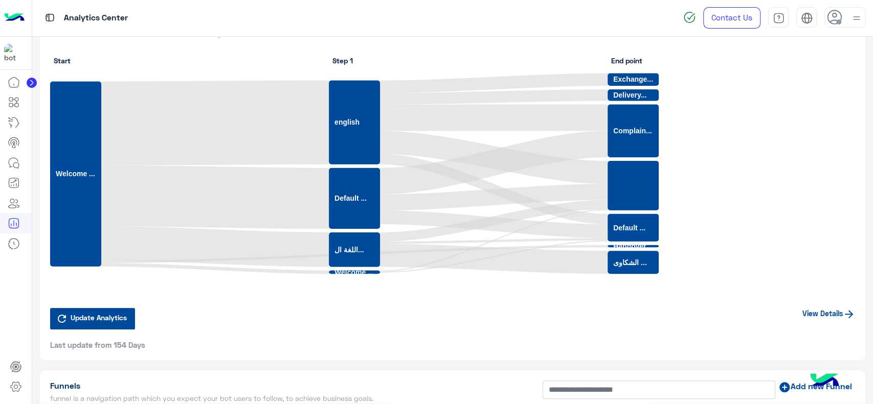
scroll to position [3125, 0]
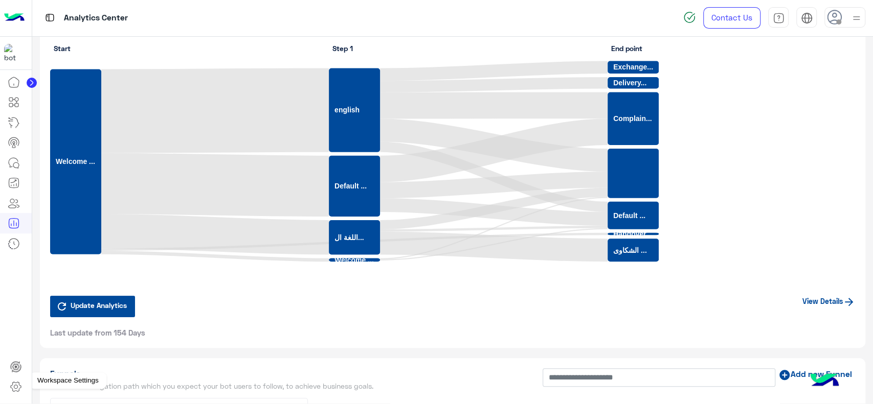
click at [12, 388] on icon at bounding box center [16, 387] width 10 height 10
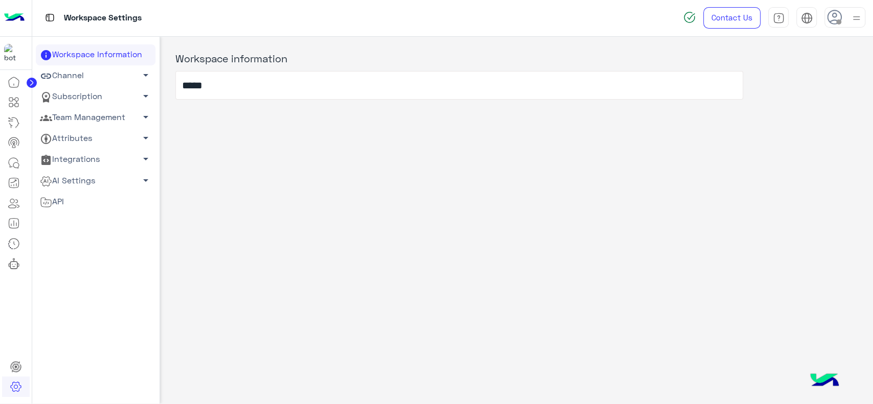
click at [101, 115] on link "Team Management arrow_drop_down" at bounding box center [96, 117] width 120 height 21
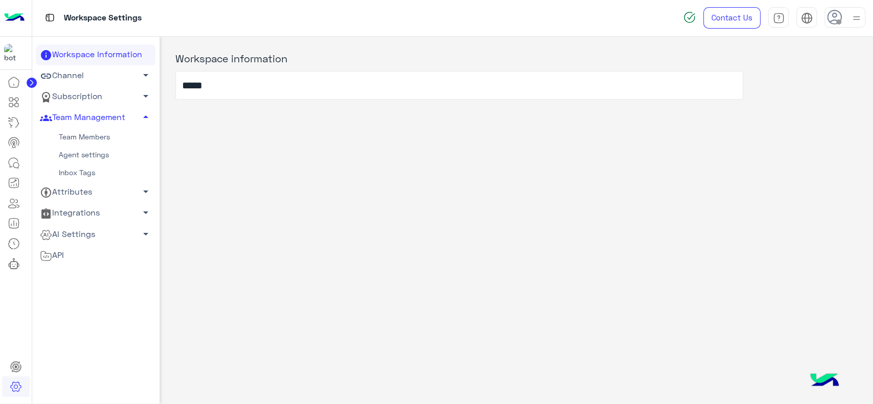
click at [94, 136] on link "Team Members" at bounding box center [96, 137] width 120 height 18
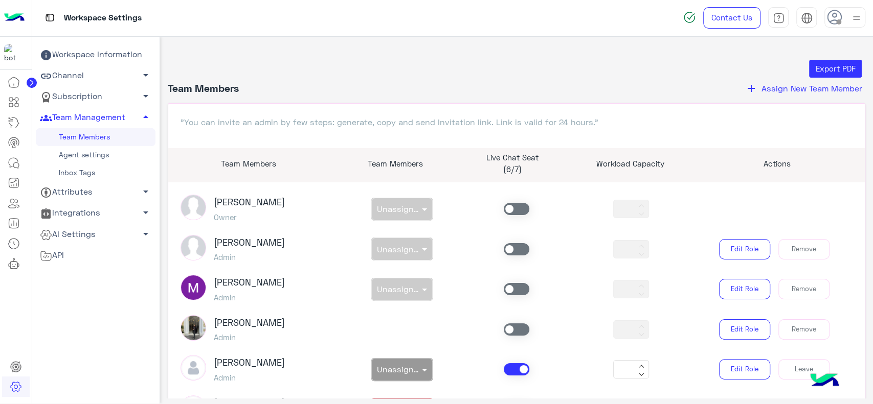
click at [757, 85] on button "add Assign New Team Member" at bounding box center [803, 88] width 123 height 13
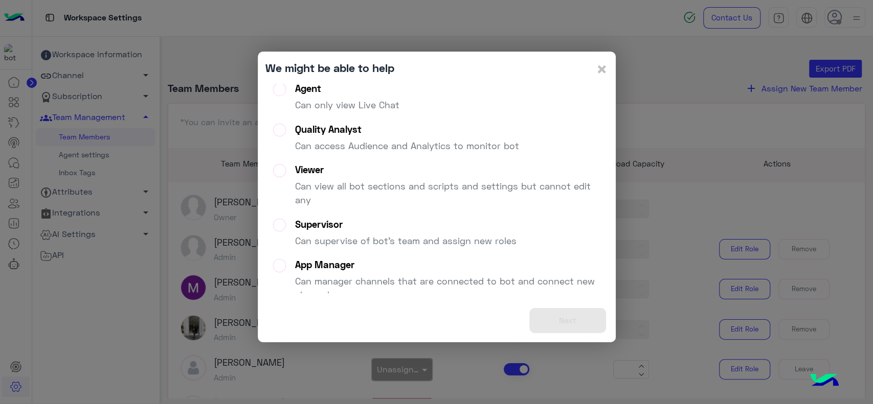
scroll to position [118, 0]
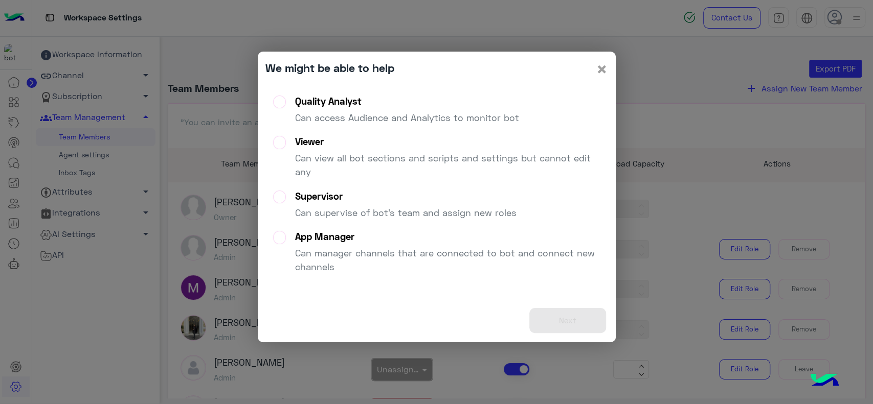
click at [602, 65] on span "×" at bounding box center [602, 68] width 12 height 23
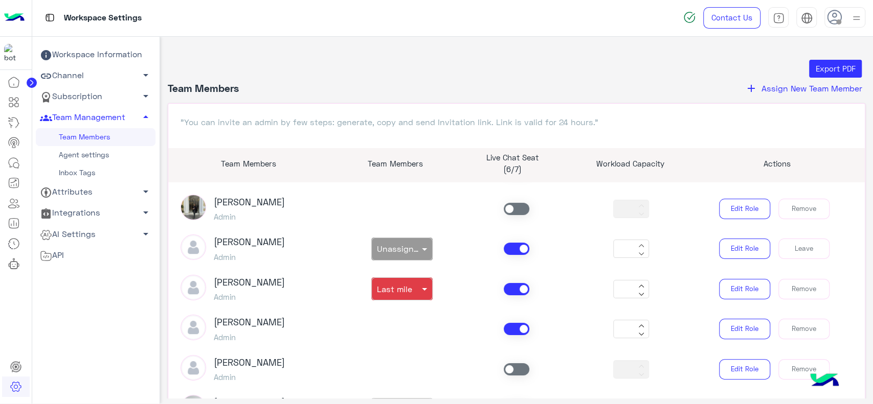
scroll to position [121, 0]
click at [614, 247] on input "*" at bounding box center [624, 248] width 21 height 19
click at [403, 243] on div at bounding box center [402, 245] width 60 height 10
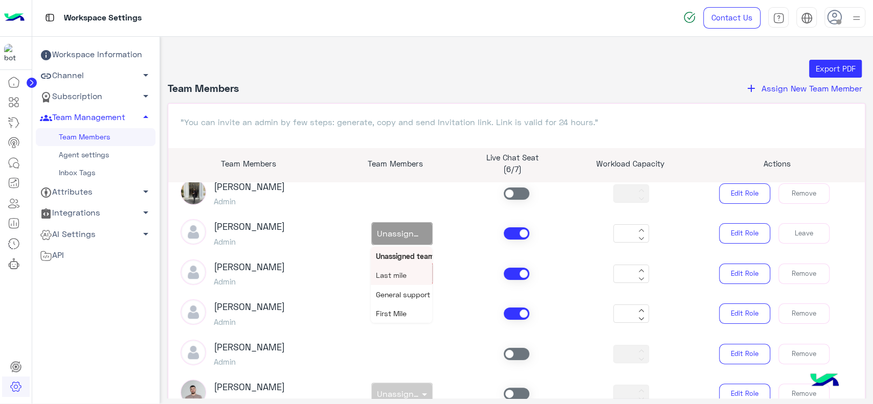
scroll to position [135, 0]
click at [489, 51] on div "Export PDF Team Members add Assign New Team Member "You can invite an admin by …" at bounding box center [516, 218] width 713 height 363
click at [106, 153] on link "Agent settings" at bounding box center [96, 155] width 120 height 18
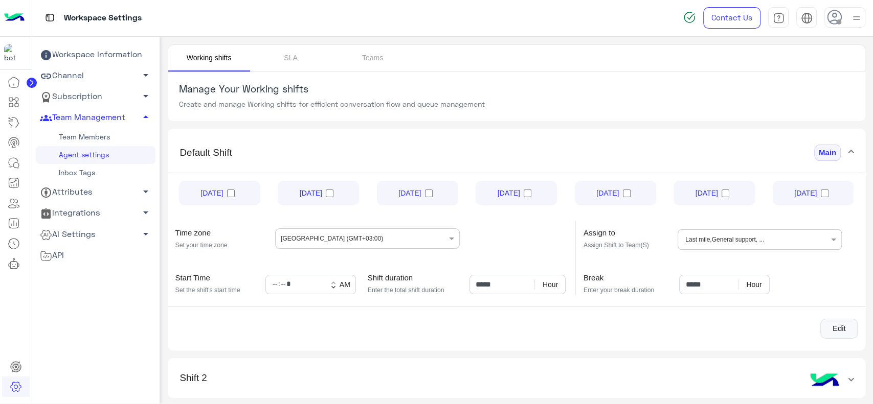
scroll to position [33, 0]
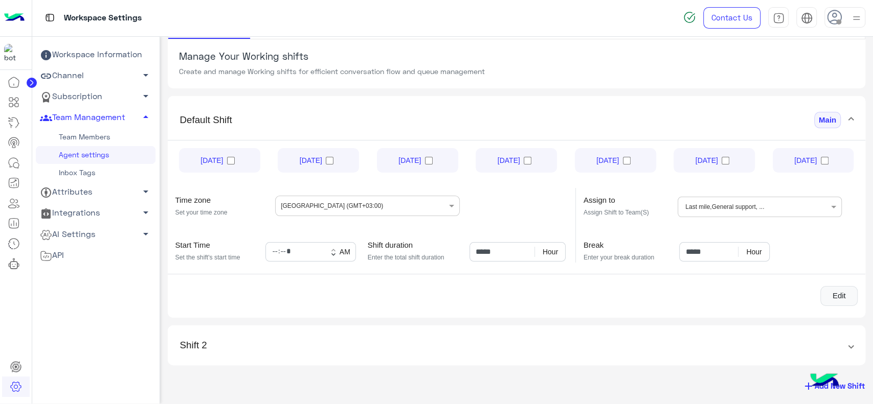
click at [803, 380] on span "add" at bounding box center [808, 386] width 12 height 12
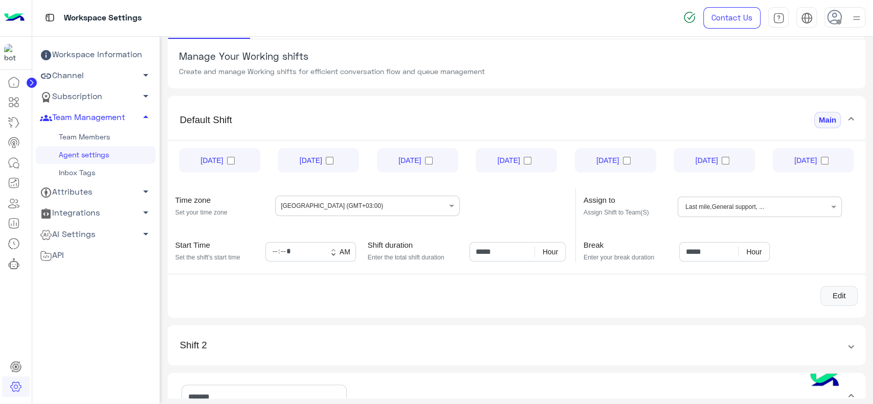
scroll to position [262, 0]
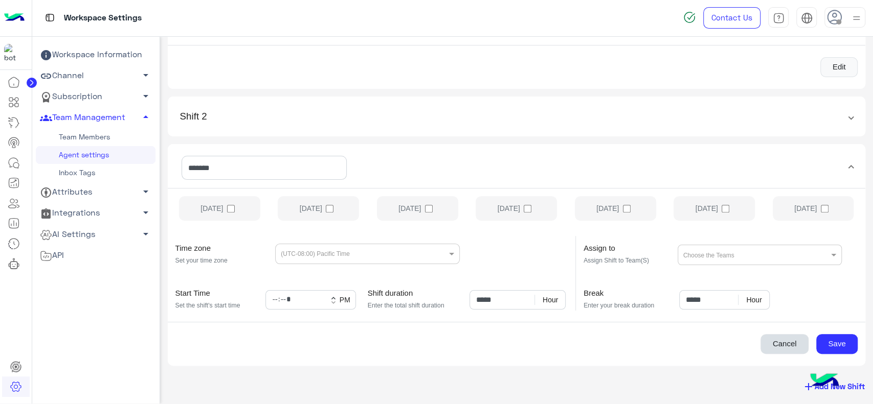
click at [774, 344] on button "Cancel" at bounding box center [784, 344] width 48 height 20
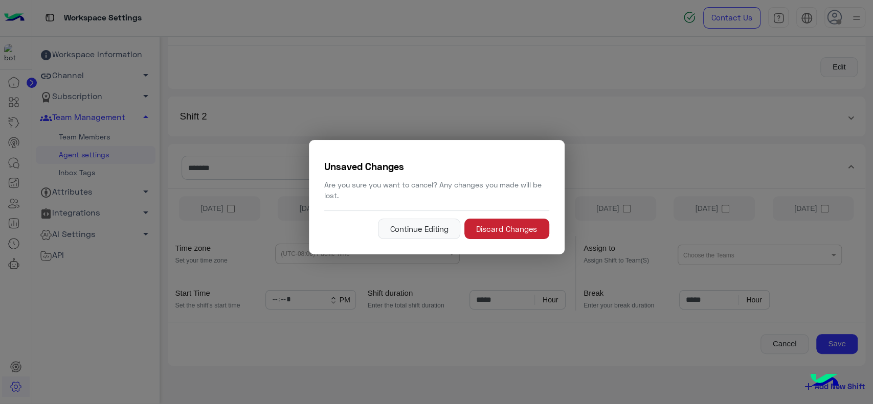
click at [504, 229] on button "Discard Changes" at bounding box center [506, 229] width 85 height 20
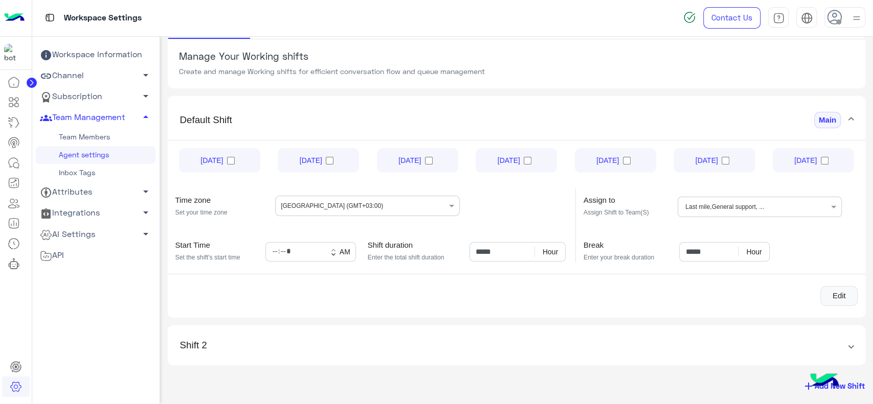
scroll to position [0, 0]
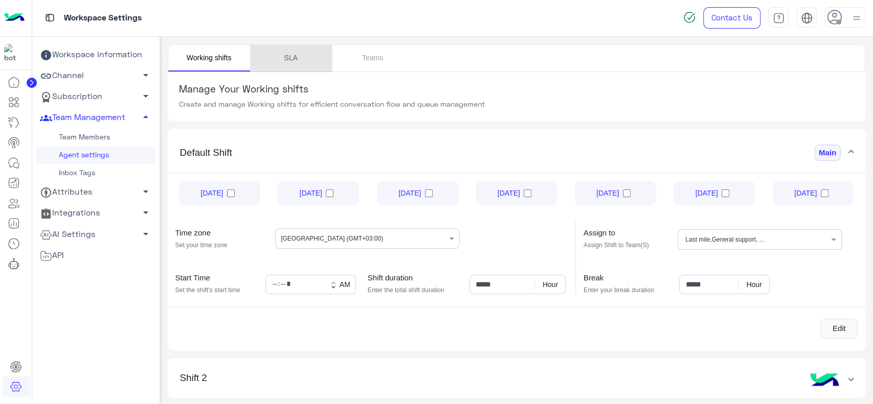
click at [290, 59] on link "SLA" at bounding box center [291, 58] width 82 height 27
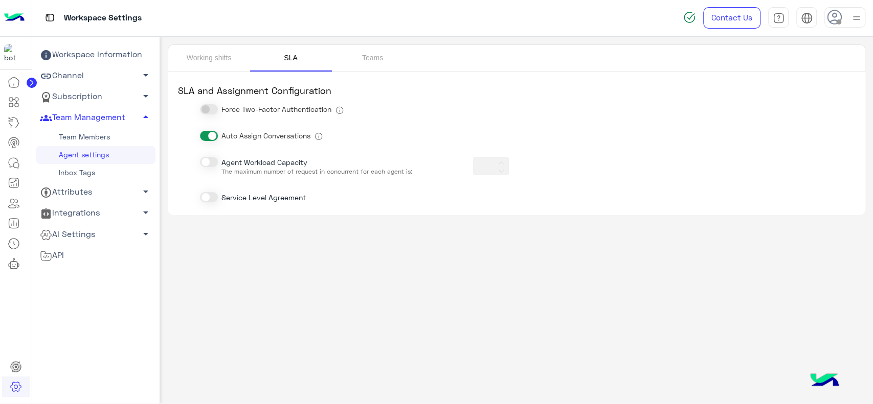
type input "*"
click at [365, 55] on link "Teams" at bounding box center [373, 58] width 82 height 27
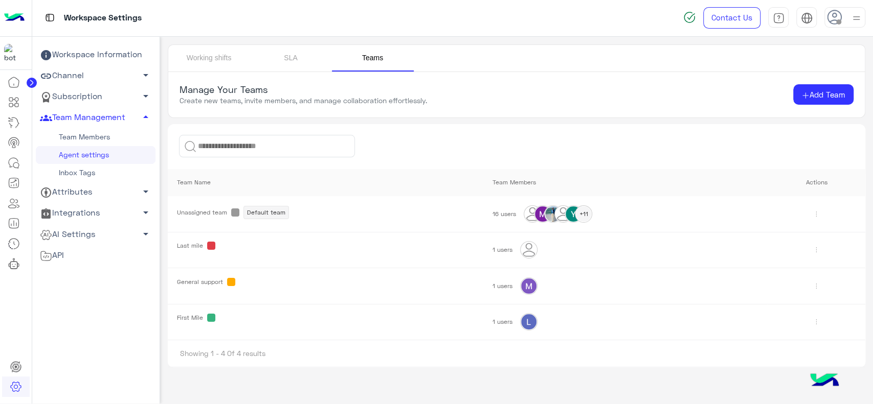
click at [82, 173] on link "Inbox Tags" at bounding box center [96, 173] width 120 height 18
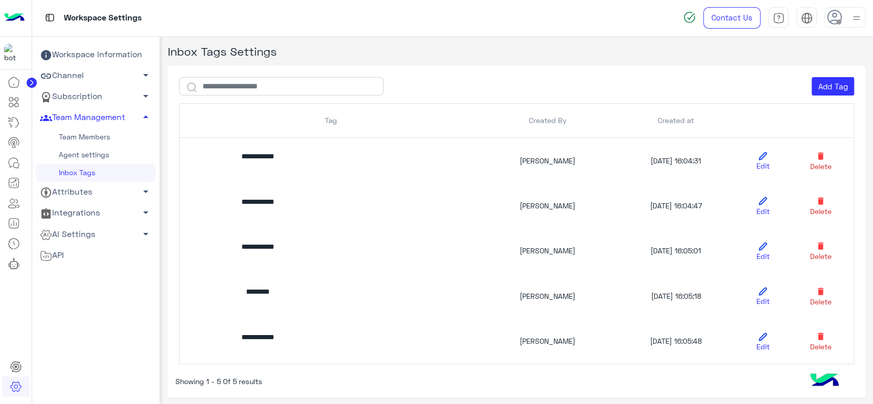
click at [15, 25] on img at bounding box center [14, 17] width 20 height 21
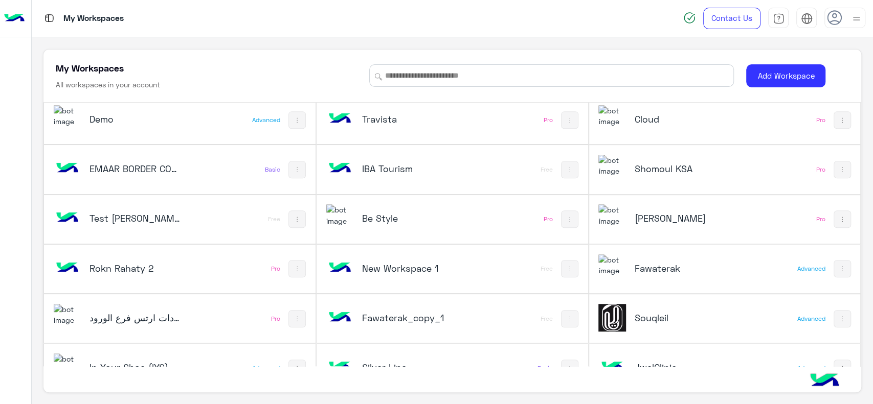
scroll to position [480, 0]
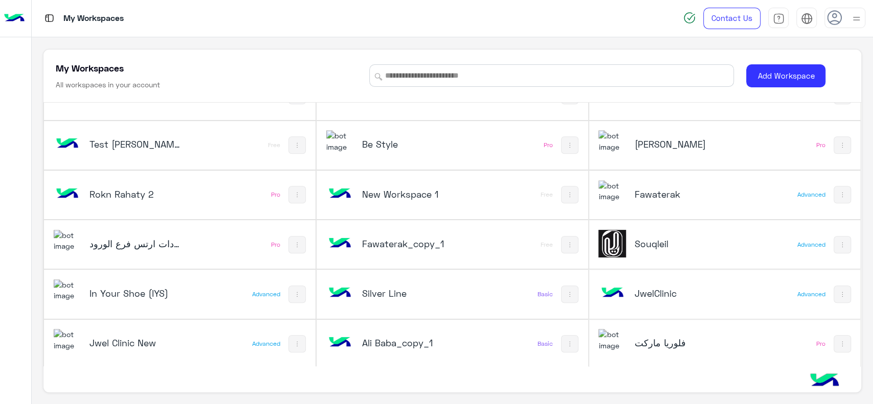
click at [426, 339] on h5 "Ali Baba_copy_1" at bounding box center [407, 343] width 91 height 12
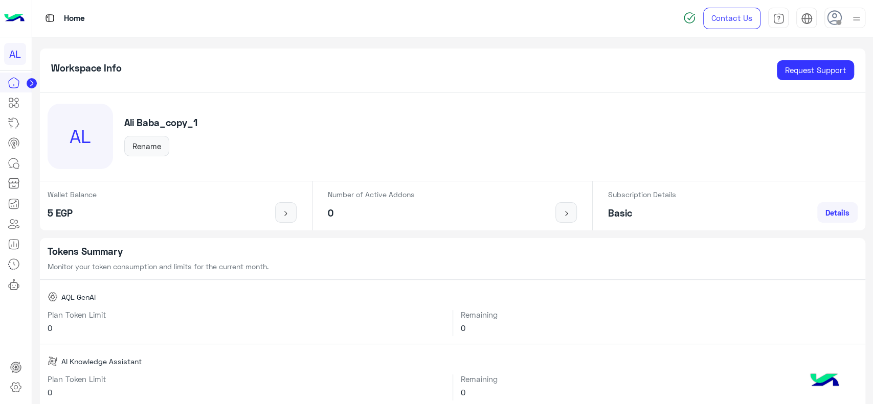
click at [35, 84] on circle at bounding box center [32, 83] width 10 height 10
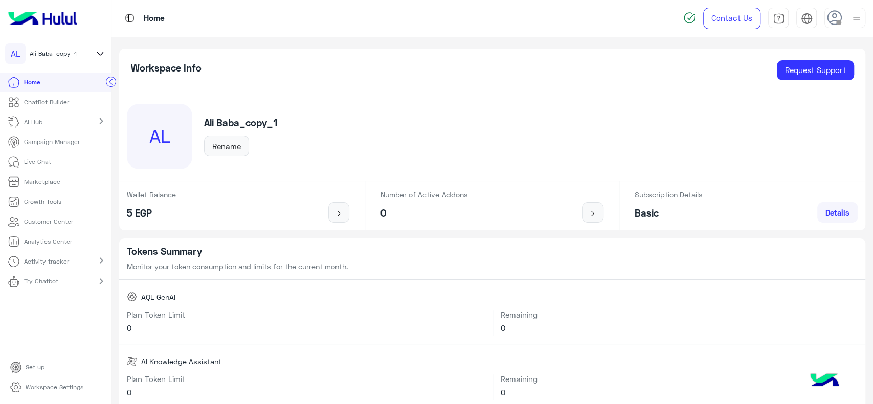
click at [63, 104] on p "ChatBot Builder" at bounding box center [46, 102] width 45 height 9
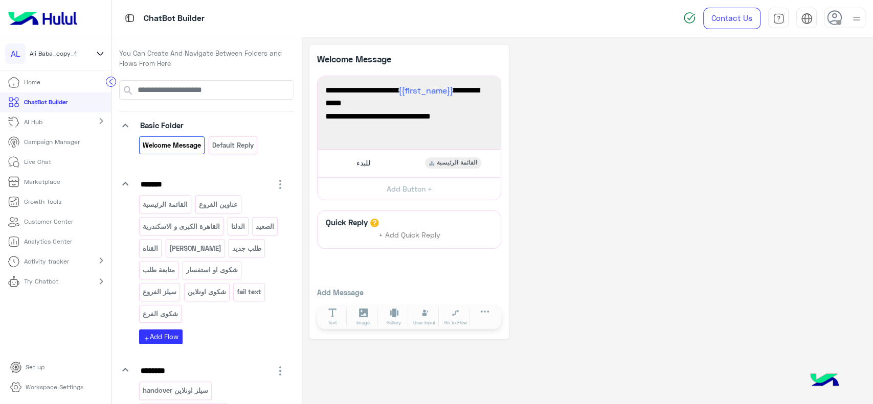
click at [101, 52] on icon at bounding box center [100, 54] width 11 height 12
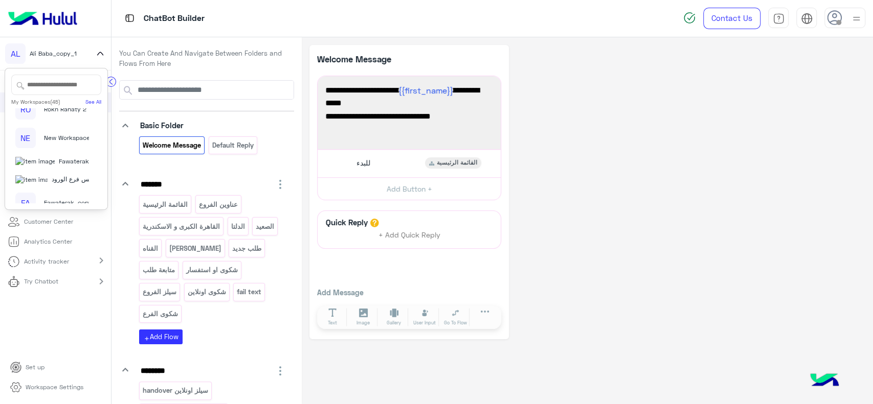
scroll to position [821, 0]
click at [60, 74] on span "Be Style" at bounding box center [72, 68] width 24 height 9
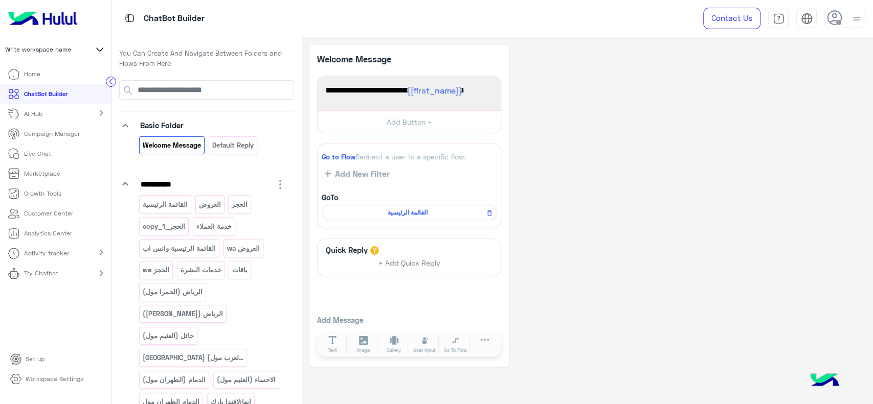
click at [48, 137] on p "Campaign Manager" at bounding box center [52, 133] width 56 height 9
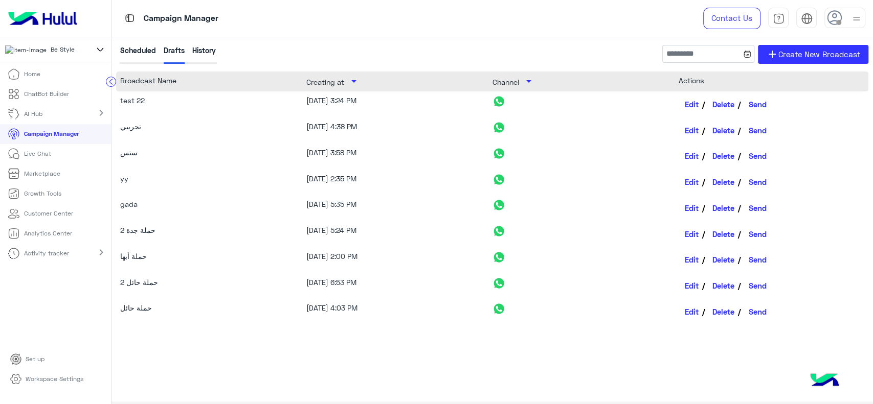
click at [197, 50] on div "History" at bounding box center [204, 54] width 24 height 19
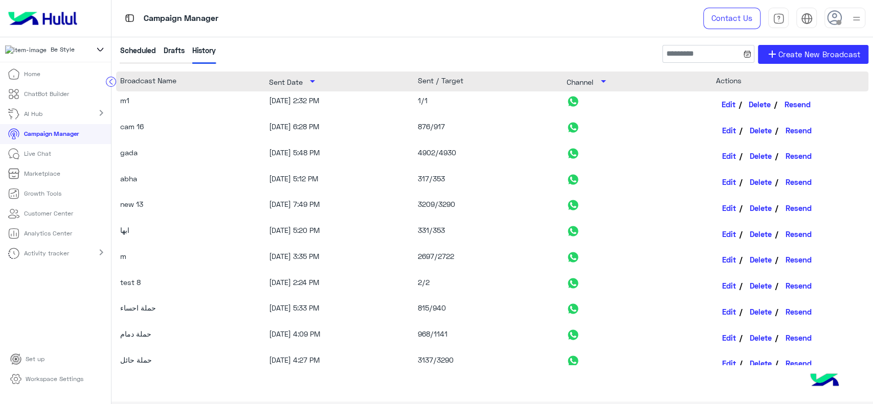
click at [723, 107] on link "Edit" at bounding box center [728, 104] width 27 height 17
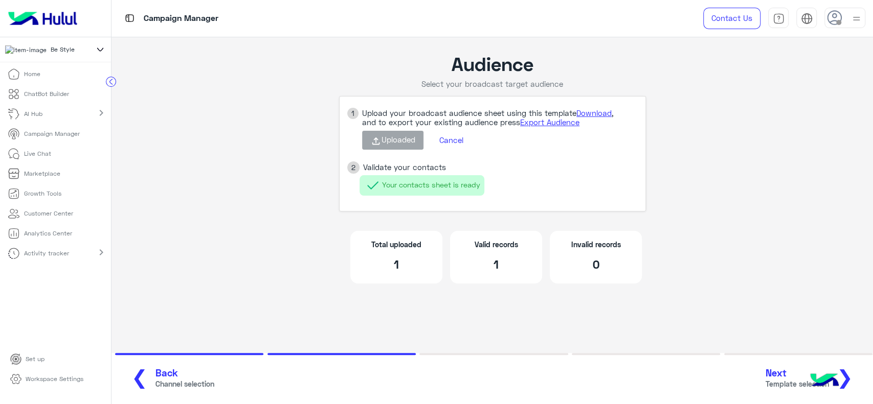
click at [854, 378] on button "Next Template selection ❯" at bounding box center [812, 379] width 101 height 28
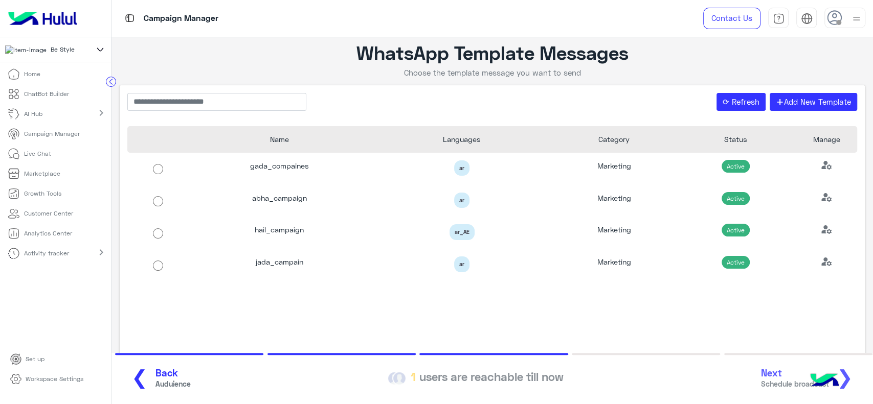
click at [155, 382] on span "Auduience" at bounding box center [172, 384] width 35 height 11
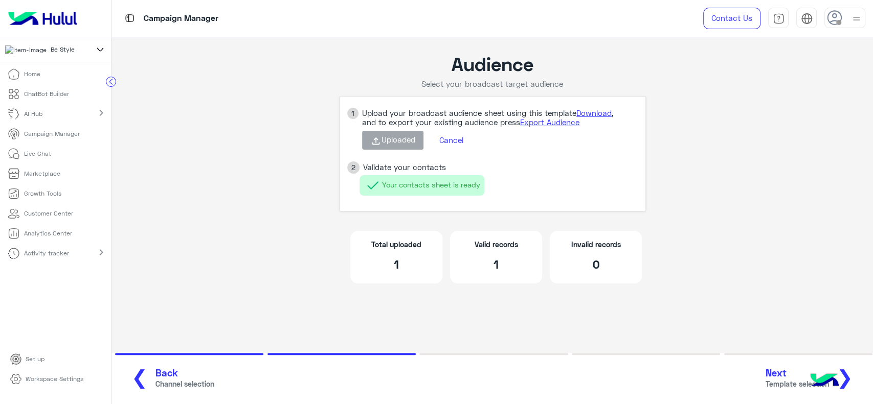
click at [827, 373] on img at bounding box center [824, 382] width 36 height 36
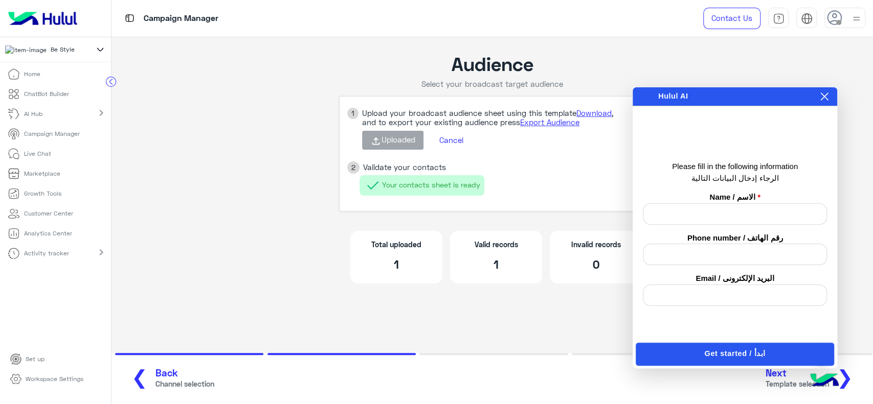
click at [826, 91] on div "Enabling auto play will automatically play the message, allowing you to hear it…" at bounding box center [817, 96] width 26 height 11
click at [822, 93] on icon at bounding box center [824, 97] width 8 height 8
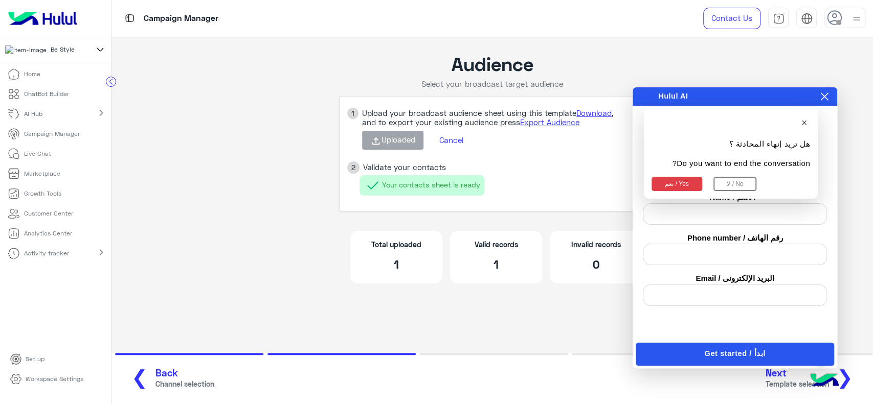
click at [669, 185] on button "نعم / Yes" at bounding box center [676, 184] width 51 height 14
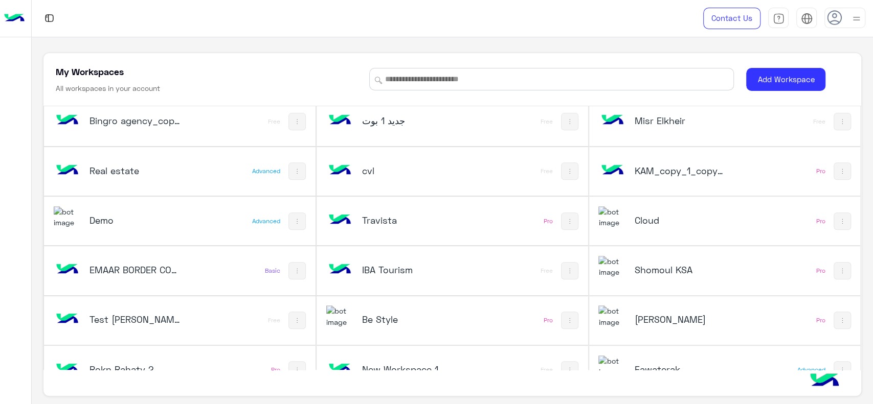
scroll to position [301, 0]
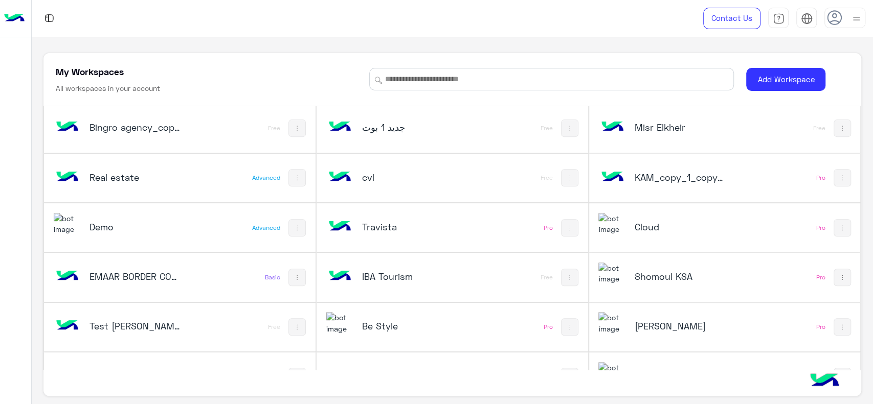
click at [652, 219] on div "Cloud" at bounding box center [673, 228] width 151 height 30
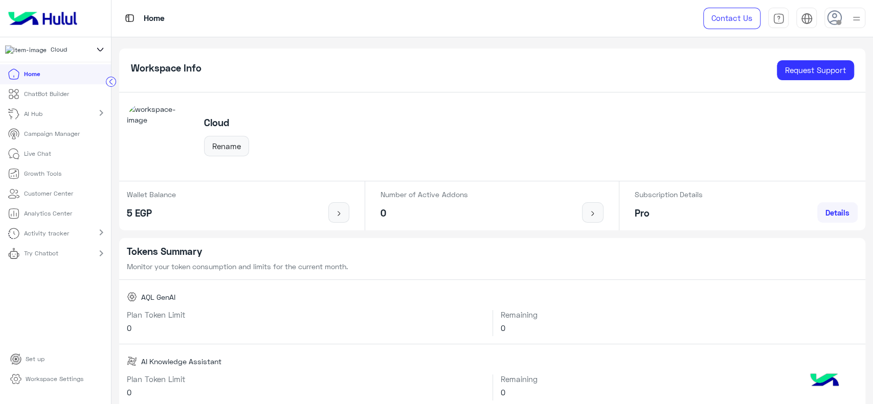
click at [44, 215] on p "Analytics Center" at bounding box center [48, 213] width 48 height 9
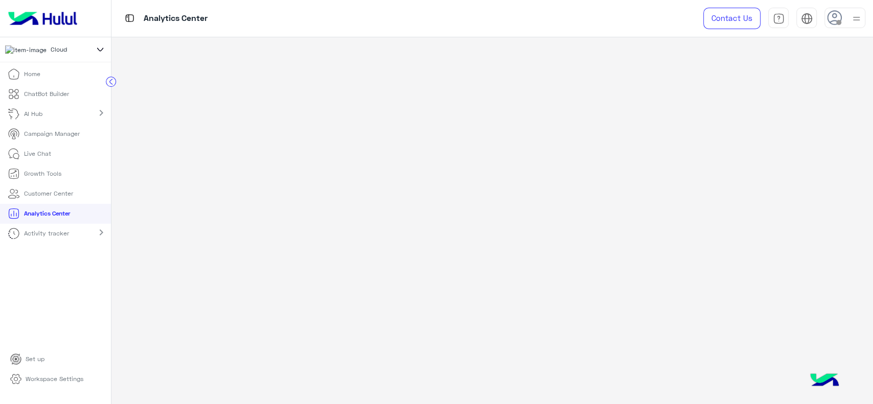
click at [114, 86] on circle at bounding box center [111, 82] width 10 height 10
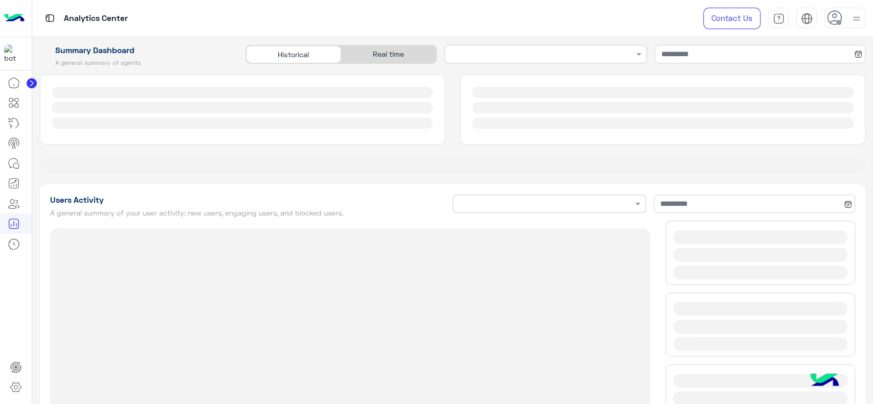
type input "**********"
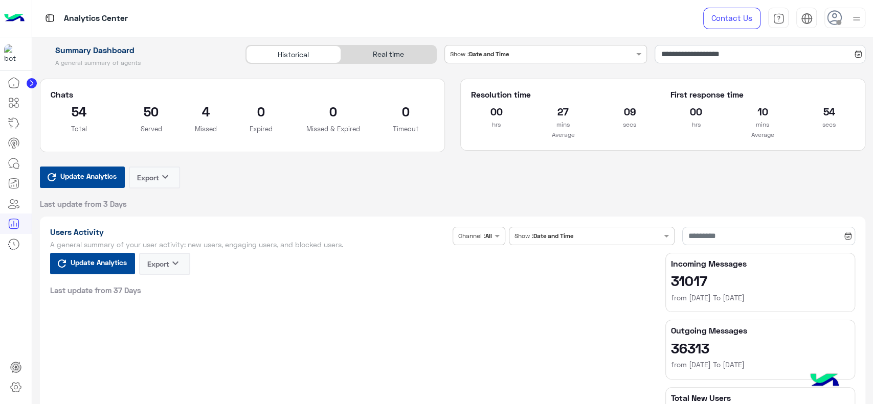
type input "**********"
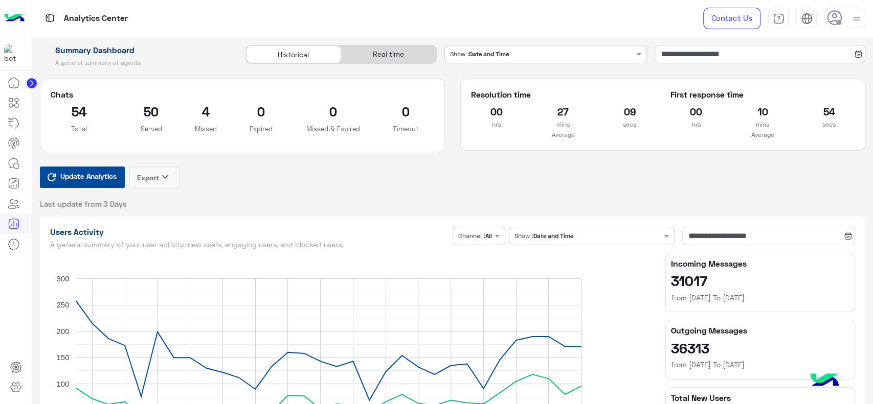
type input "**********"
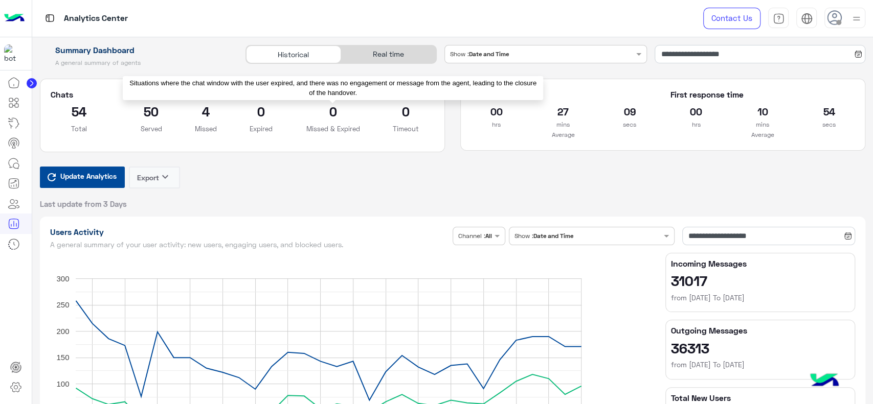
type input "**********"
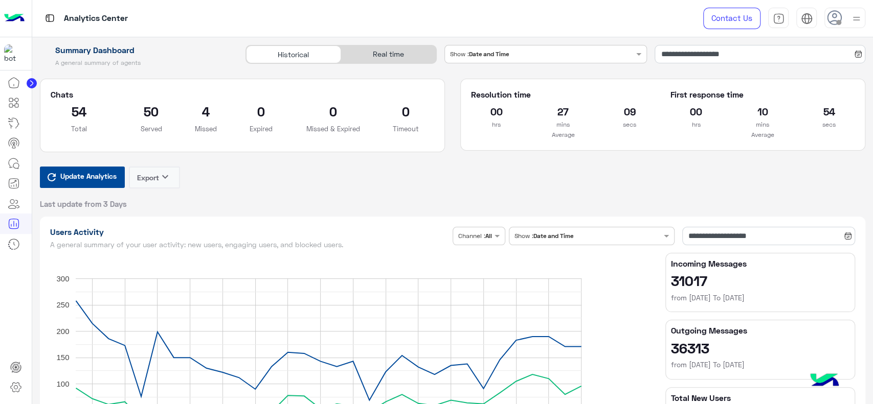
type input "**********"
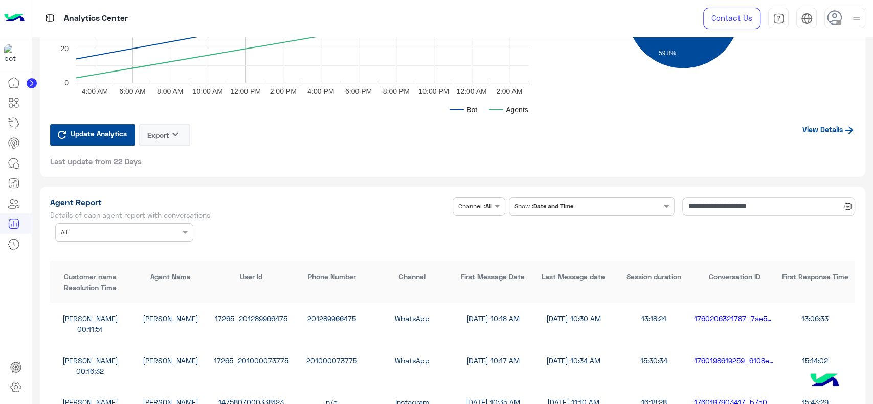
scroll to position [2408, 0]
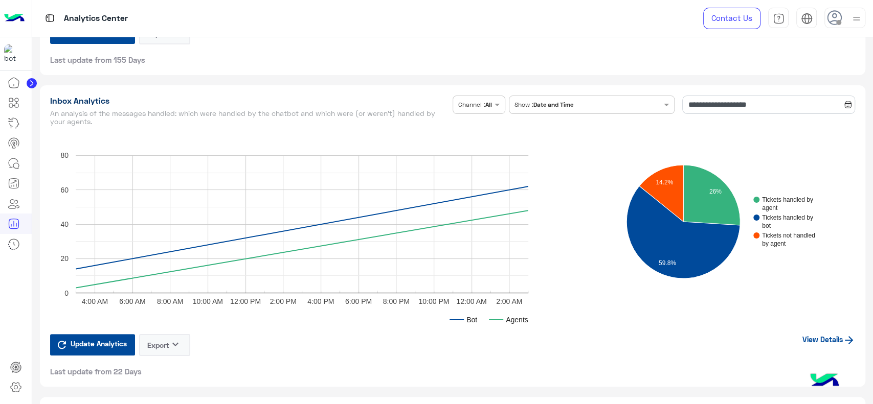
click at [833, 335] on link "View Details" at bounding box center [828, 339] width 53 height 9
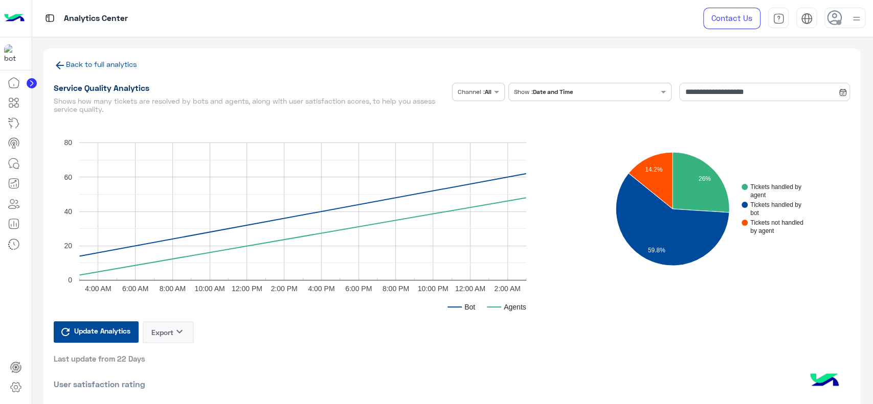
scroll to position [35, 0]
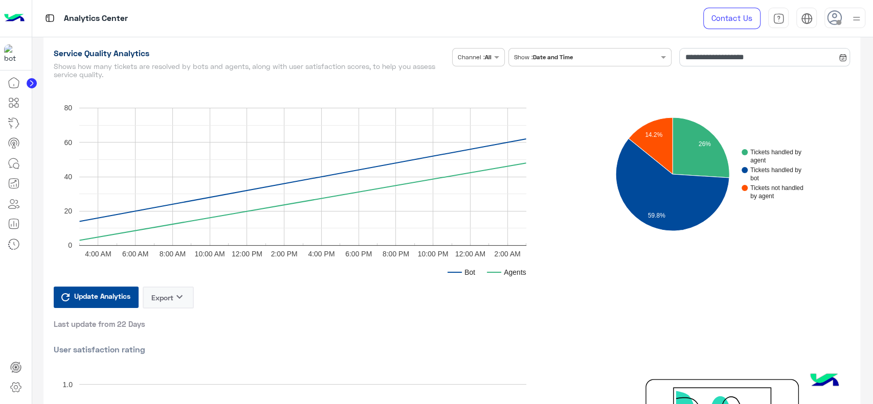
click at [105, 293] on span "Update Analytics" at bounding box center [102, 296] width 61 height 14
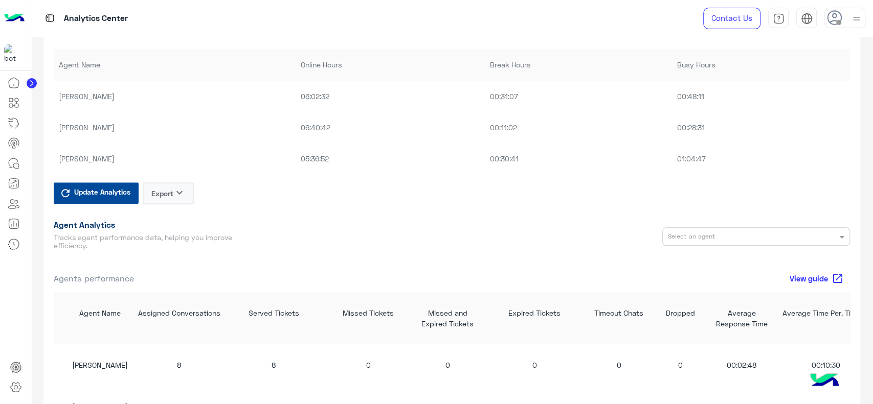
scroll to position [664, 0]
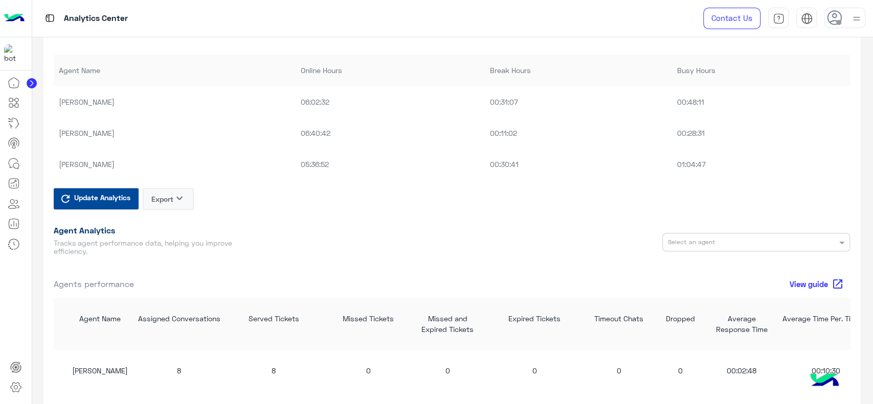
click at [839, 13] on icon at bounding box center [834, 17] width 15 height 15
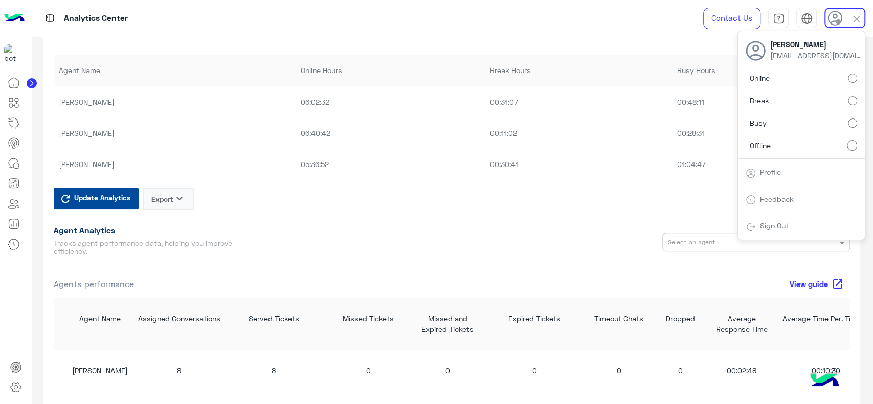
click at [654, 39] on div "Bot Agents 4:00 AM 6:00 AM 8:00 AM 10:00 AM 12:00 PM 2:00 PM 4:00 PM 6:00 PM 8:…" at bounding box center [452, 140] width 796 height 1374
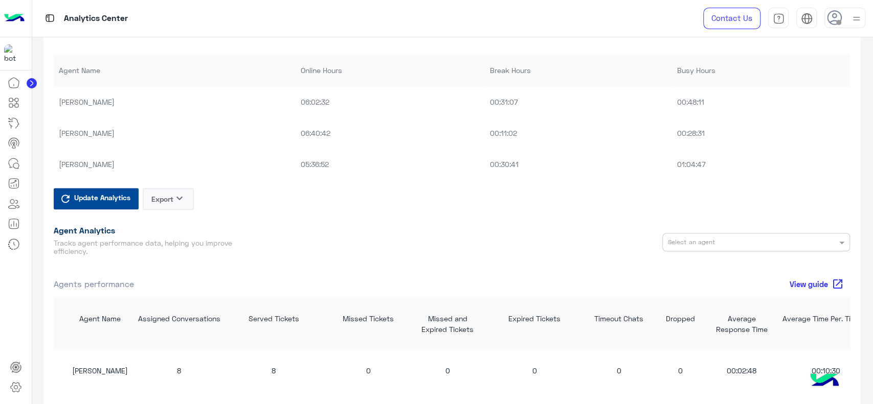
click at [839, 17] on icon at bounding box center [834, 17] width 15 height 15
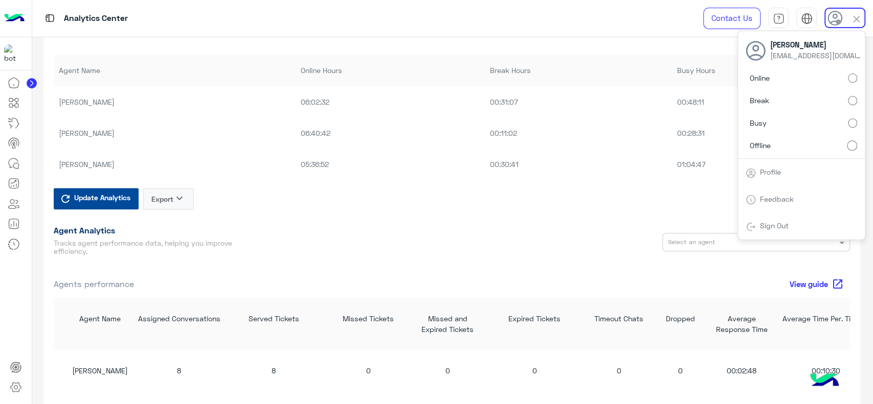
click at [652, 35] on div "Analytics Center Contact Us Help Center عربي English [PERSON_NAME] [EMAIL_ADDRE…" at bounding box center [452, 18] width 841 height 37
click at [515, 218] on div "Bot Agents 4:00 AM 6:00 AM 8:00 AM 10:00 AM 12:00 PM 2:00 PM 4:00 PM 6:00 PM 8:…" at bounding box center [452, 140] width 796 height 1374
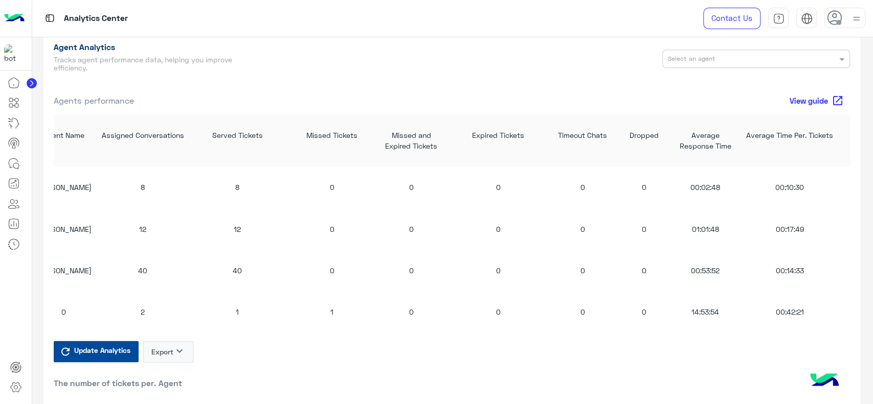
scroll to position [0, 43]
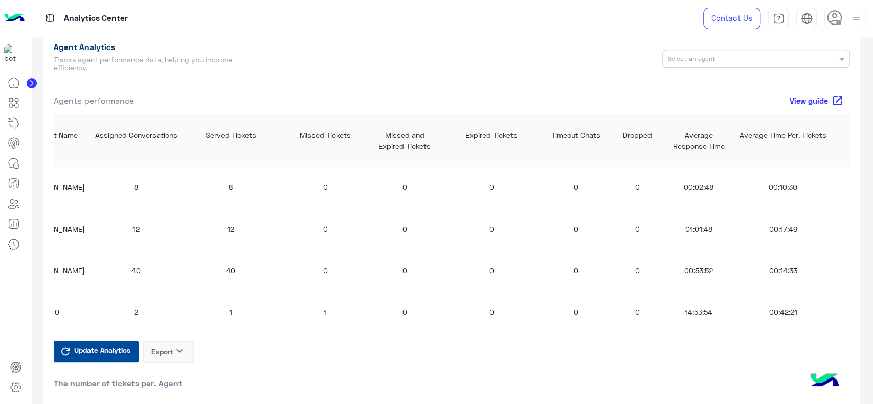
click at [408, 141] on div "Missed and Expired Tickets" at bounding box center [404, 141] width 61 height 22
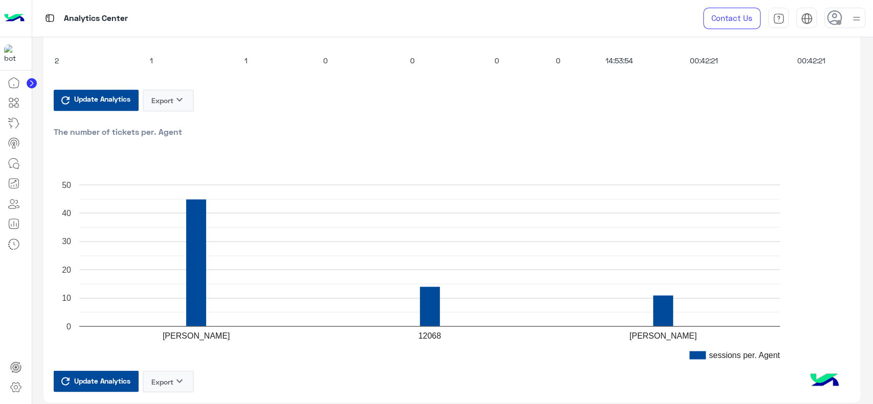
scroll to position [1121, 0]
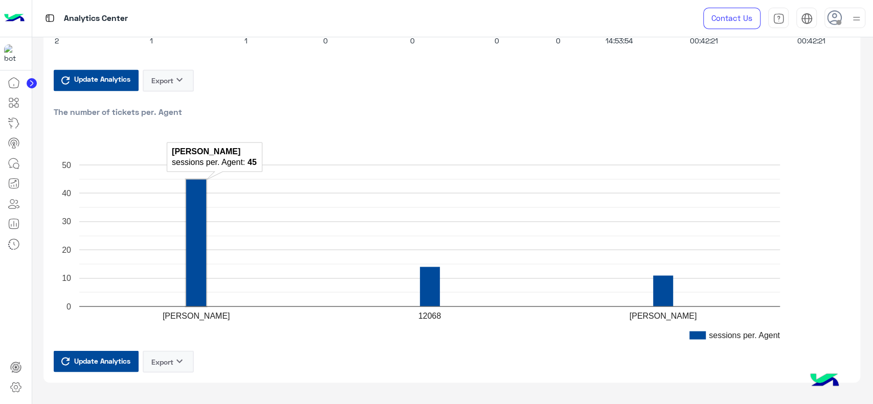
click at [196, 259] on rect "A chart." at bounding box center [196, 242] width 20 height 127
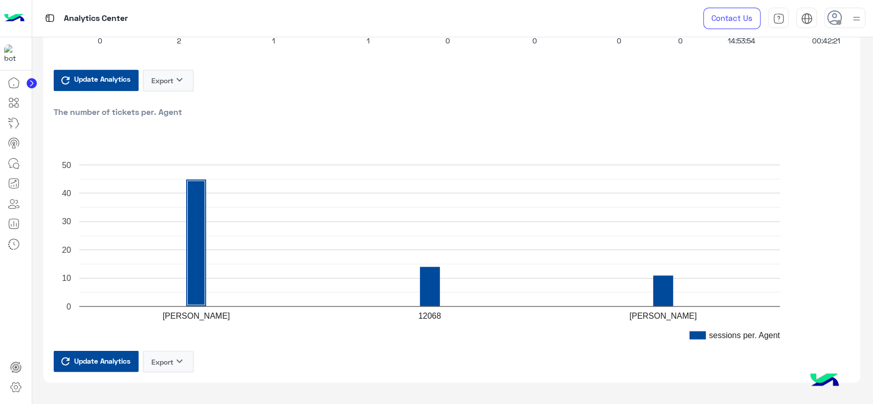
click at [109, 76] on span "Update Analytics" at bounding box center [102, 79] width 61 height 14
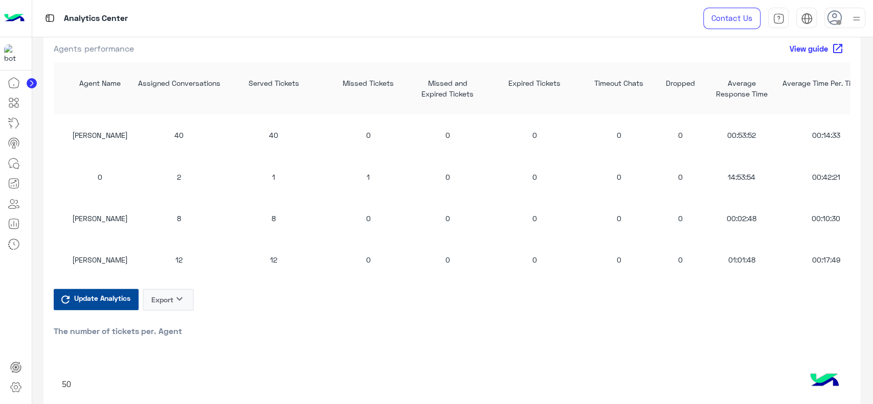
scroll to position [898, 0]
click at [33, 84] on circle at bounding box center [32, 83] width 10 height 10
